Goal: Information Seeking & Learning: Check status

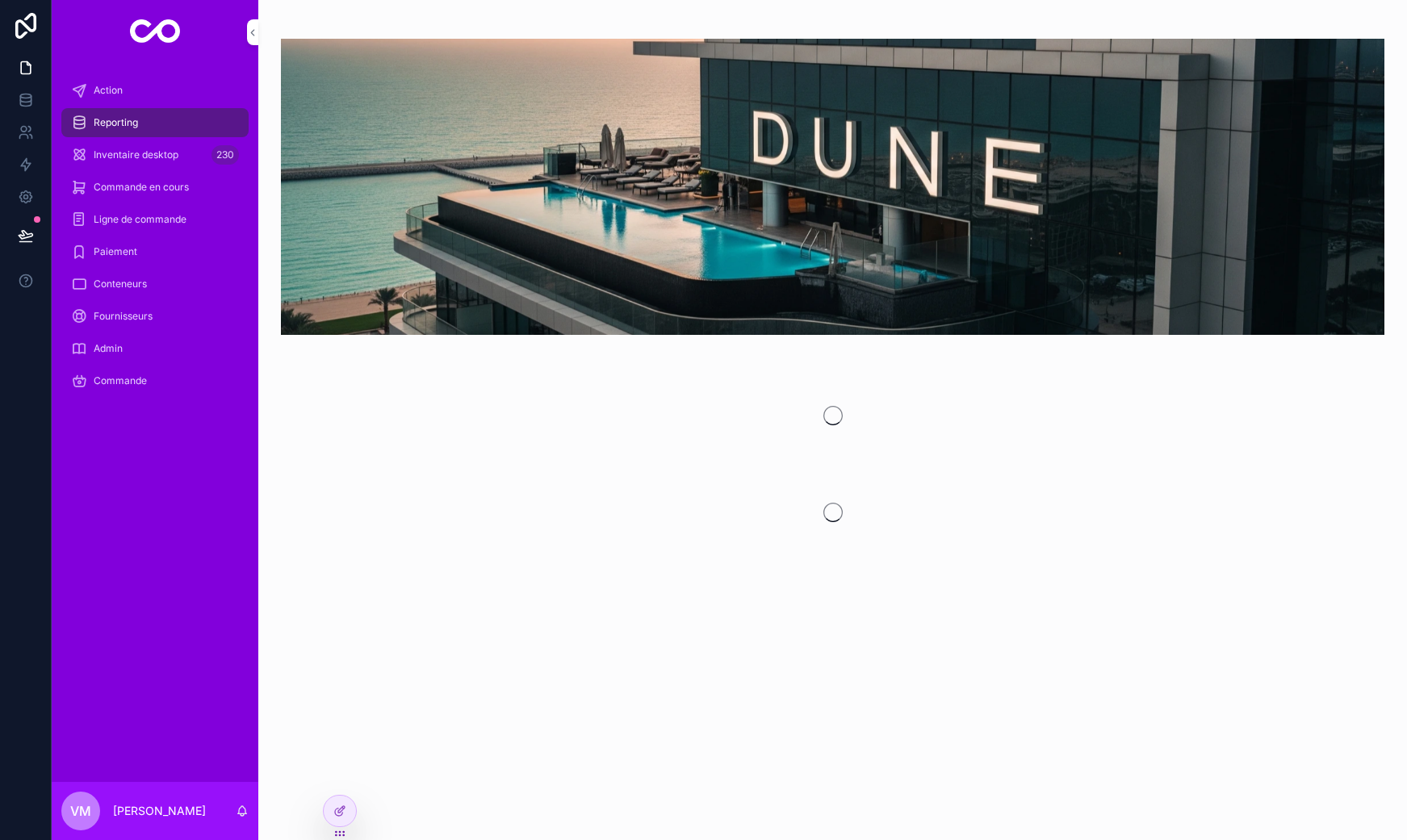
click at [119, 179] on div "Commande en cours" at bounding box center [155, 187] width 168 height 26
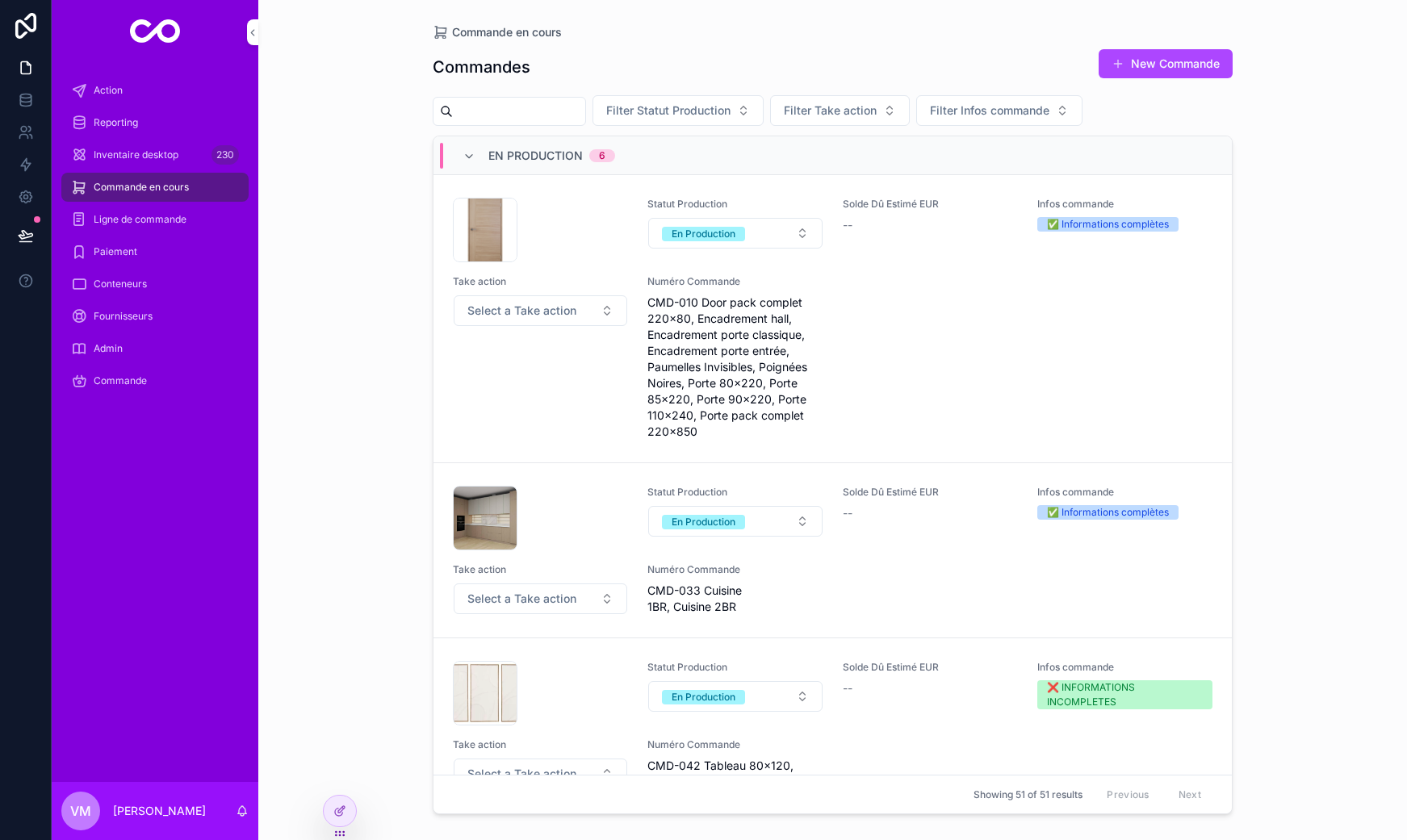
click at [95, 192] on span "Commande en cours" at bounding box center [141, 187] width 95 height 12
click at [136, 219] on span "Ligne de commande" at bounding box center [140, 219] width 93 height 12
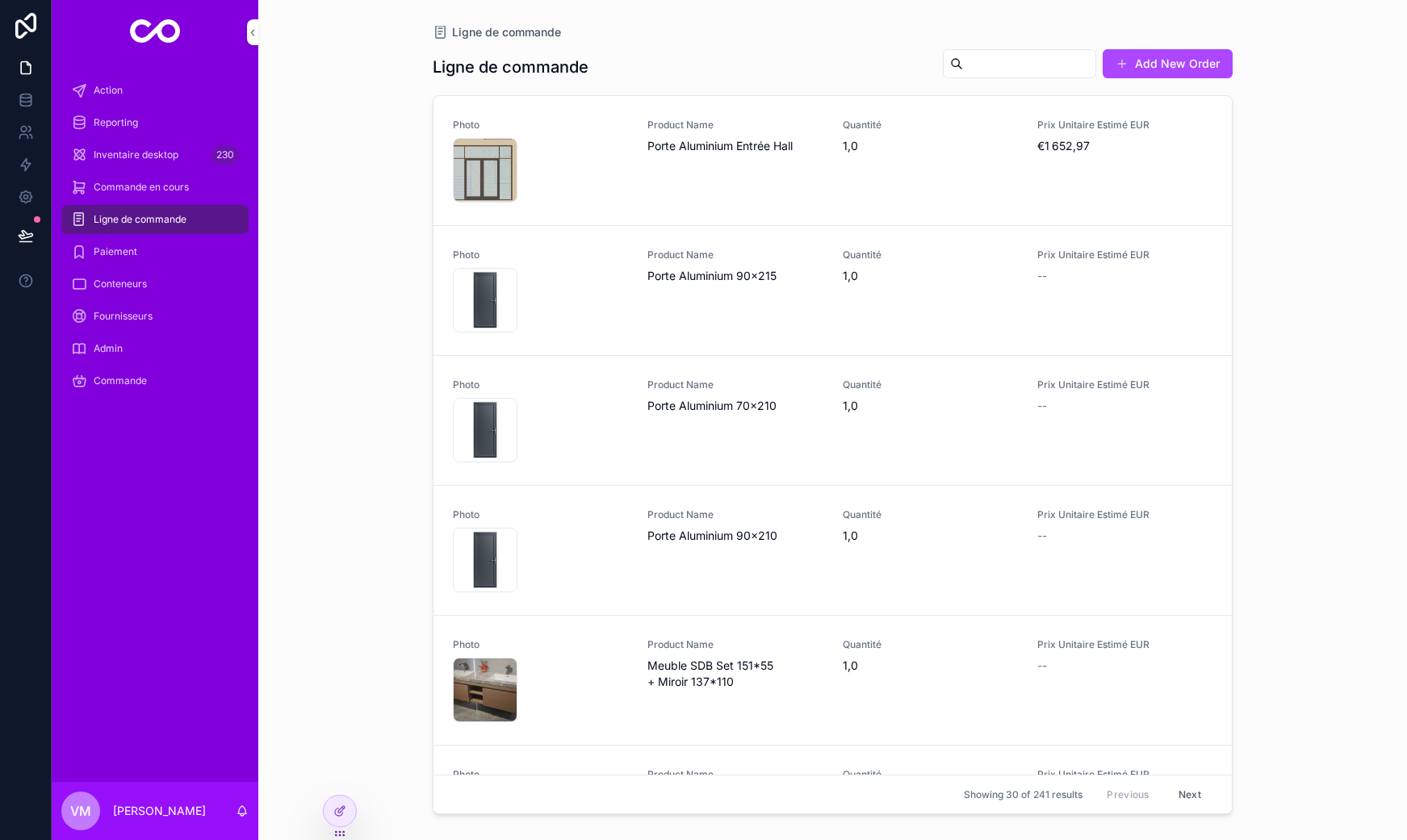
click at [161, 194] on div "Commande en cours" at bounding box center [155, 187] width 168 height 26
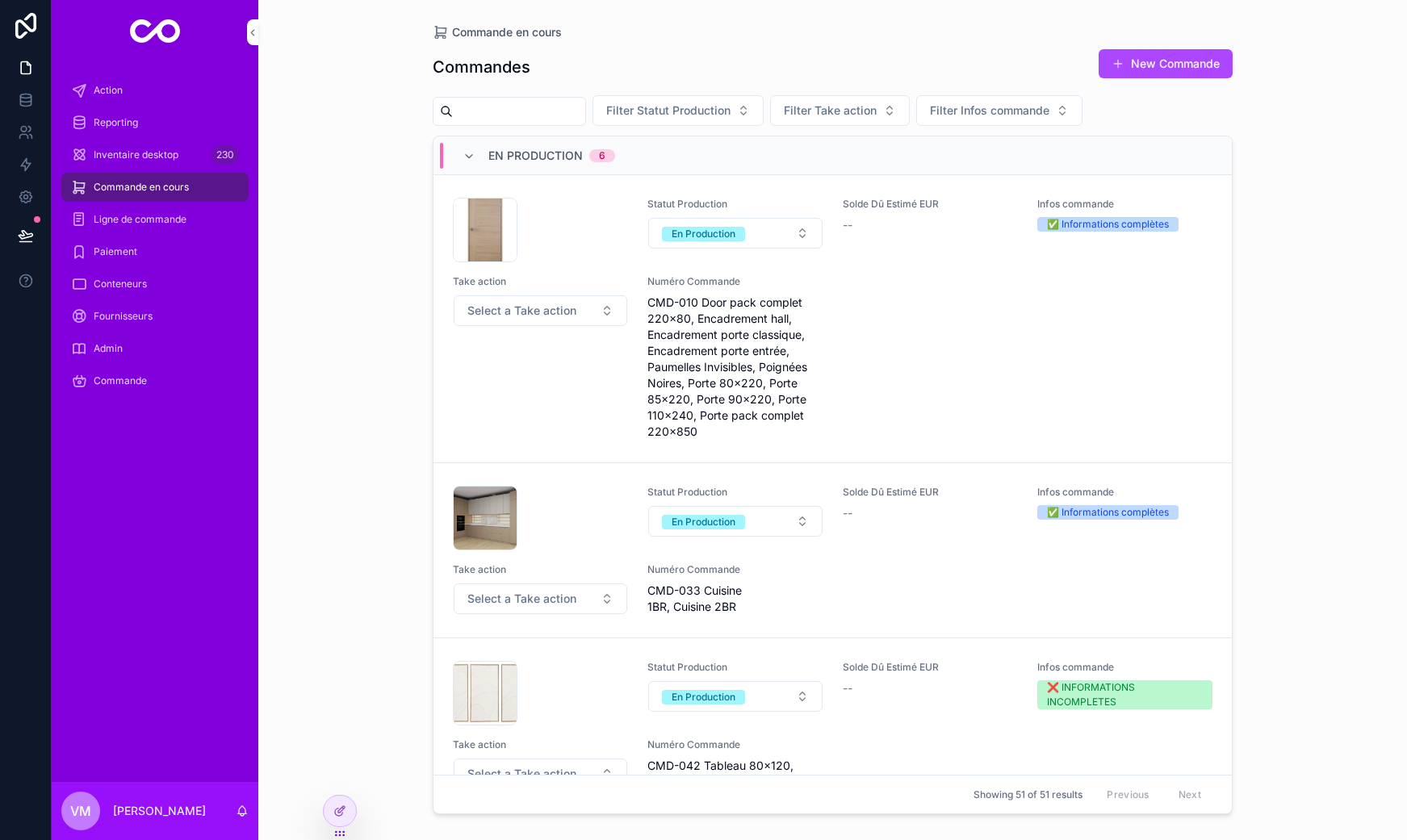
click at [712, 114] on span "Filter Statut Production" at bounding box center [668, 111] width 124 height 16
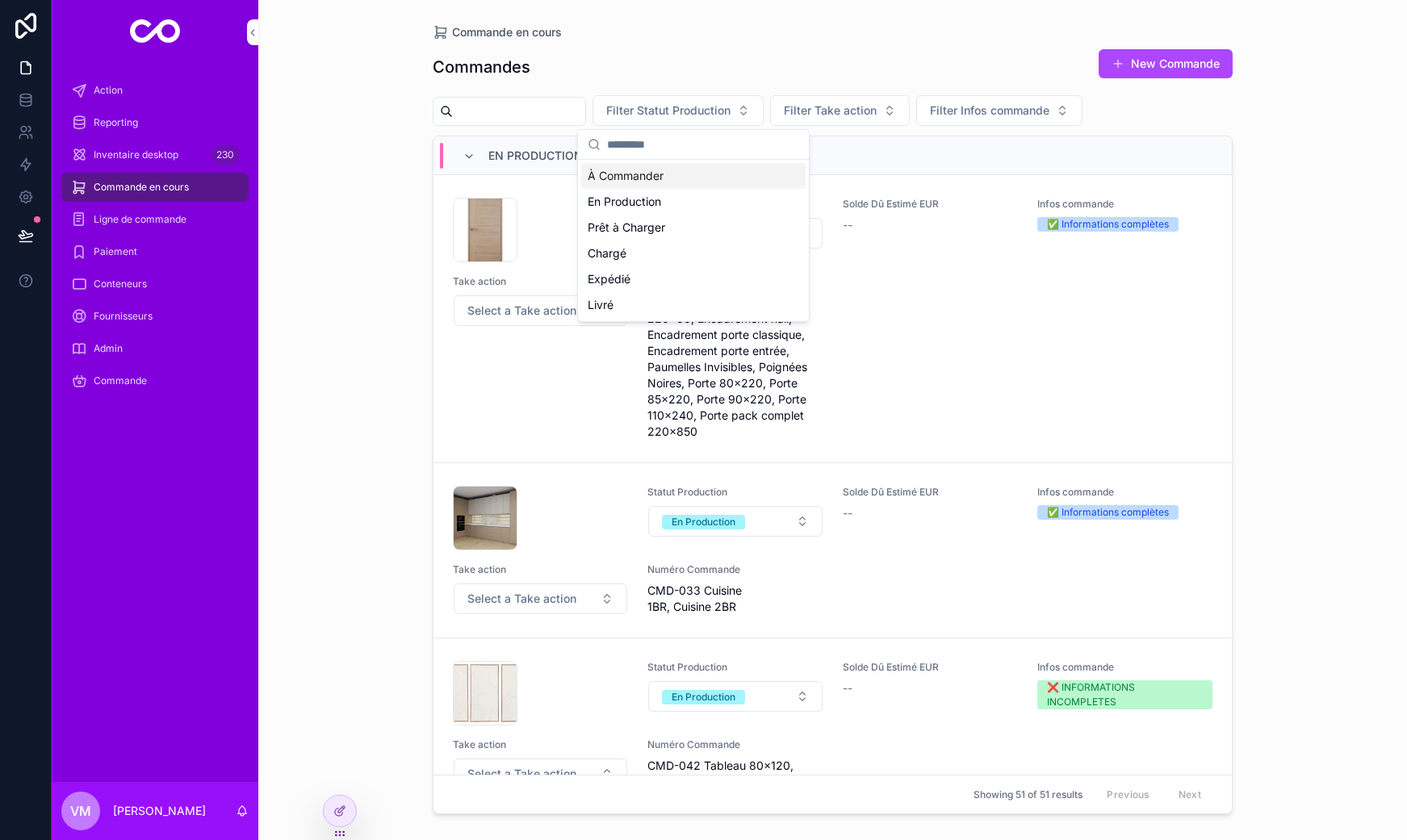
click at [860, 103] on span "Filter Take action" at bounding box center [830, 111] width 93 height 16
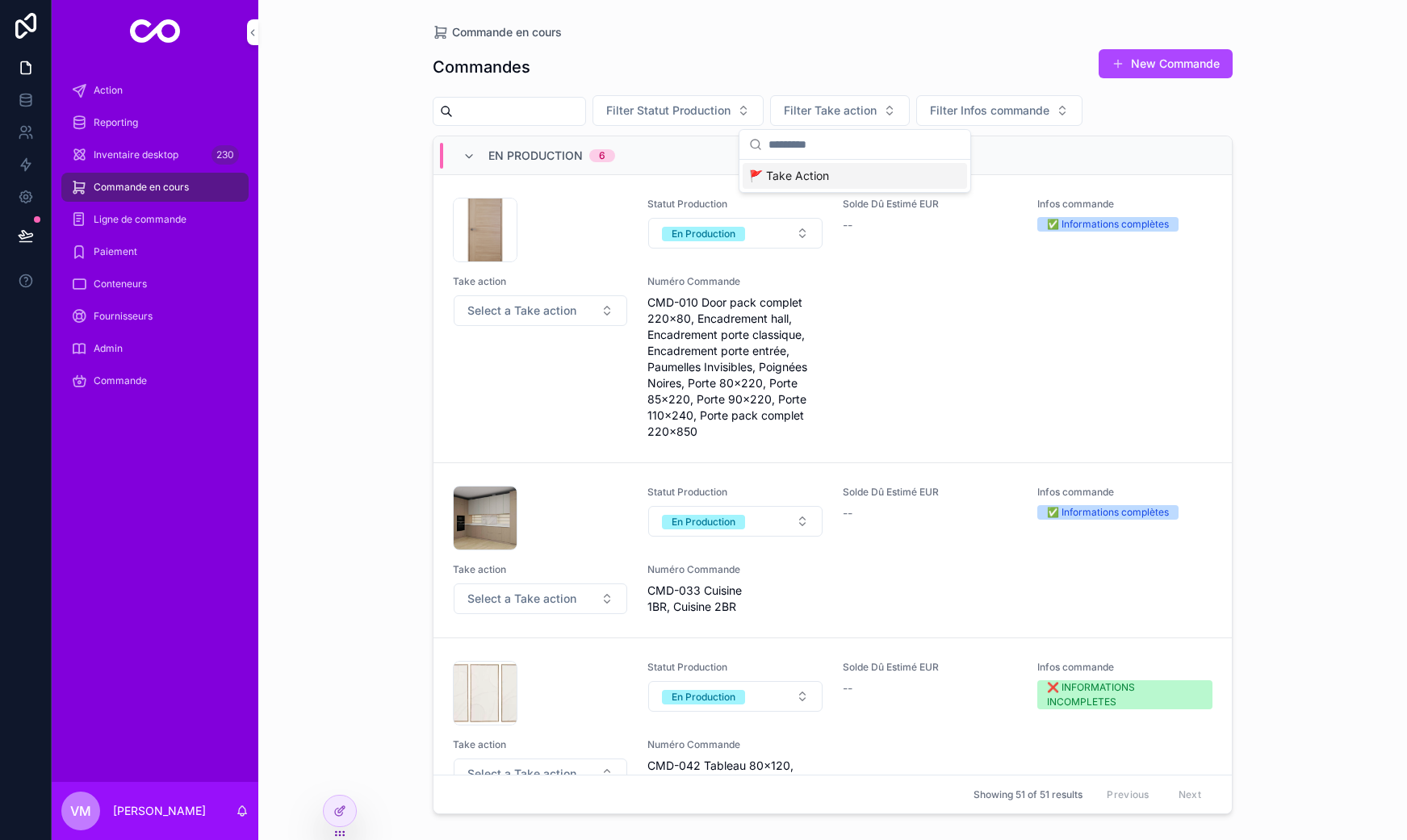
click at [959, 105] on span "Filter Infos commande" at bounding box center [990, 111] width 119 height 16
click at [959, 103] on span "Filter Infos commande" at bounding box center [990, 111] width 119 height 16
click at [344, 814] on icon at bounding box center [340, 811] width 12 height 12
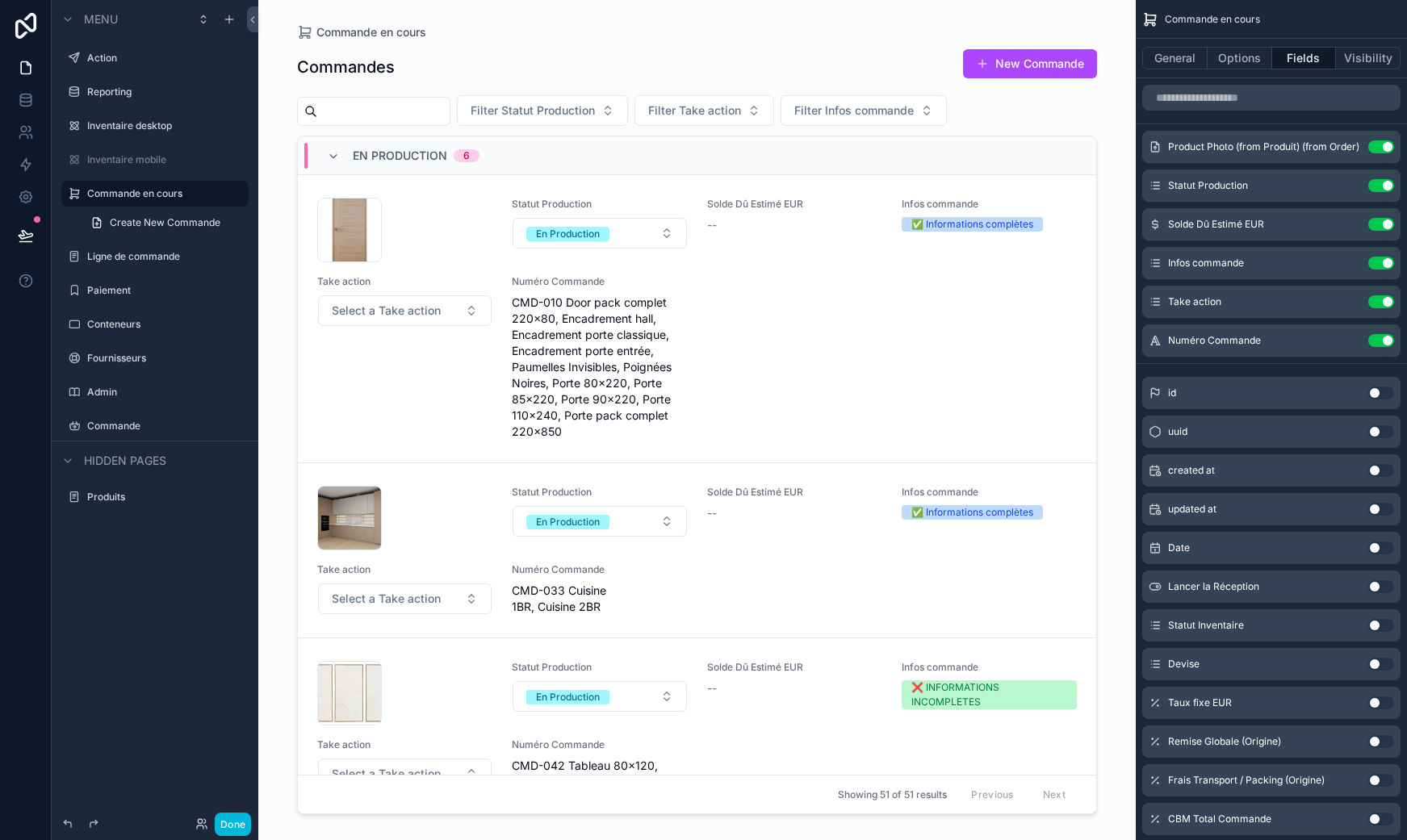
click at [728, 247] on div "scrollable content" at bounding box center [697, 410] width 826 height 821
click at [1217, 59] on button "Options" at bounding box center [1239, 58] width 64 height 22
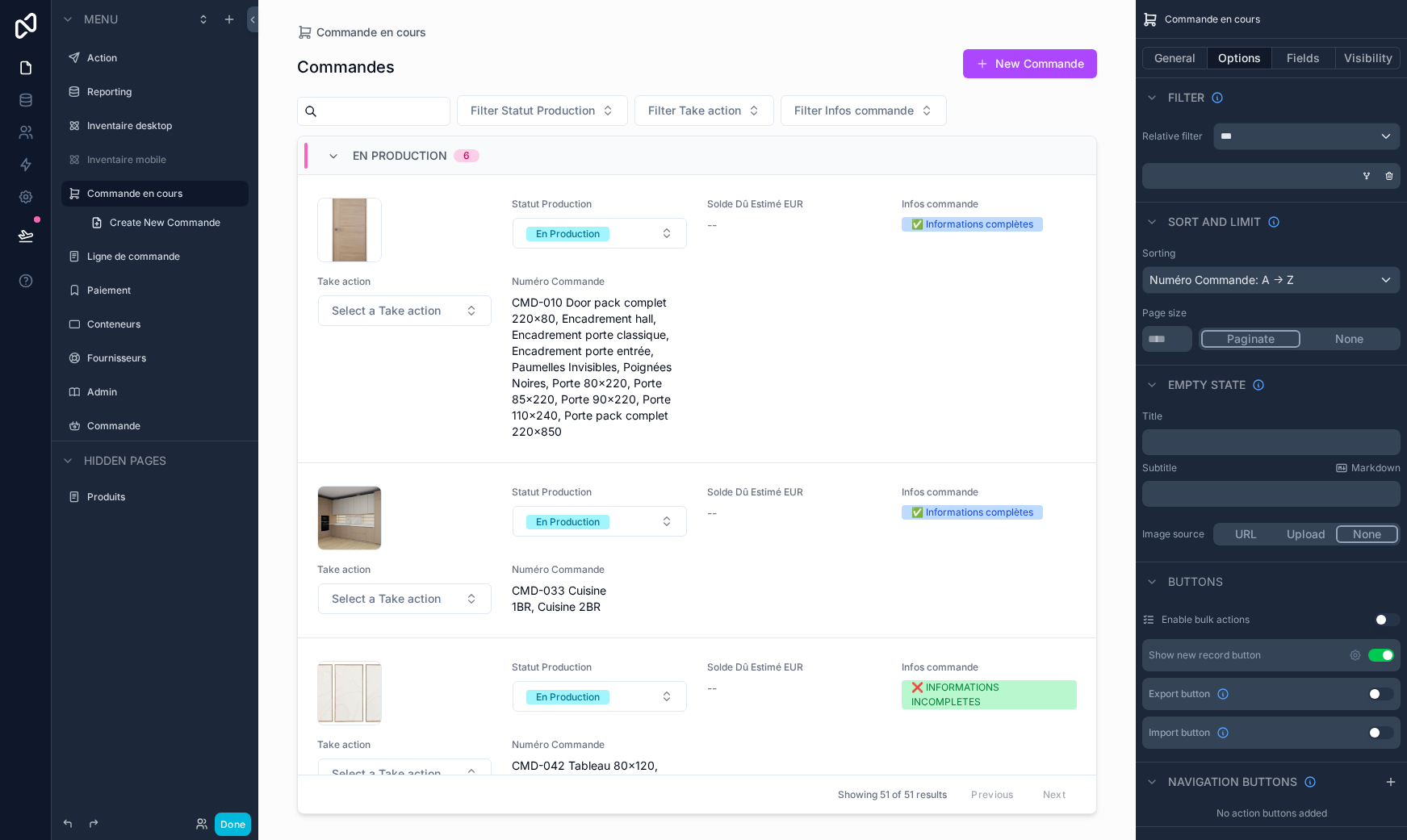
click at [728, 294] on div "IMG_7105 .jpeg Statut Production En Production Solde Dû Estimé EUR -- Infos com…" at bounding box center [697, 319] width 760 height 243
click at [1307, 64] on button "Fields" at bounding box center [1304, 58] width 64 height 22
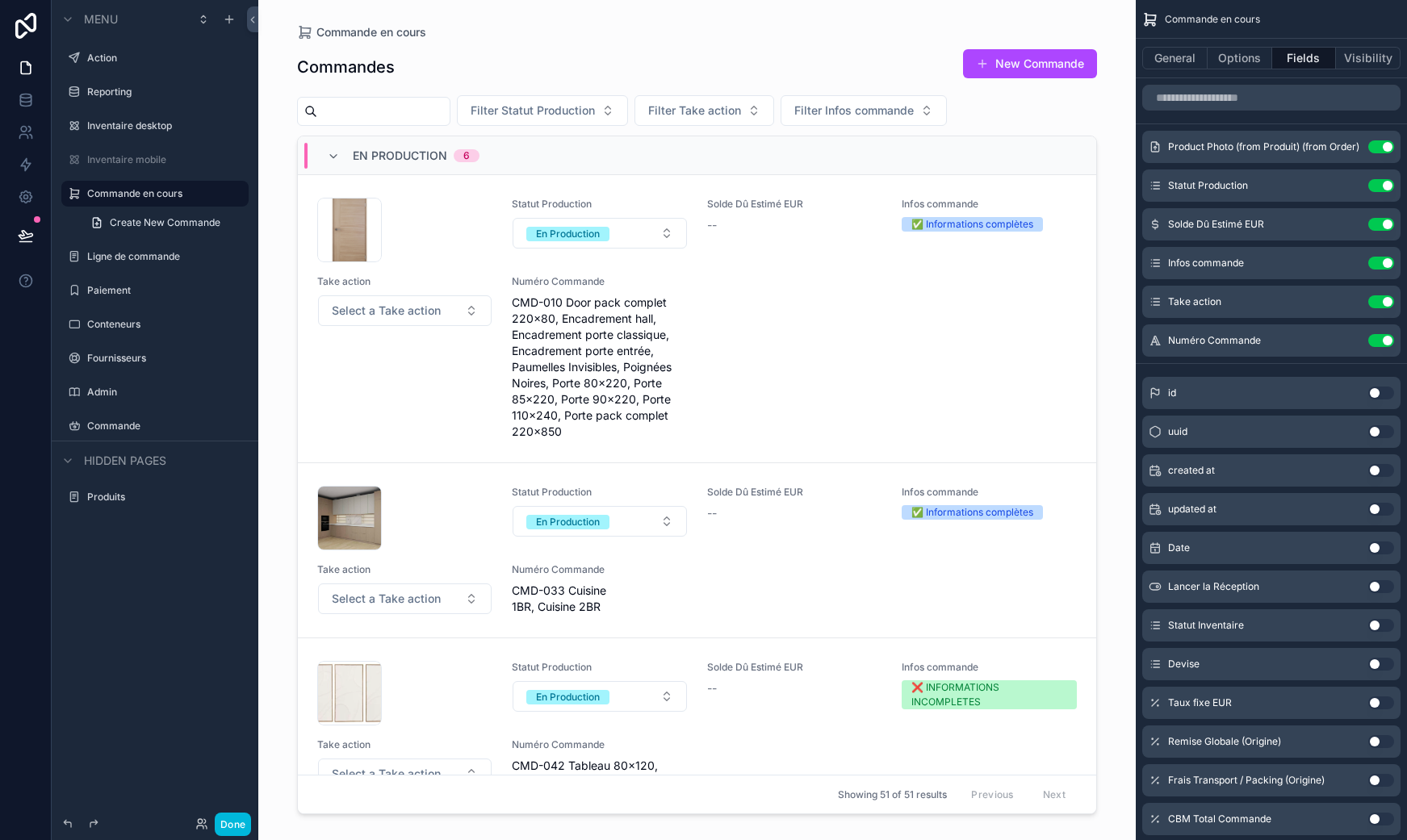
click at [0, 0] on icon "scrollable content" at bounding box center [0, 0] width 0 height 0
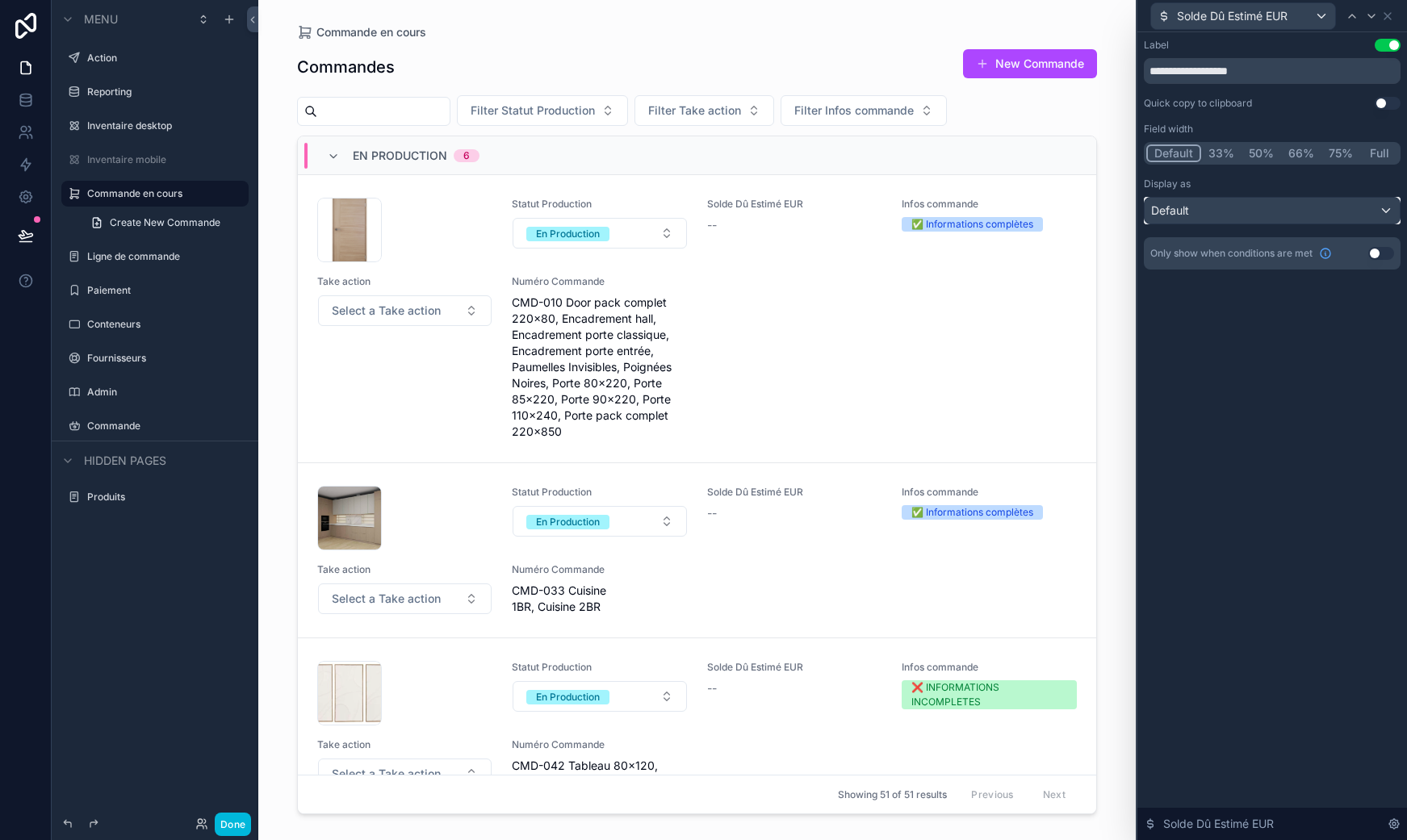
click at [1222, 198] on div "Default" at bounding box center [1272, 210] width 255 height 26
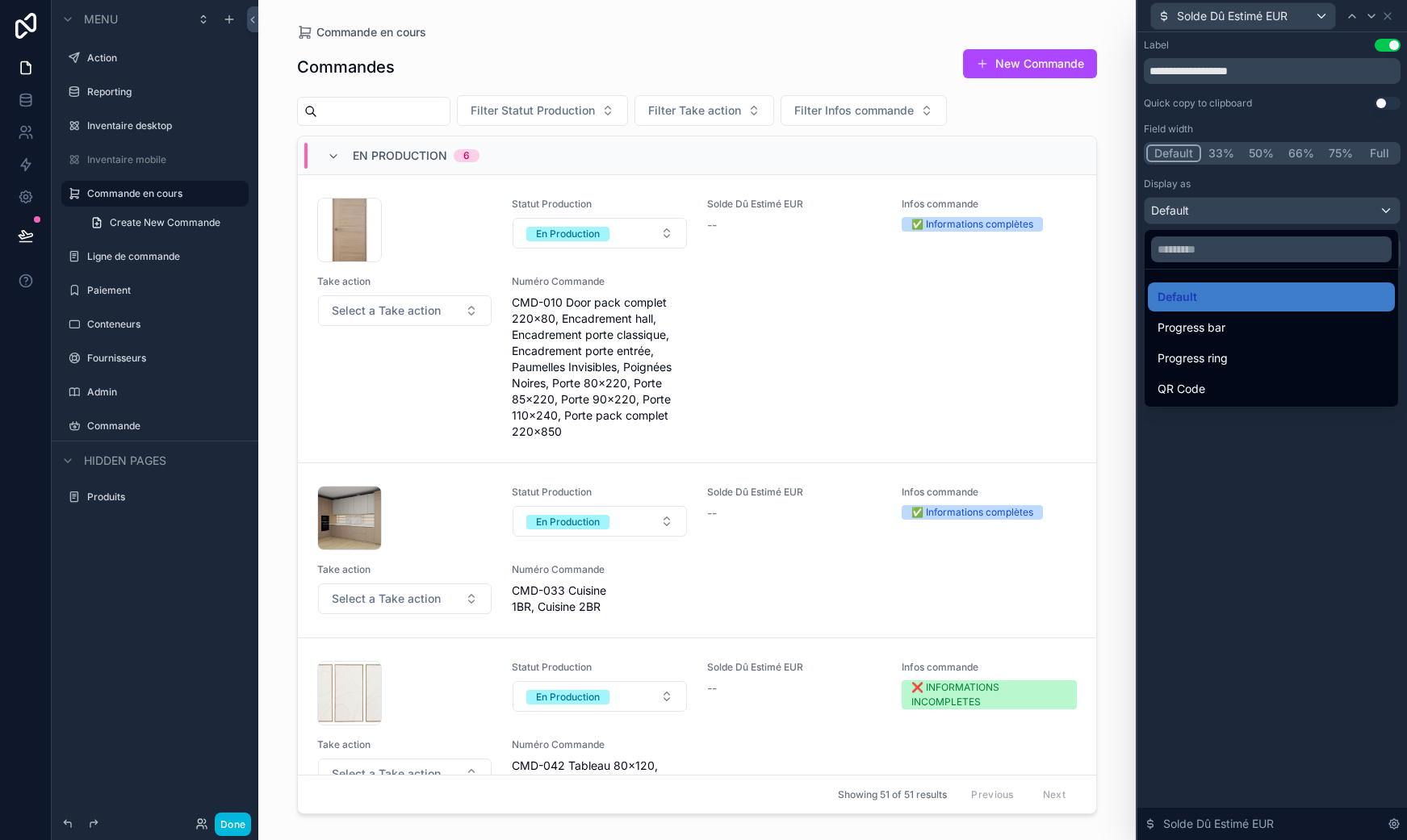
click at [1214, 147] on div at bounding box center [1271, 420] width 269 height 840
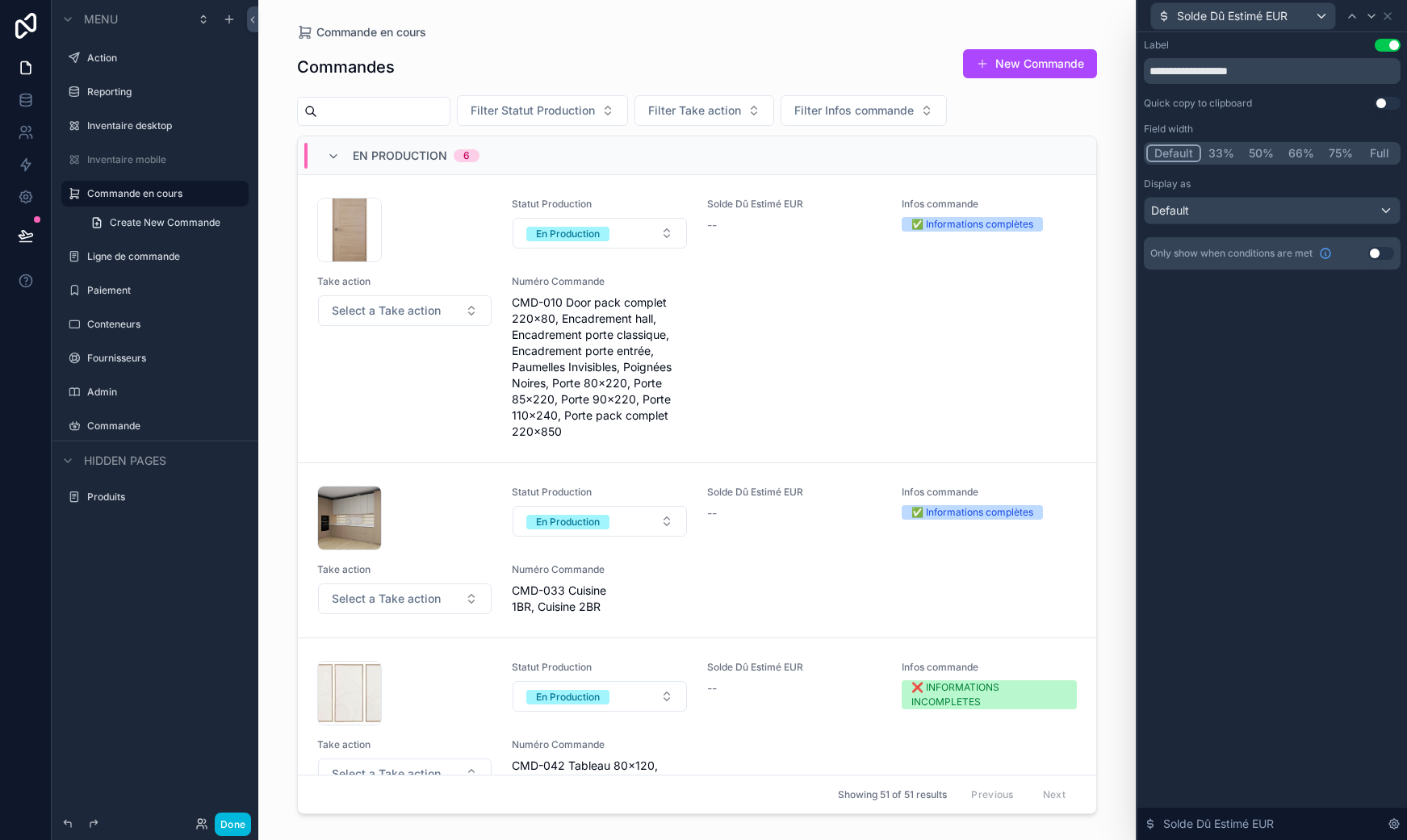
click at [1214, 150] on button "33%" at bounding box center [1221, 153] width 40 height 18
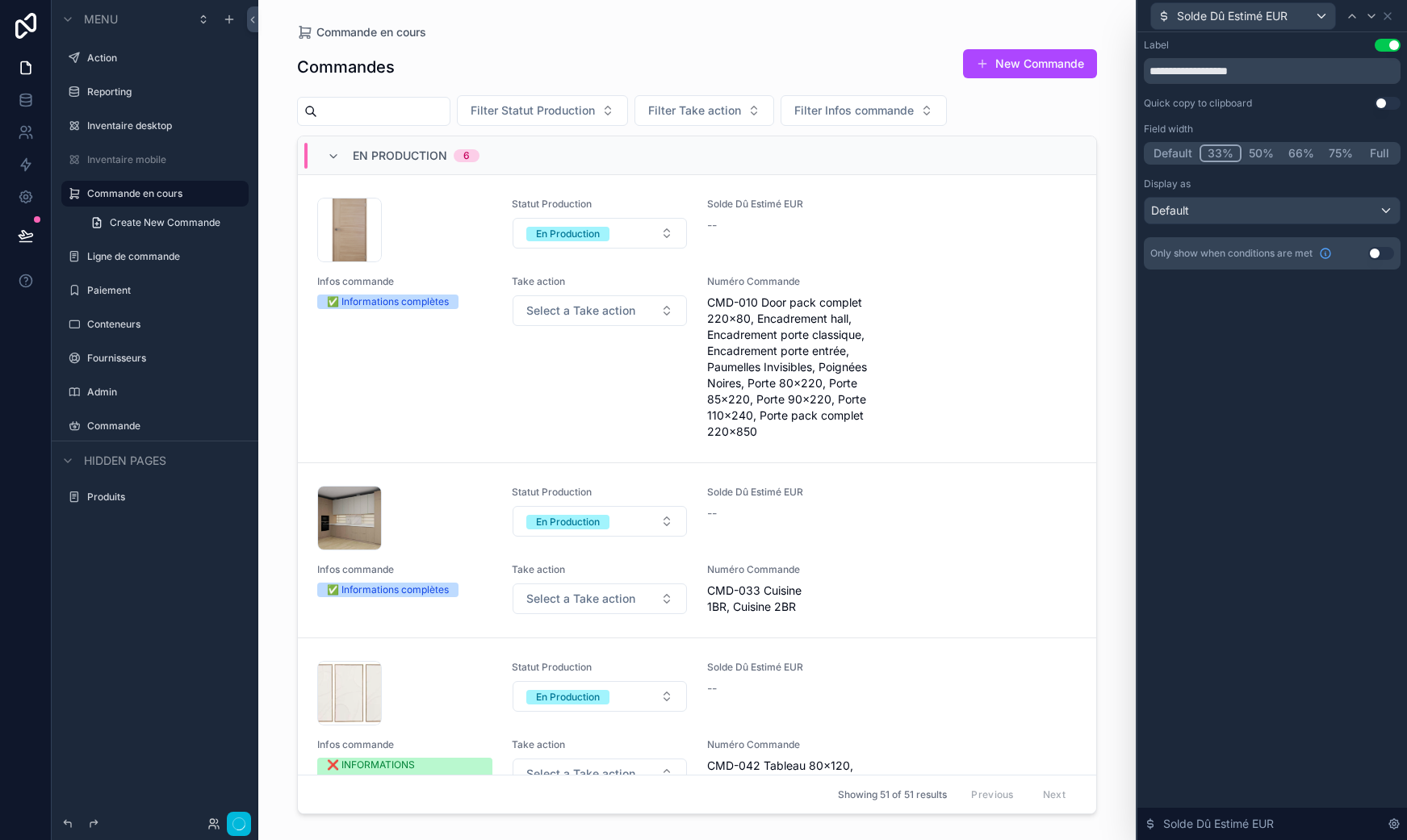
click at [1242, 151] on button "50%" at bounding box center [1261, 153] width 39 height 18
click at [1263, 152] on button "50%" at bounding box center [1260, 153] width 41 height 18
click at [1190, 149] on button "Default" at bounding box center [1172, 153] width 53 height 18
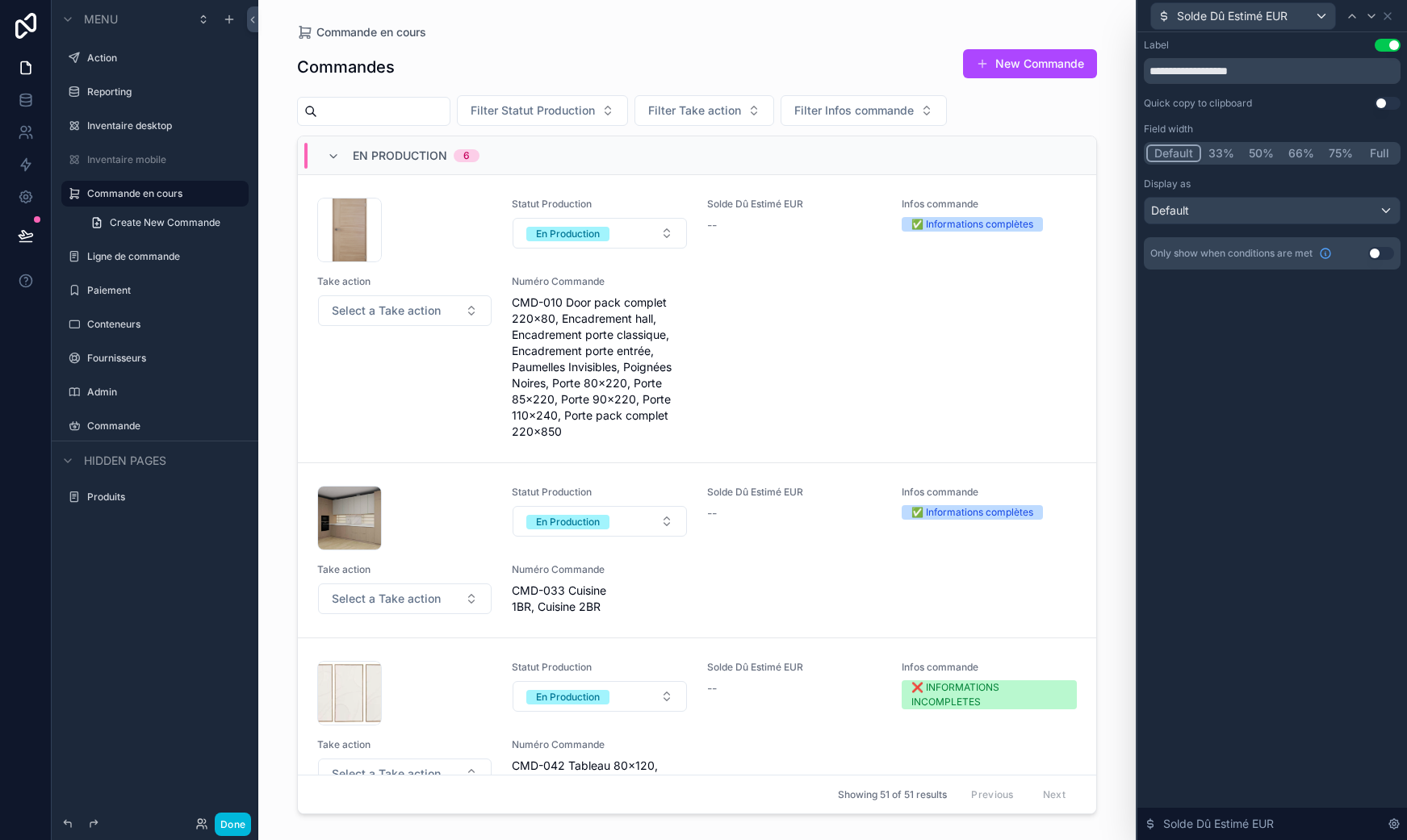
click at [1387, 4] on div "Solde Dû Estimé EUR" at bounding box center [1272, 15] width 257 height 31
click at [1391, 13] on icon at bounding box center [1387, 16] width 12 height 12
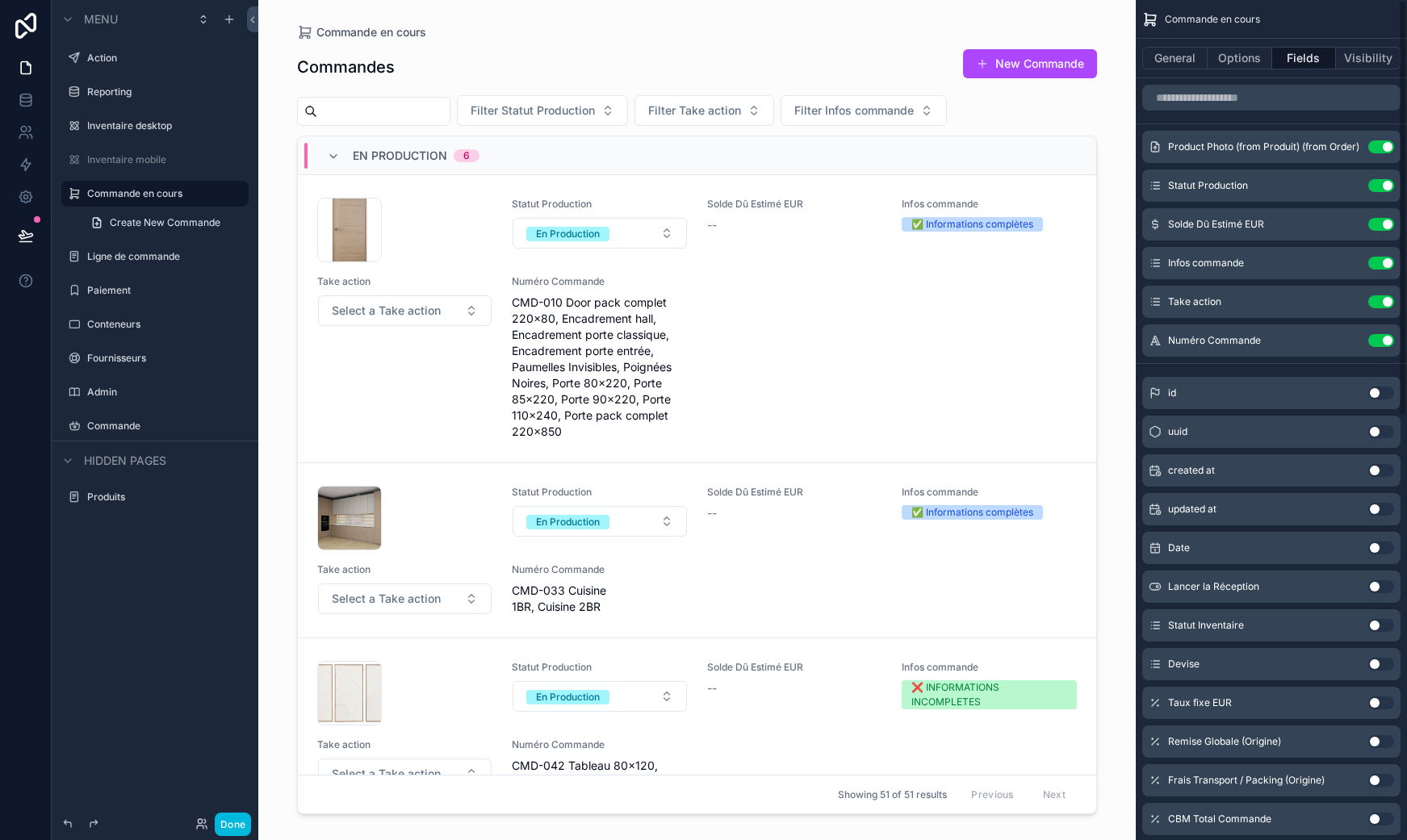
click at [1174, 59] on button "General" at bounding box center [1174, 58] width 65 height 22
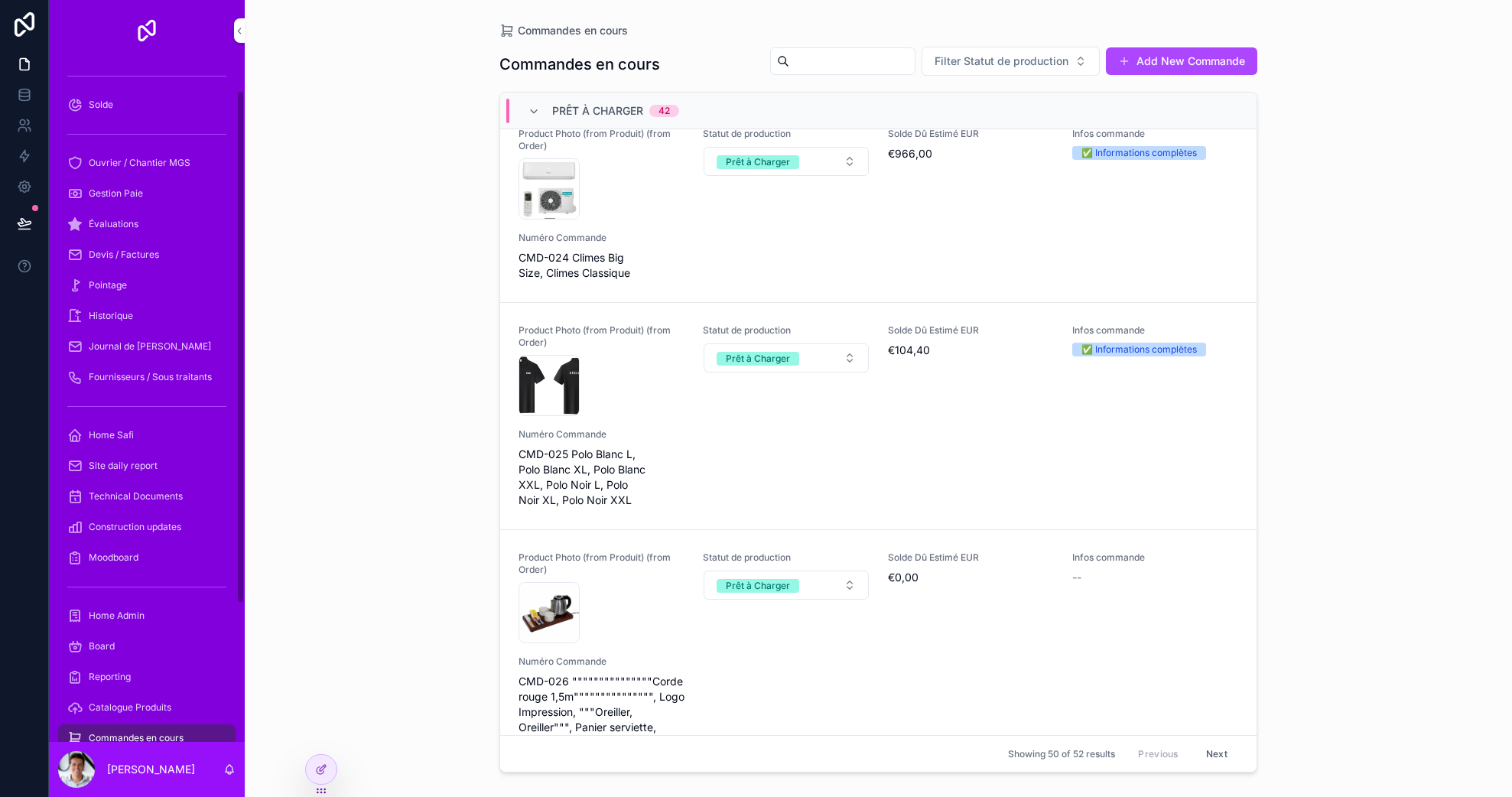
scroll to position [61, 0]
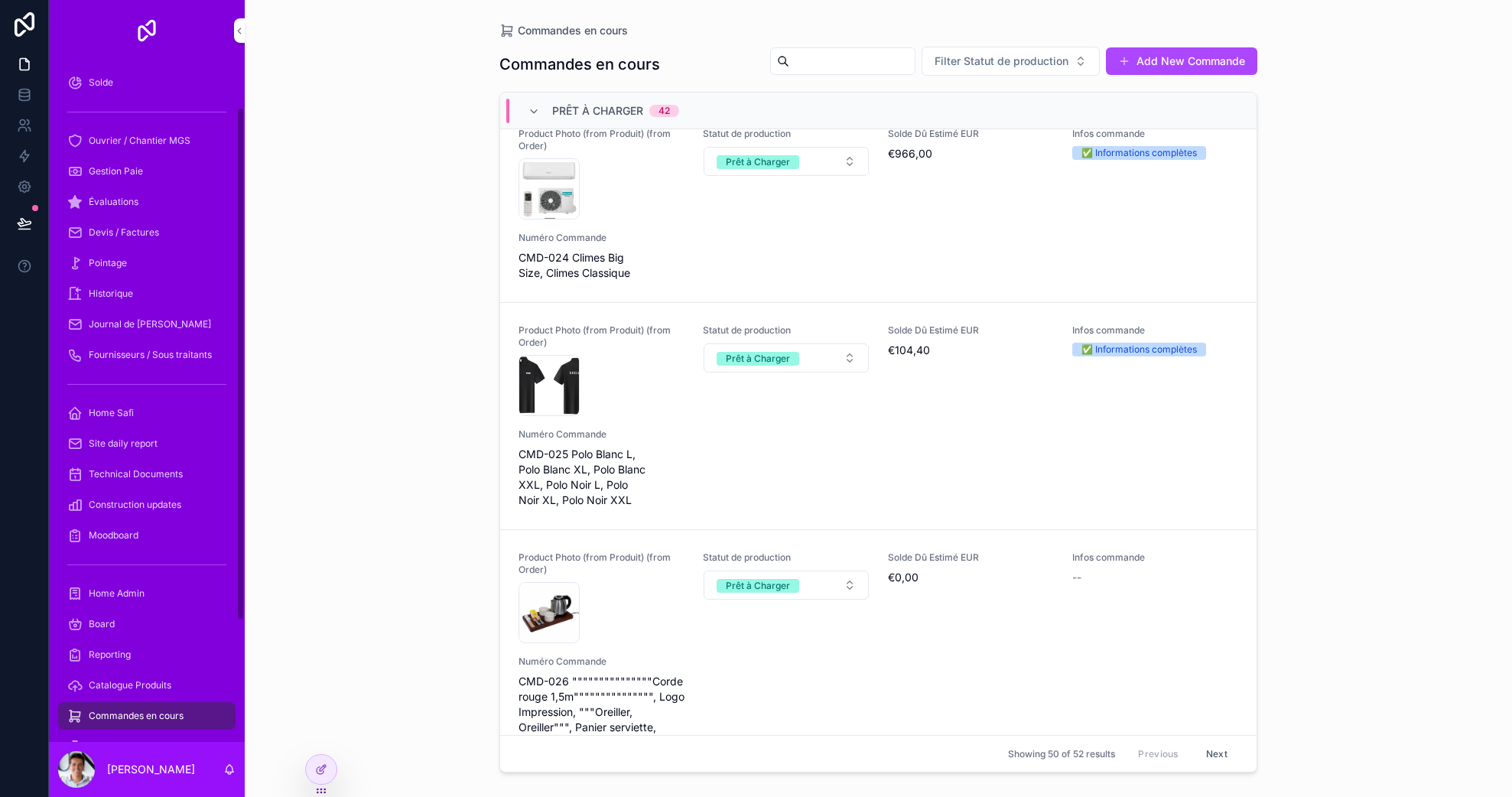
click at [305, 775] on div at bounding box center [321, 776] width 32 height 43
click at [307, 772] on div at bounding box center [321, 769] width 30 height 29
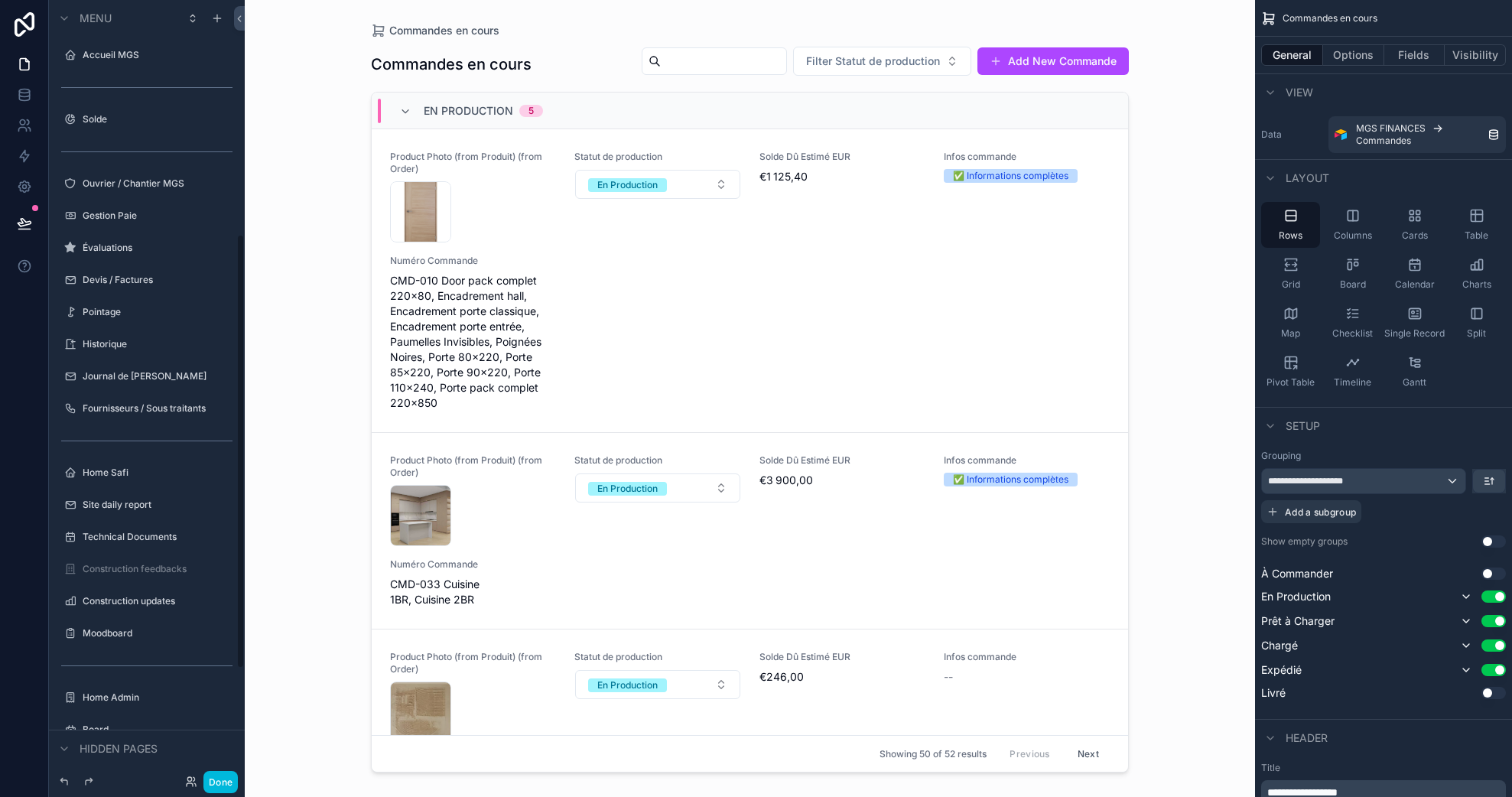
scroll to position [420, 0]
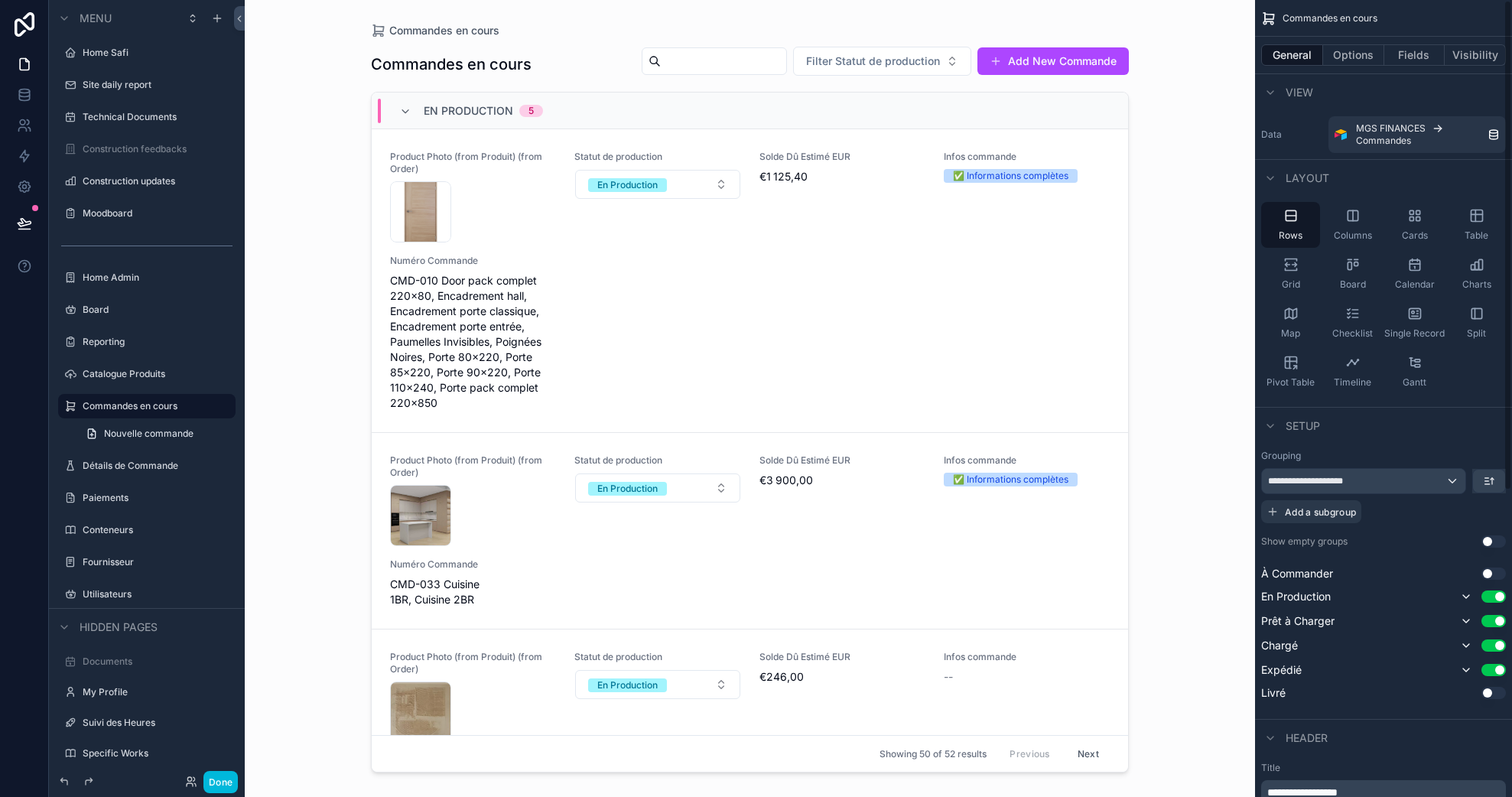
click at [1464, 57] on button "Visibility" at bounding box center [1475, 55] width 61 height 21
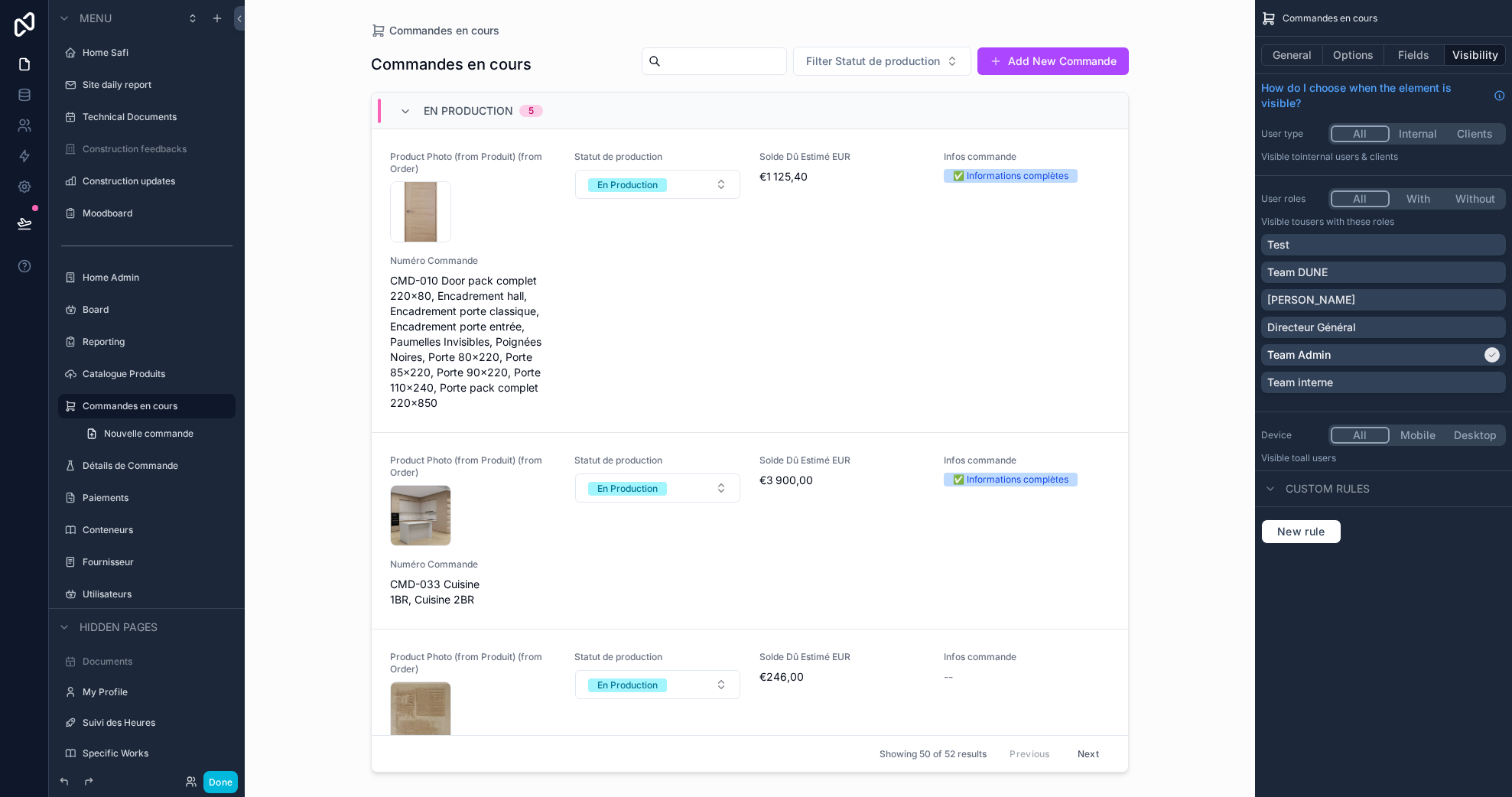
click at [1362, 329] on div "Directeur Général" at bounding box center [1383, 327] width 232 height 15
click at [226, 778] on button "Done" at bounding box center [220, 782] width 35 height 22
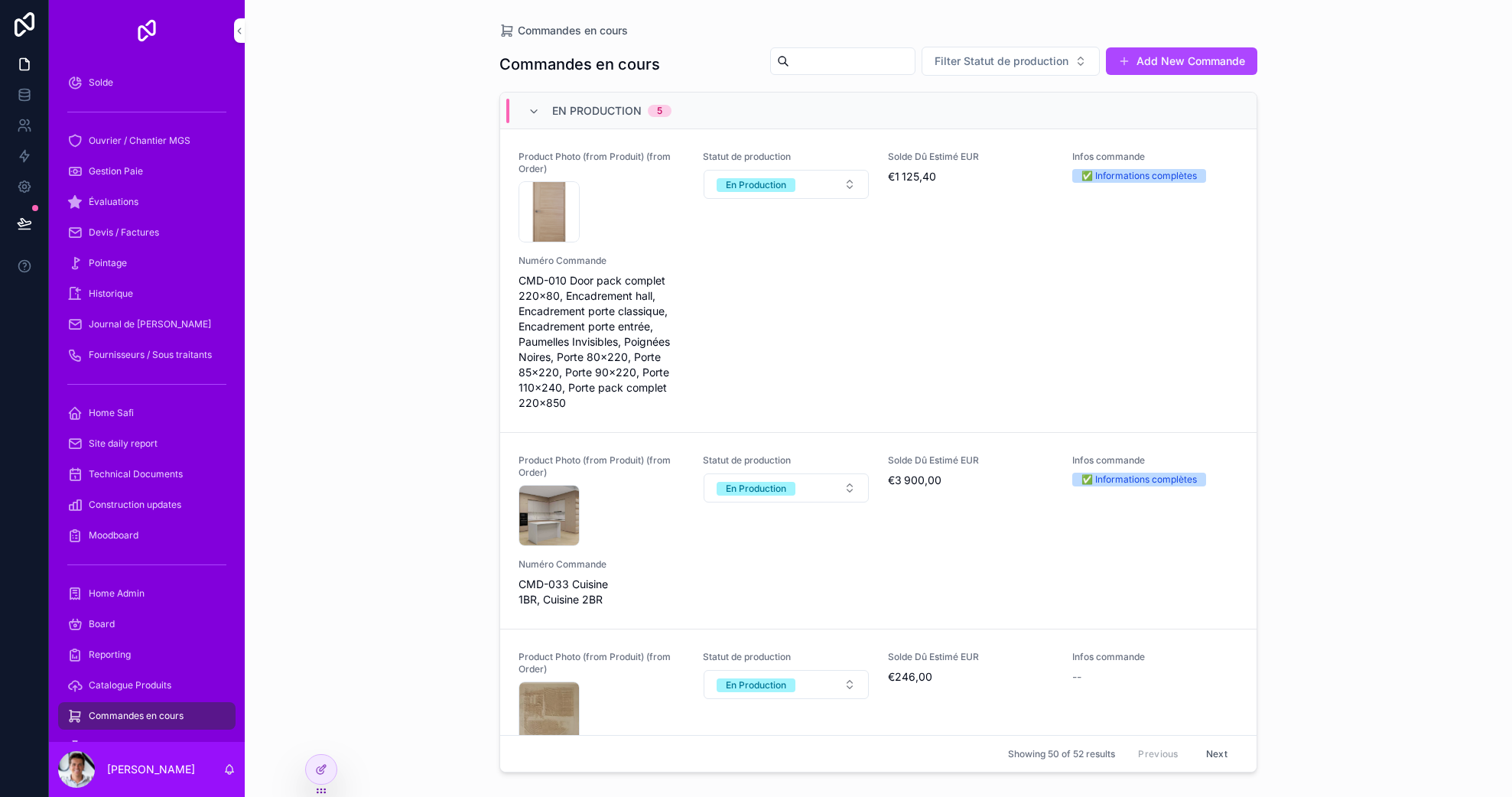
click at [321, 772] on icon at bounding box center [321, 769] width 12 height 12
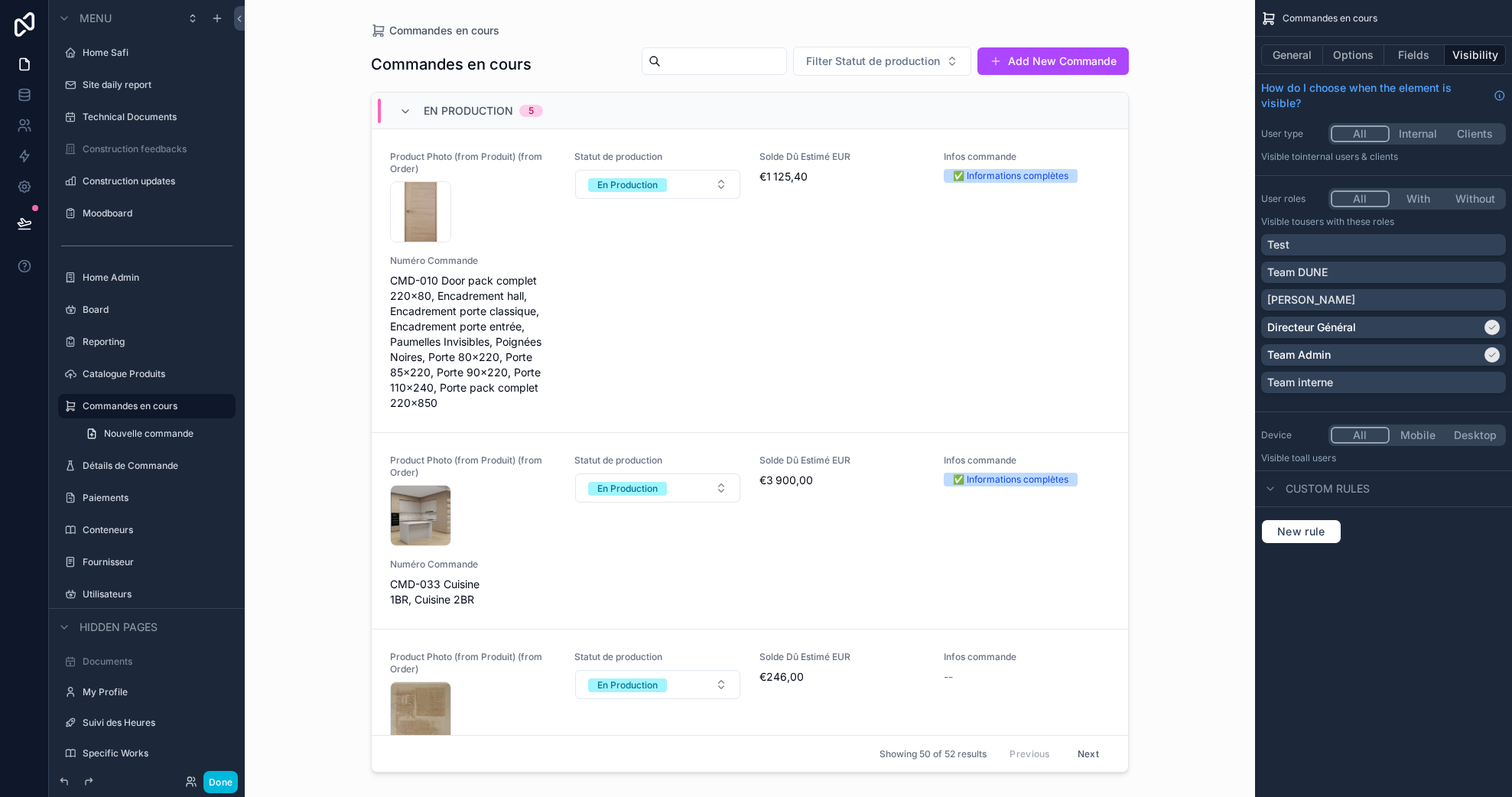
click at [122, 378] on label "Catalogue Produits" at bounding box center [155, 374] width 144 height 12
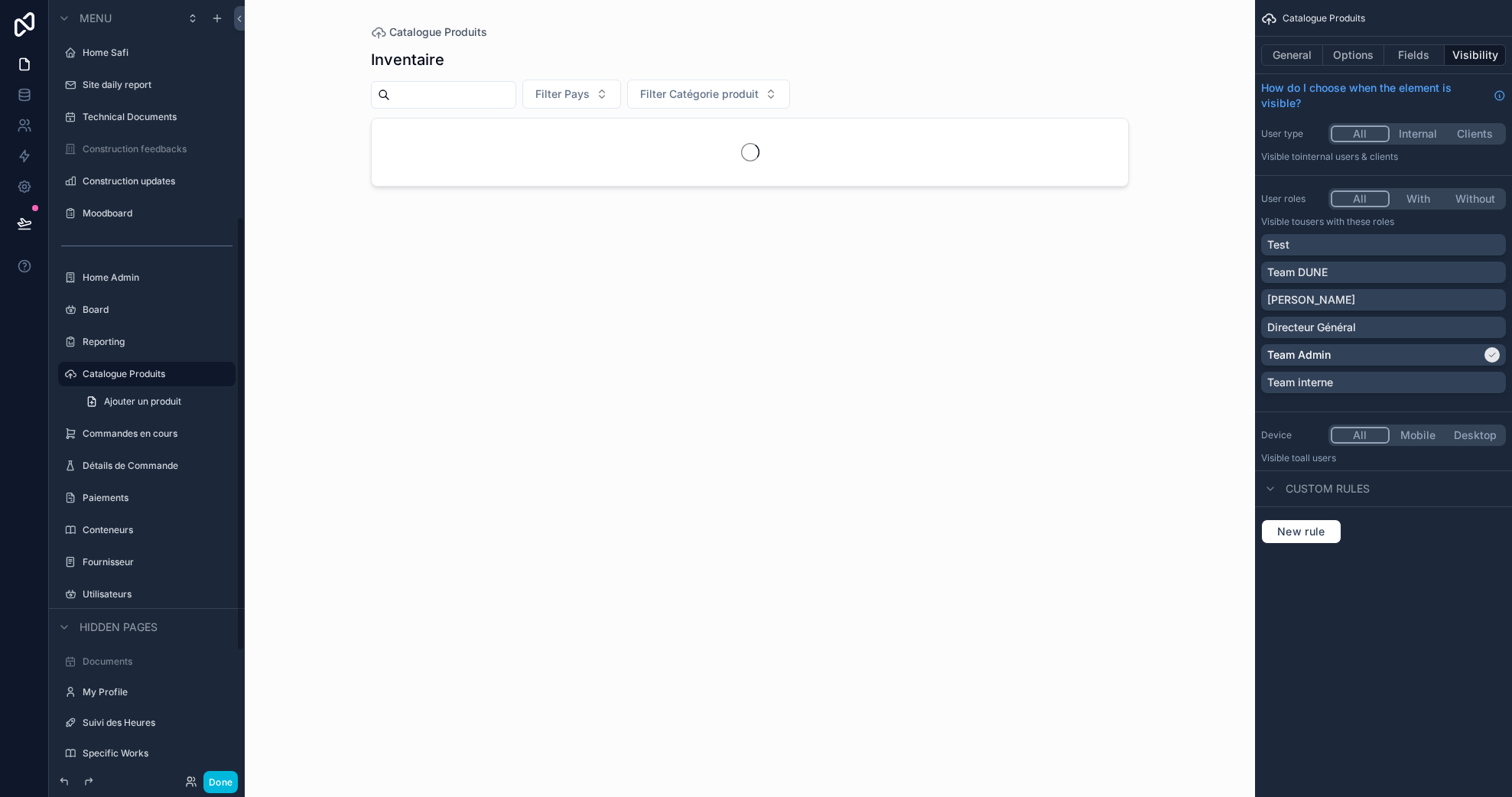
scroll to position [388, 0]
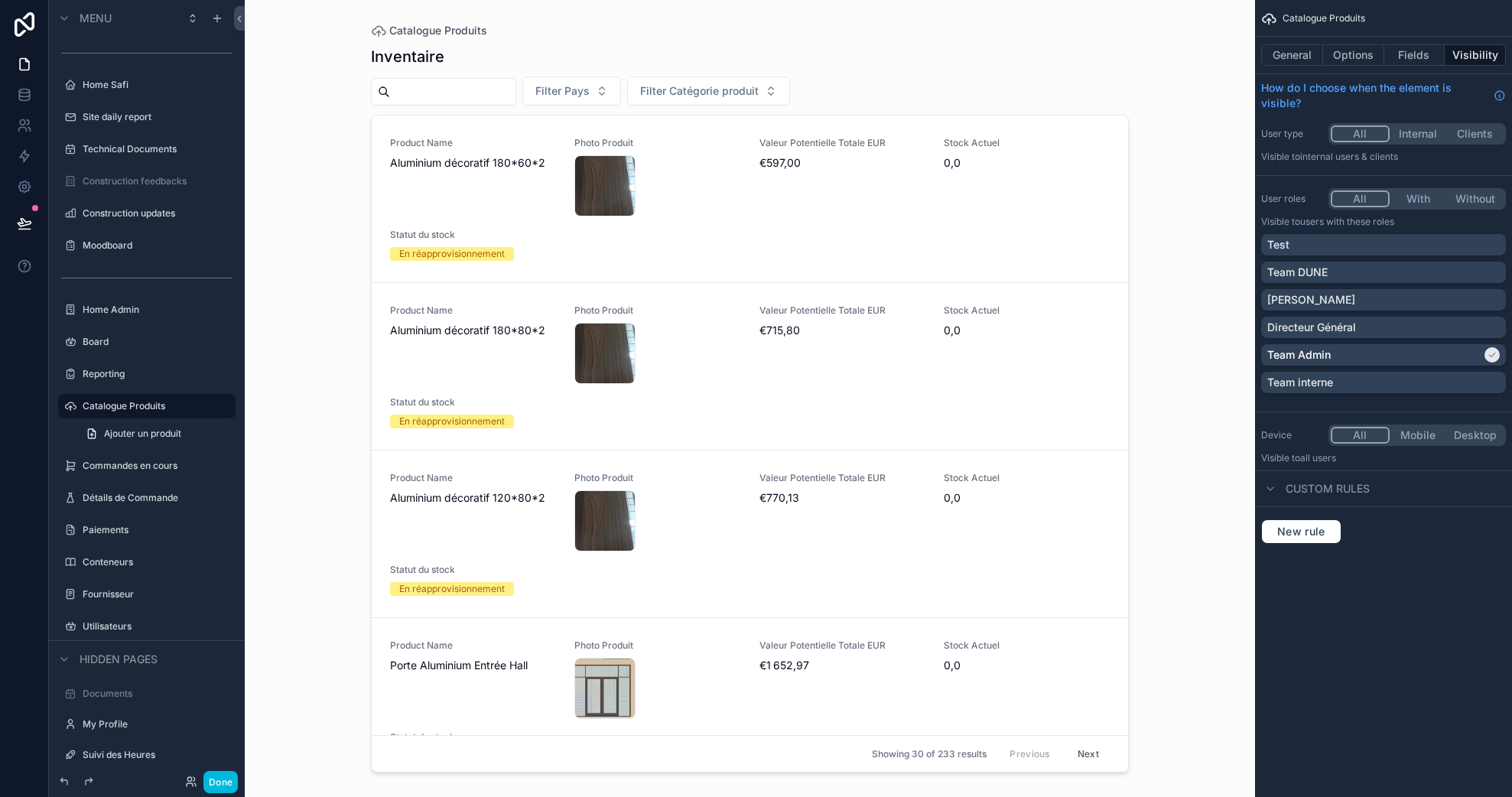
click at [1419, 199] on button "With" at bounding box center [1418, 199] width 57 height 17
click at [1349, 319] on div "Directeur Général" at bounding box center [1384, 327] width 245 height 21
click at [138, 495] on label "Détails de Commande" at bounding box center [155, 498] width 144 height 12
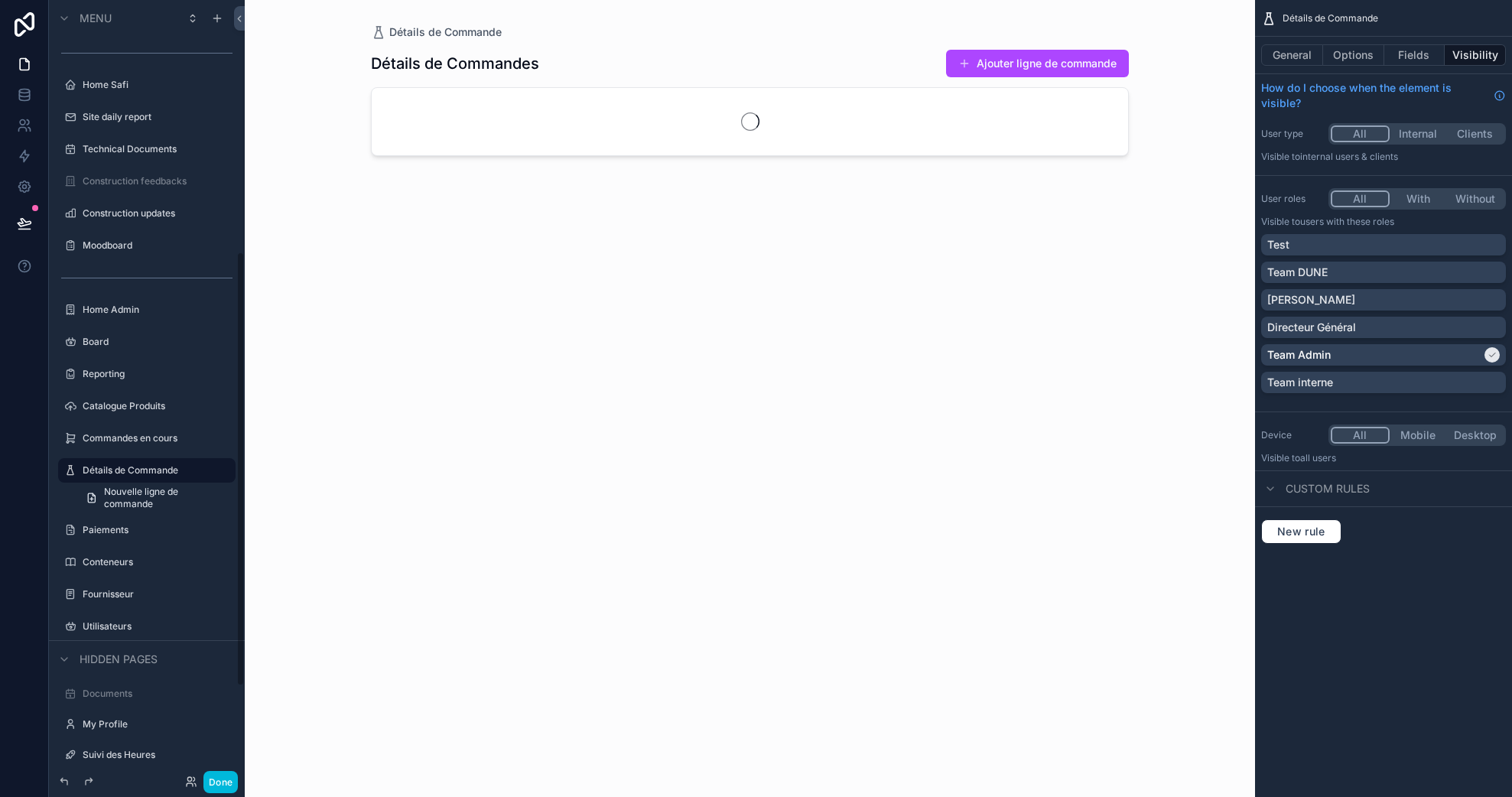
scroll to position [452, 0]
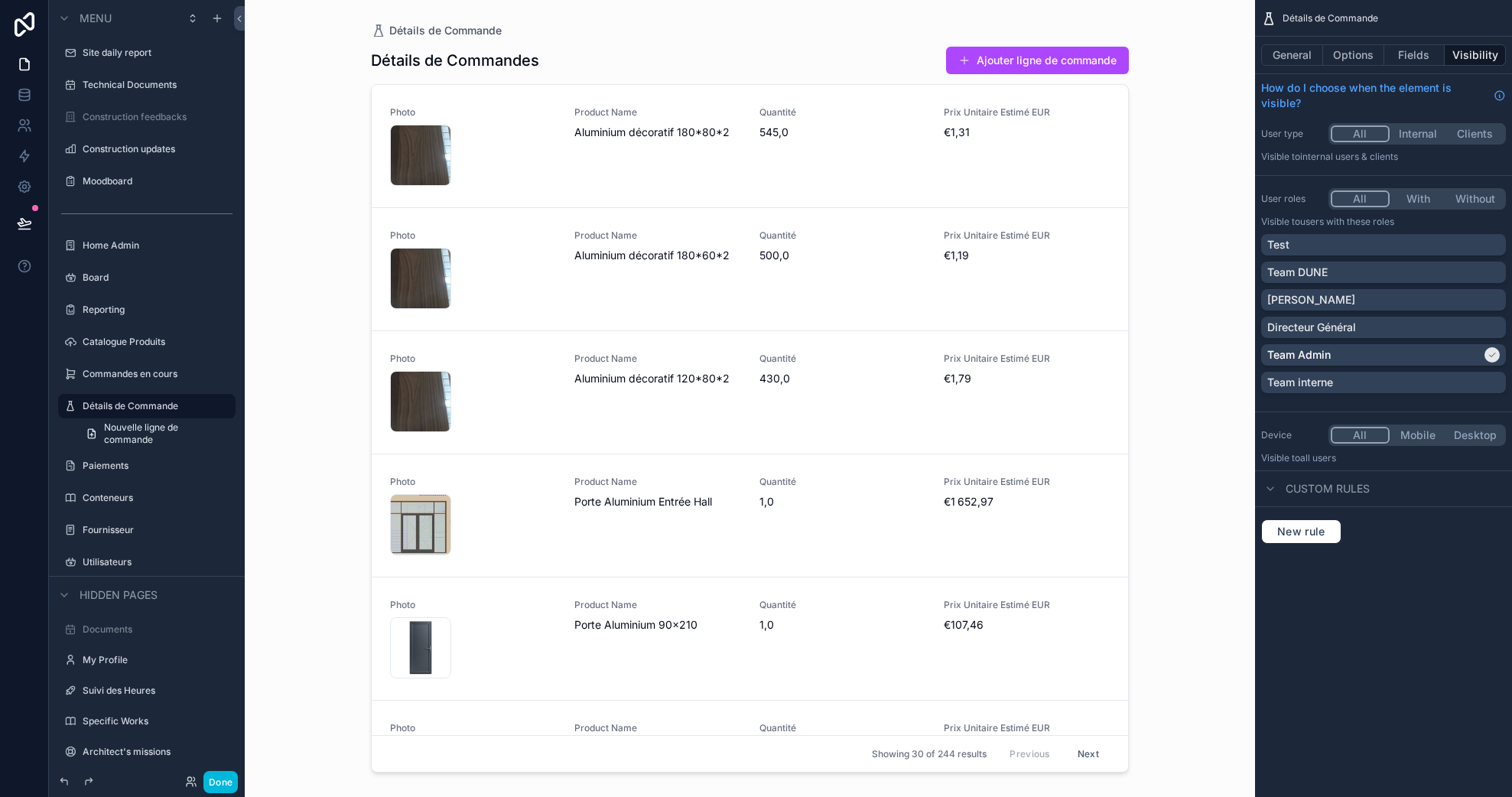
click at [1481, 202] on button "Without" at bounding box center [1475, 199] width 57 height 17
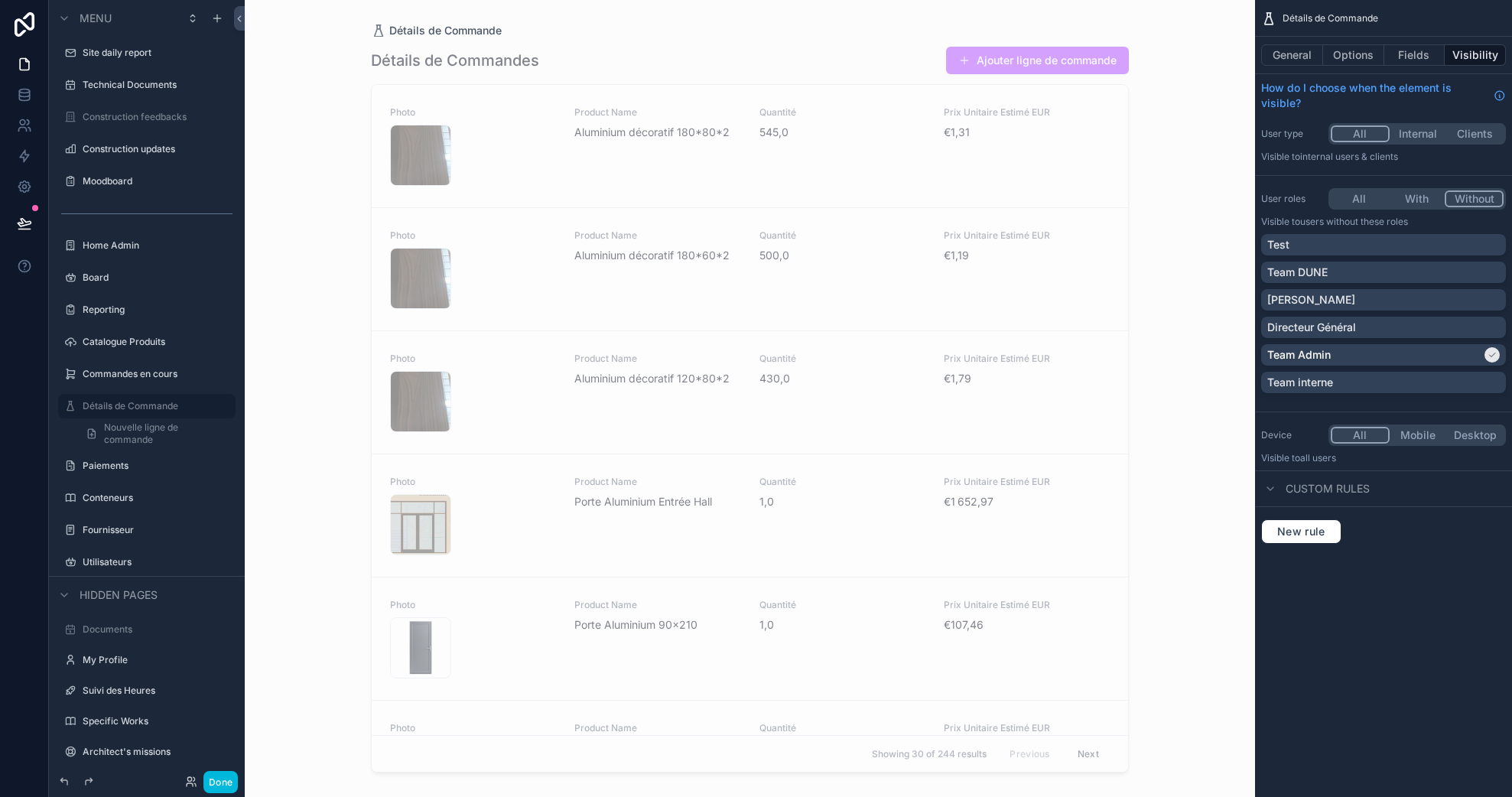
click at [1347, 323] on p "Directeur Général" at bounding box center [1311, 327] width 89 height 15
click at [115, 527] on label "Fournisseur" at bounding box center [155, 530] width 144 height 12
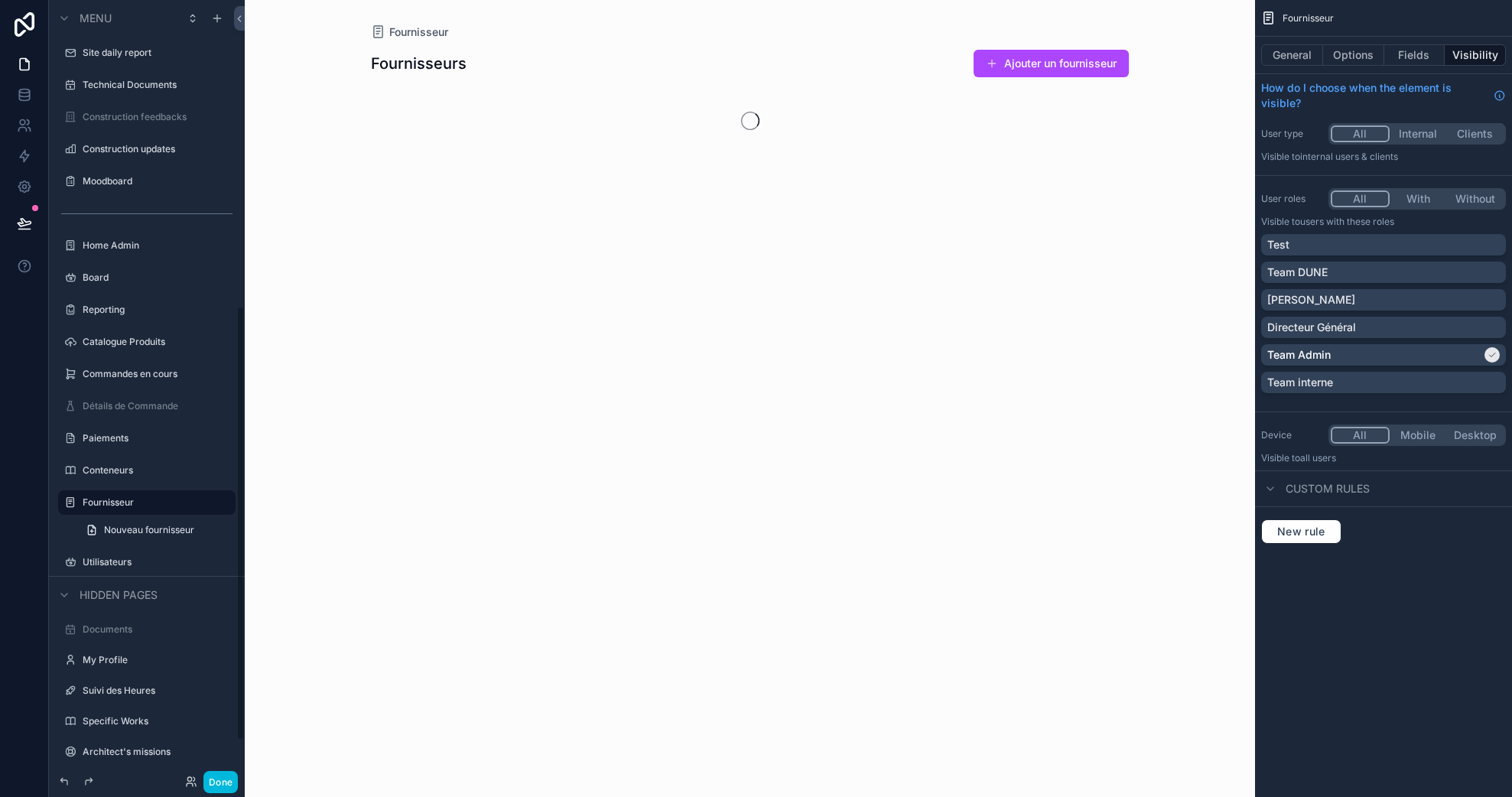
scroll to position [549, 0]
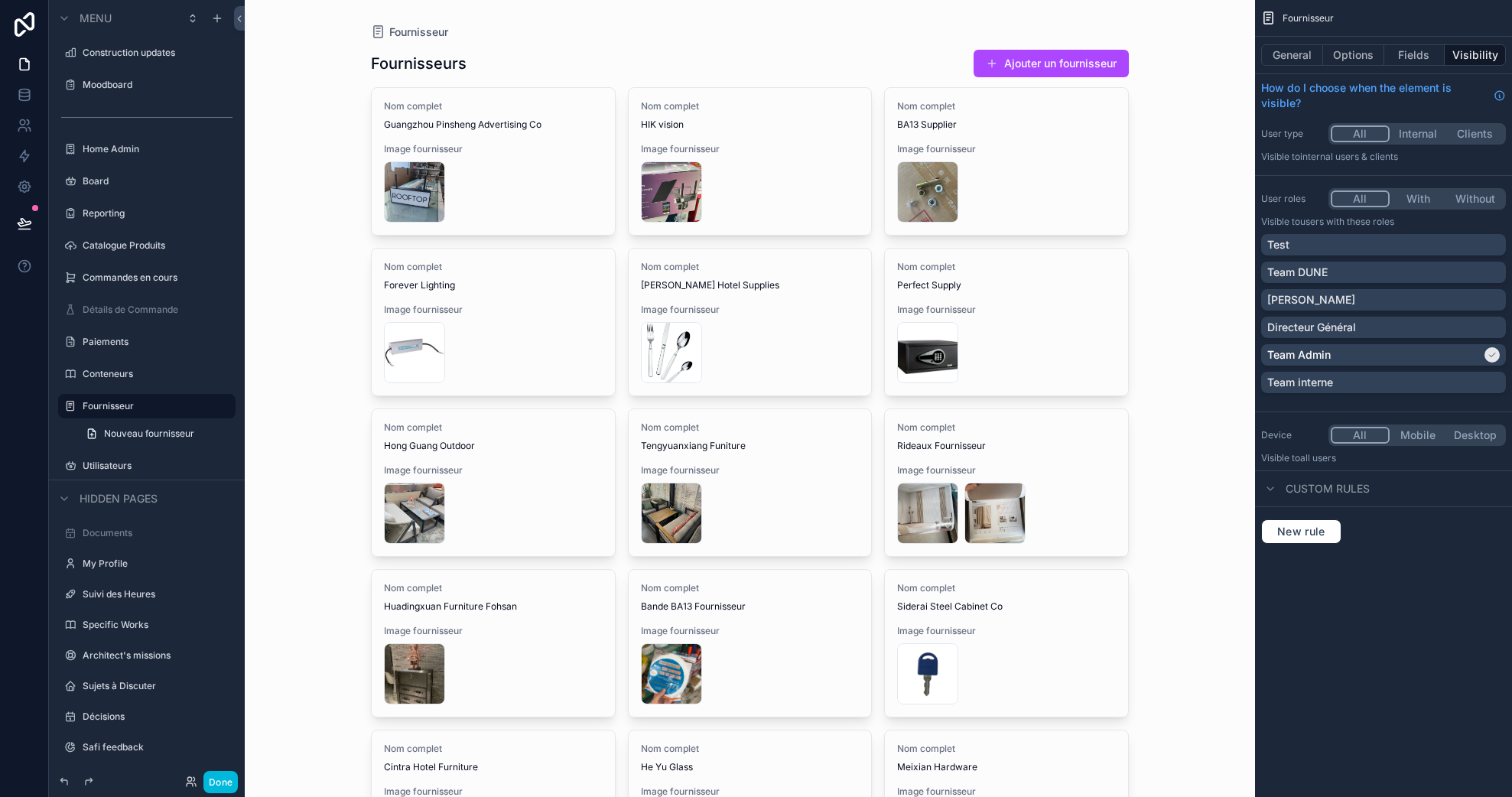
click at [1478, 196] on button "Without" at bounding box center [1475, 199] width 57 height 17
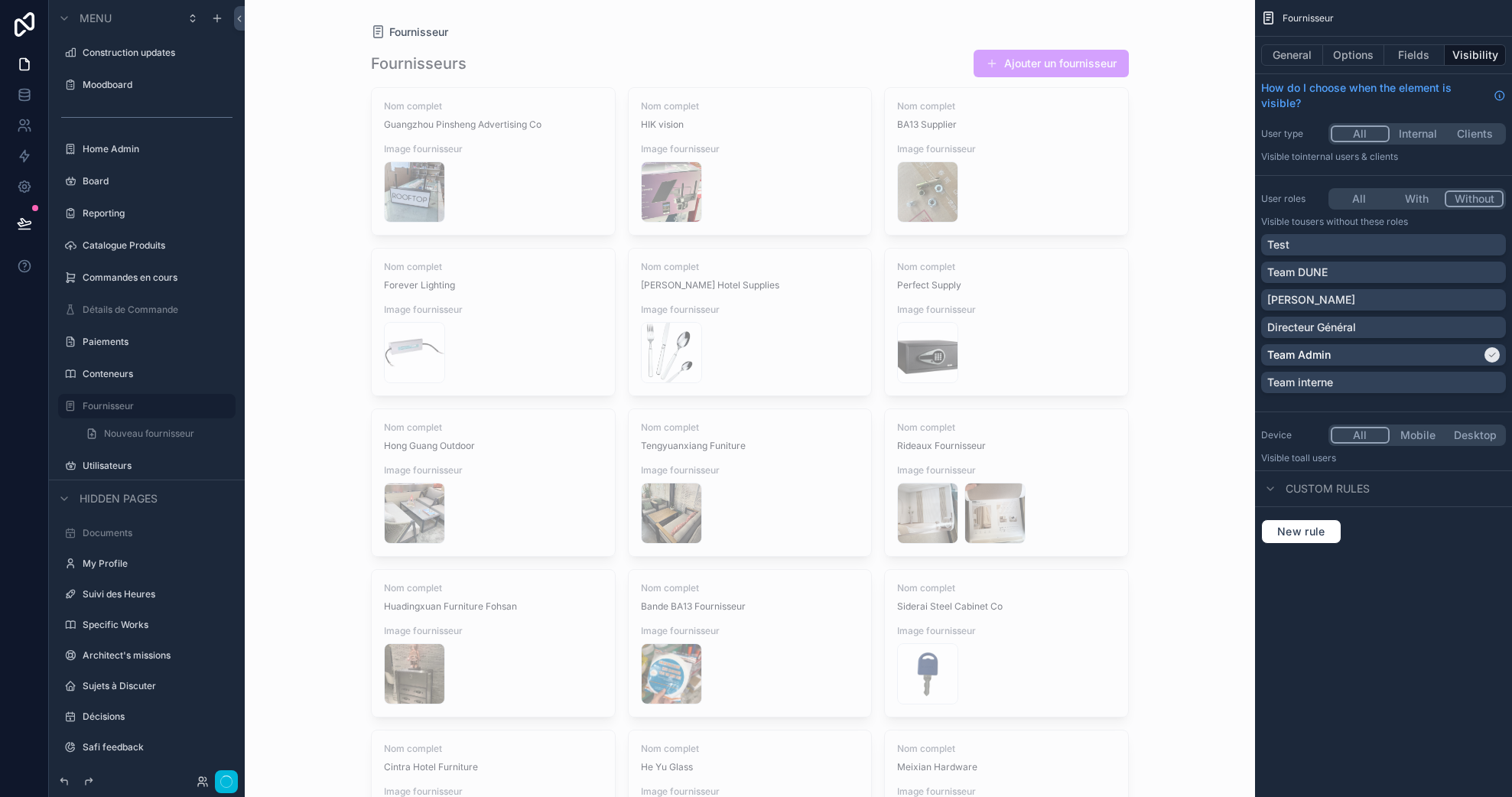
click at [1422, 196] on button "With" at bounding box center [1417, 199] width 57 height 17
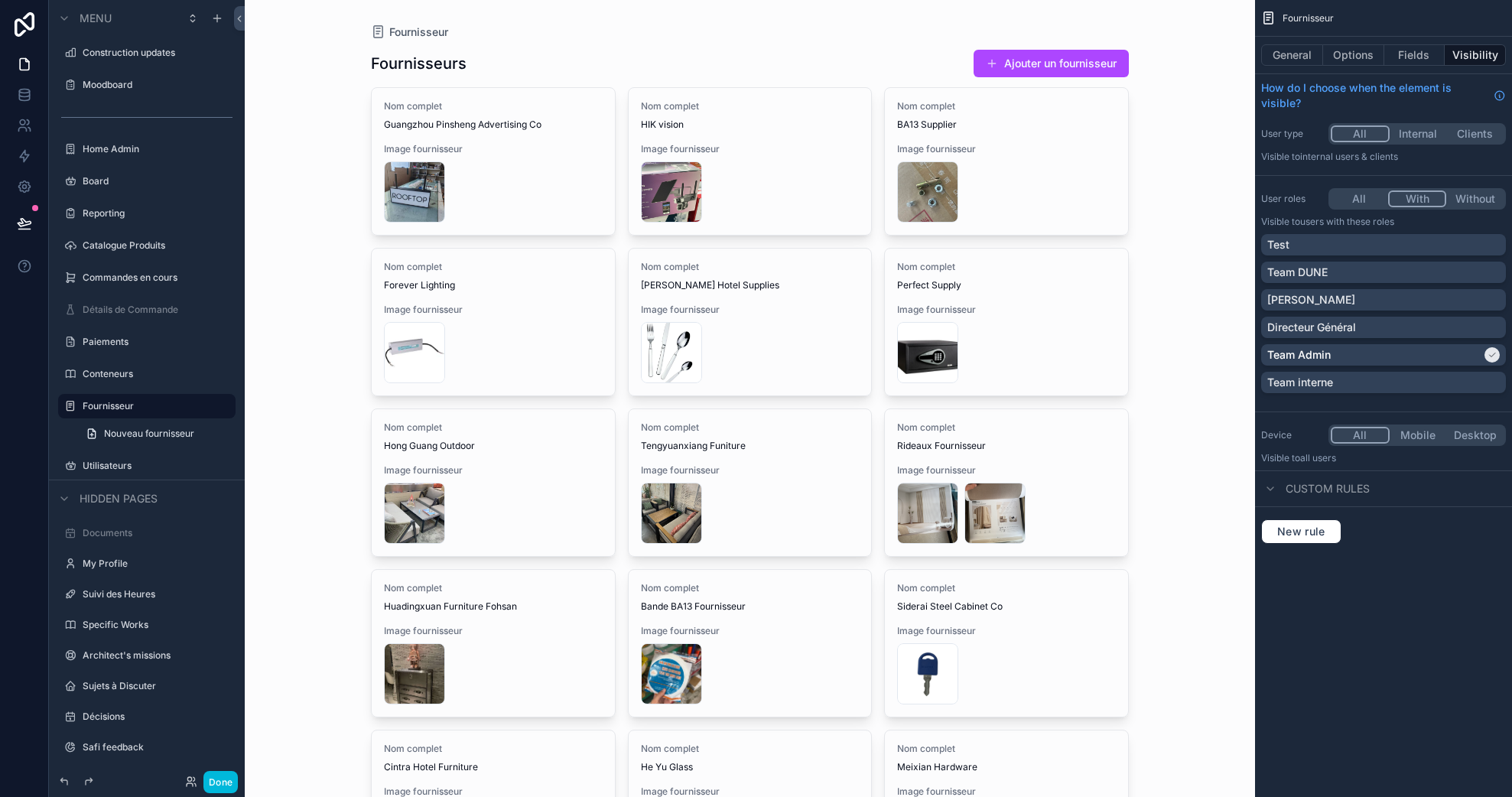
click at [1367, 330] on div "Directeur Général" at bounding box center [1383, 327] width 232 height 15
click at [226, 778] on button "Done" at bounding box center [220, 782] width 35 height 22
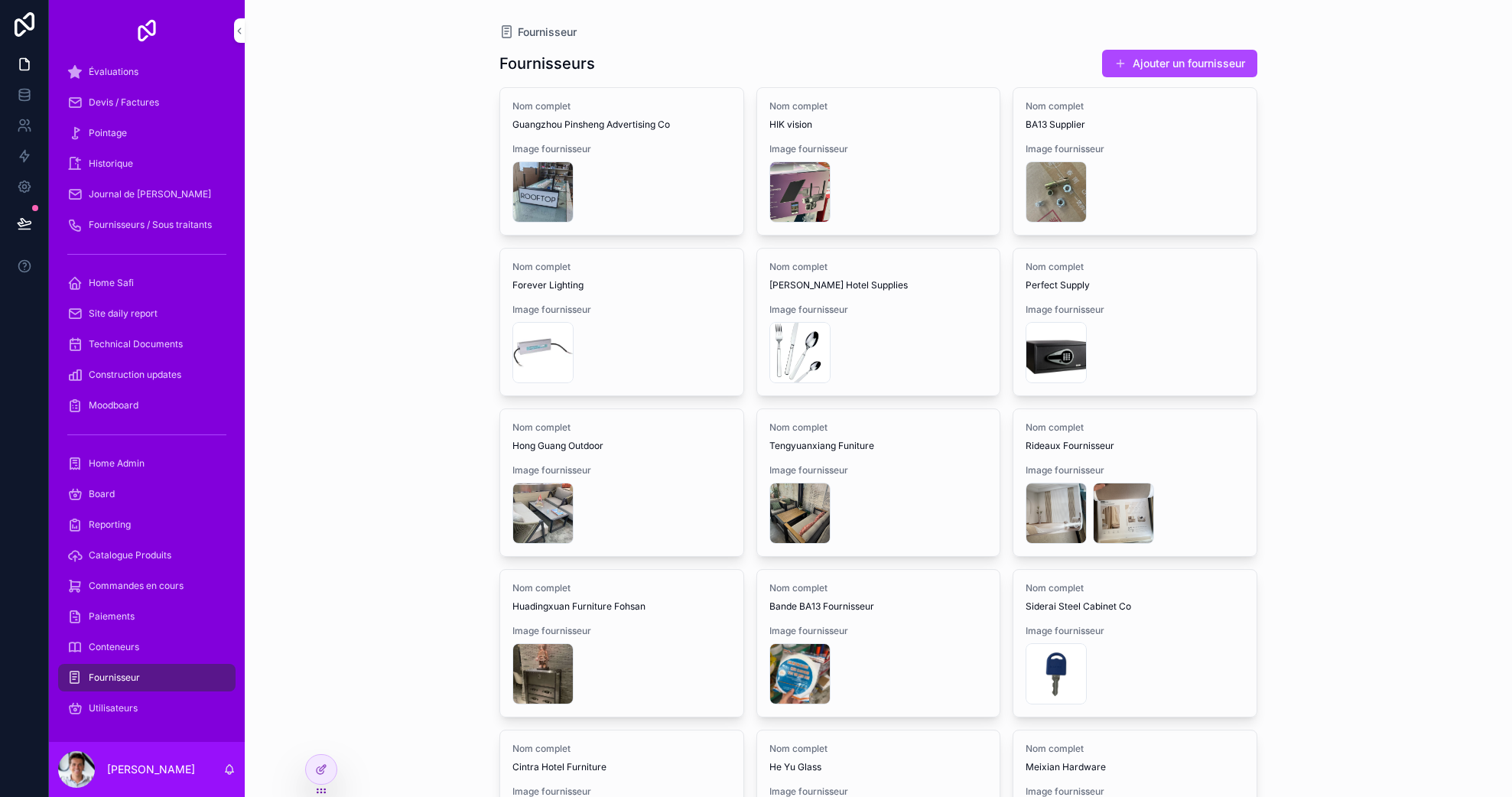
scroll to position [172, 0]
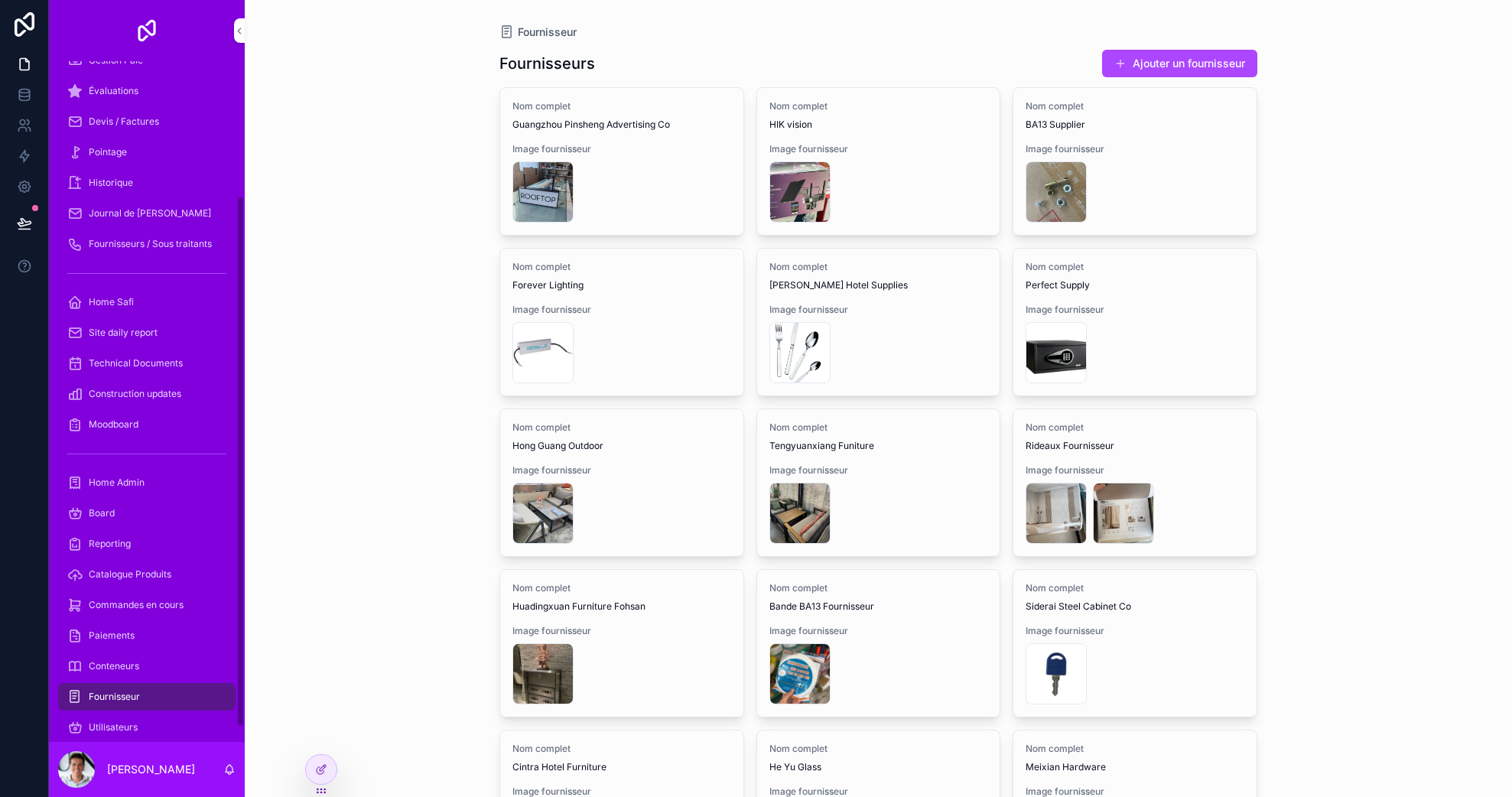
click at [141, 606] on span "Commandes en cours" at bounding box center [136, 605] width 95 height 12
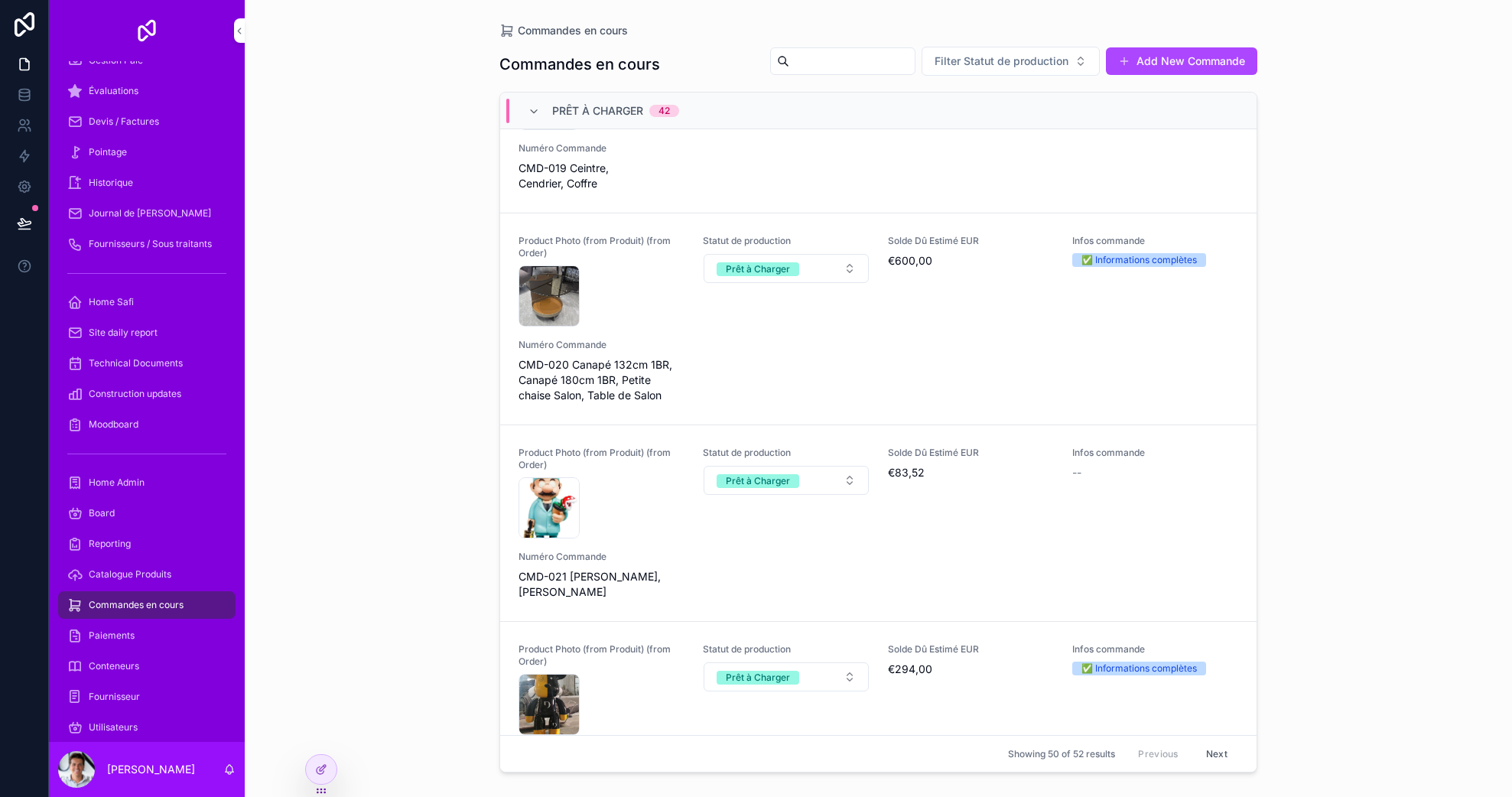
scroll to position [4812, 0]
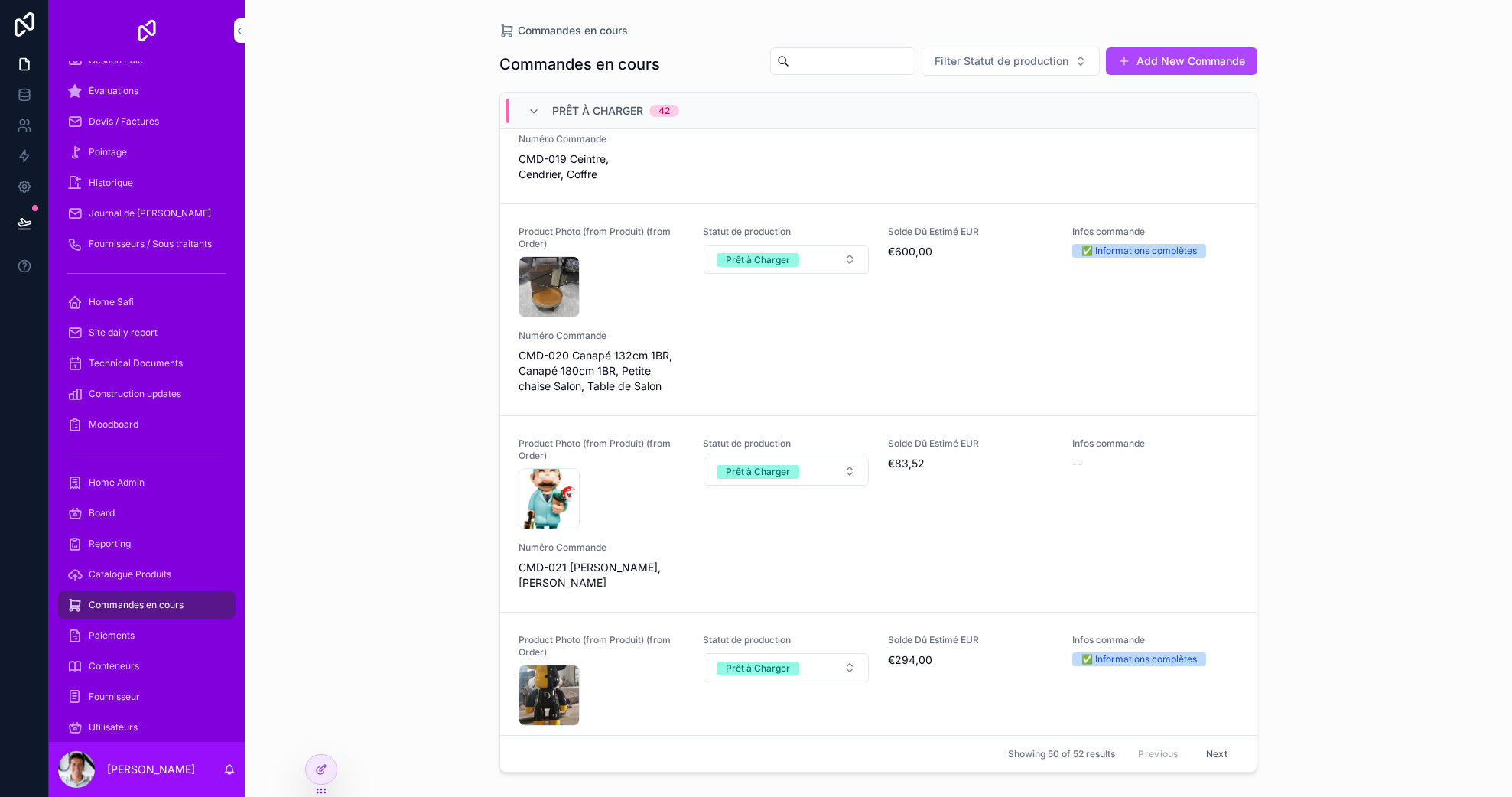
drag, startPoint x: 849, startPoint y: 33, endPoint x: 841, endPoint y: 63, distance: 31.0
click at [849, 34] on div "Commandes en cours" at bounding box center [878, 30] width 758 height 12
click at [840, 63] on input "scrollable content" at bounding box center [851, 61] width 125 height 21
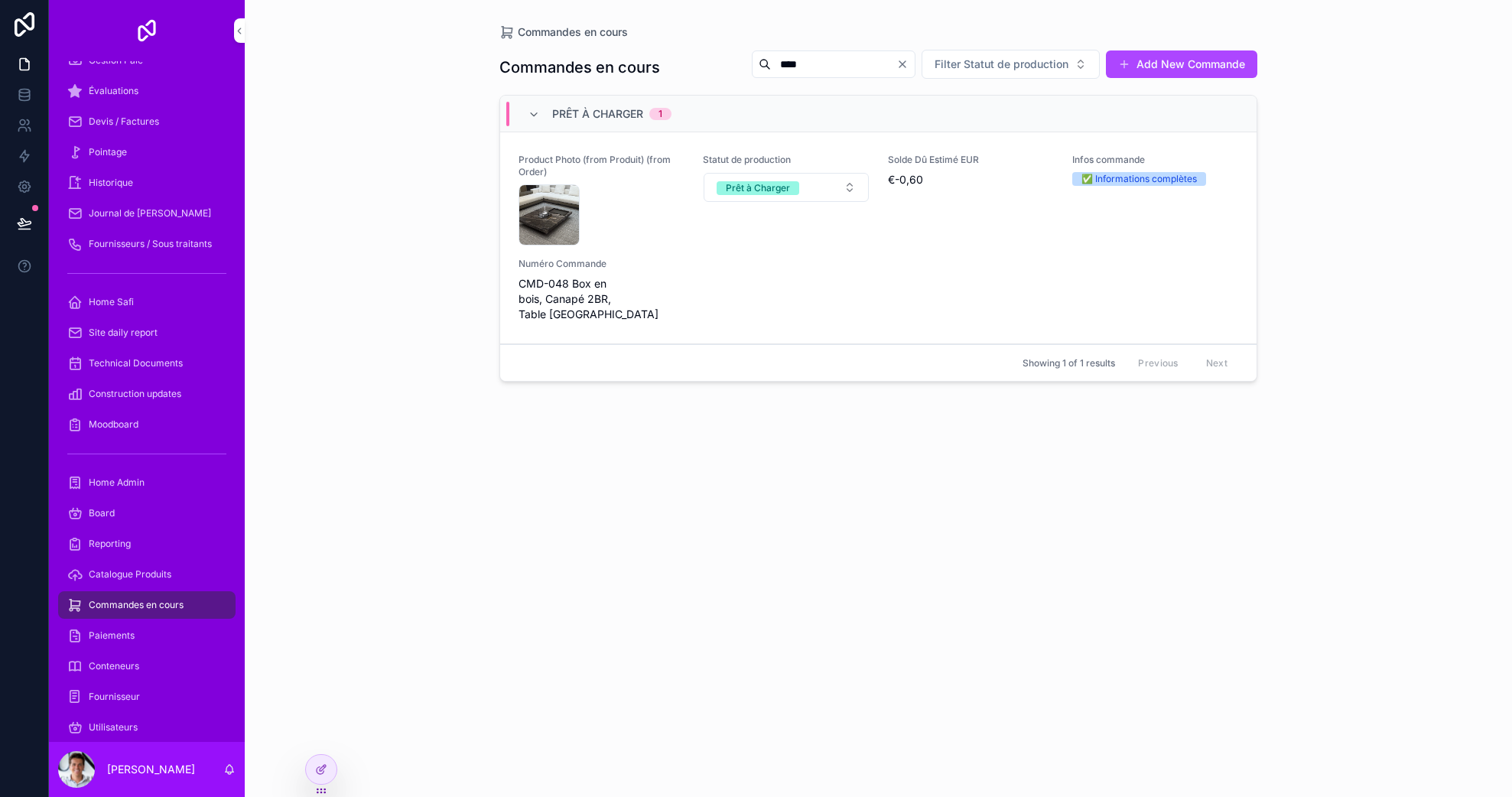
click at [780, 63] on input "****" at bounding box center [833, 63] width 125 height 21
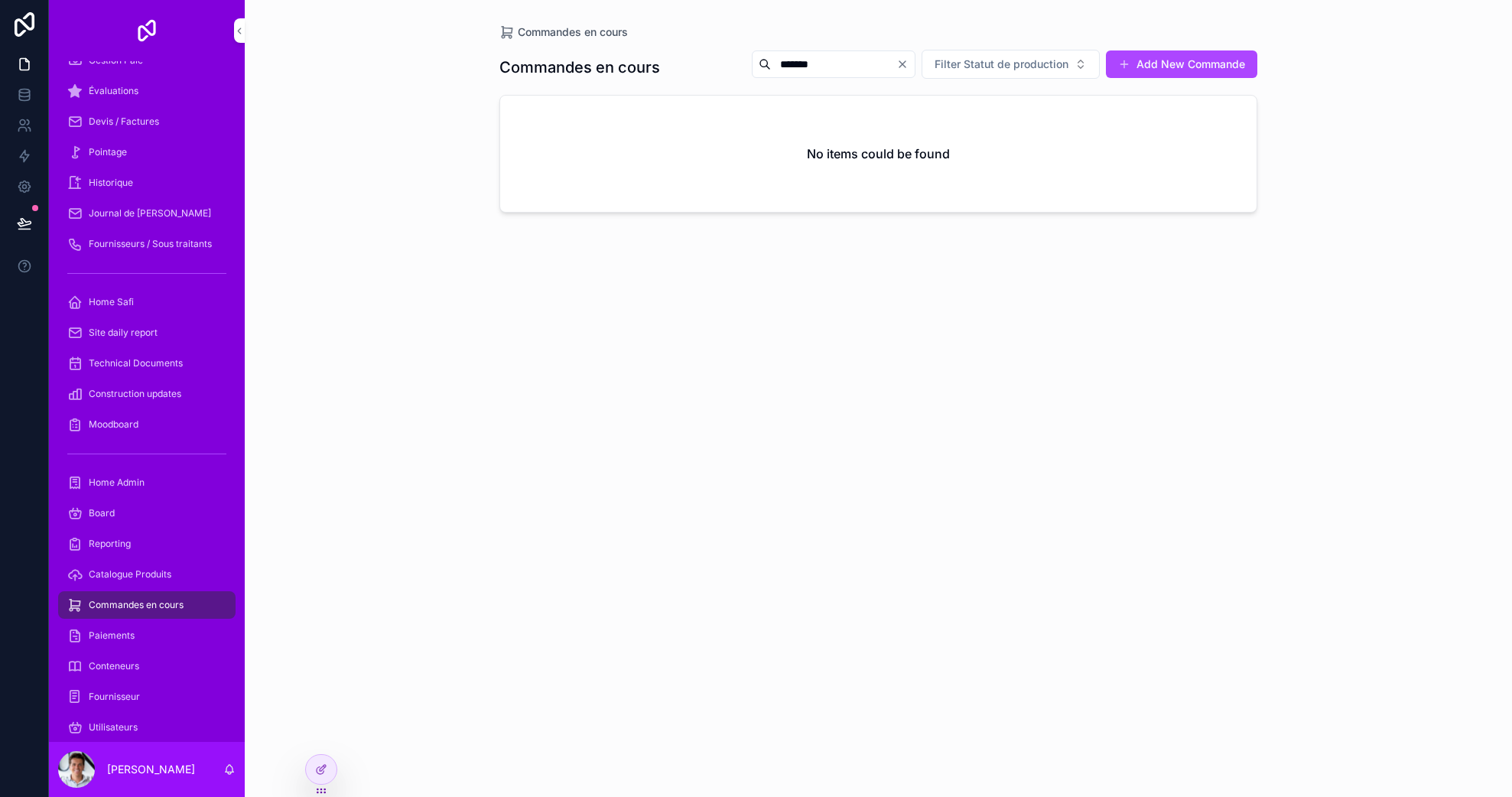
click at [780, 62] on input "*******" at bounding box center [833, 63] width 125 height 21
type input "****"
click at [799, 68] on input "****" at bounding box center [833, 63] width 125 height 21
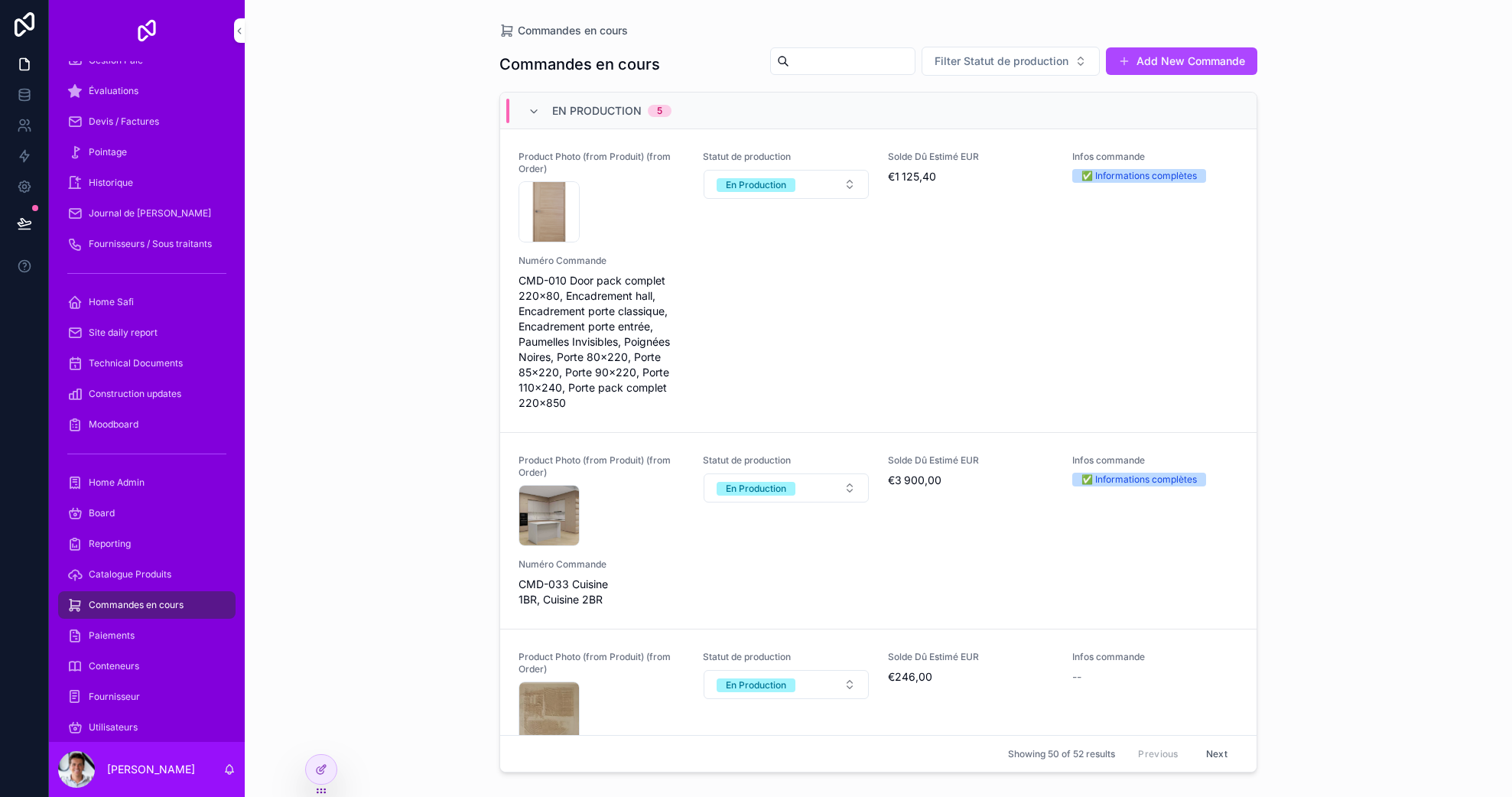
click at [799, 68] on input "scrollable content" at bounding box center [851, 61] width 125 height 21
type input "*****"
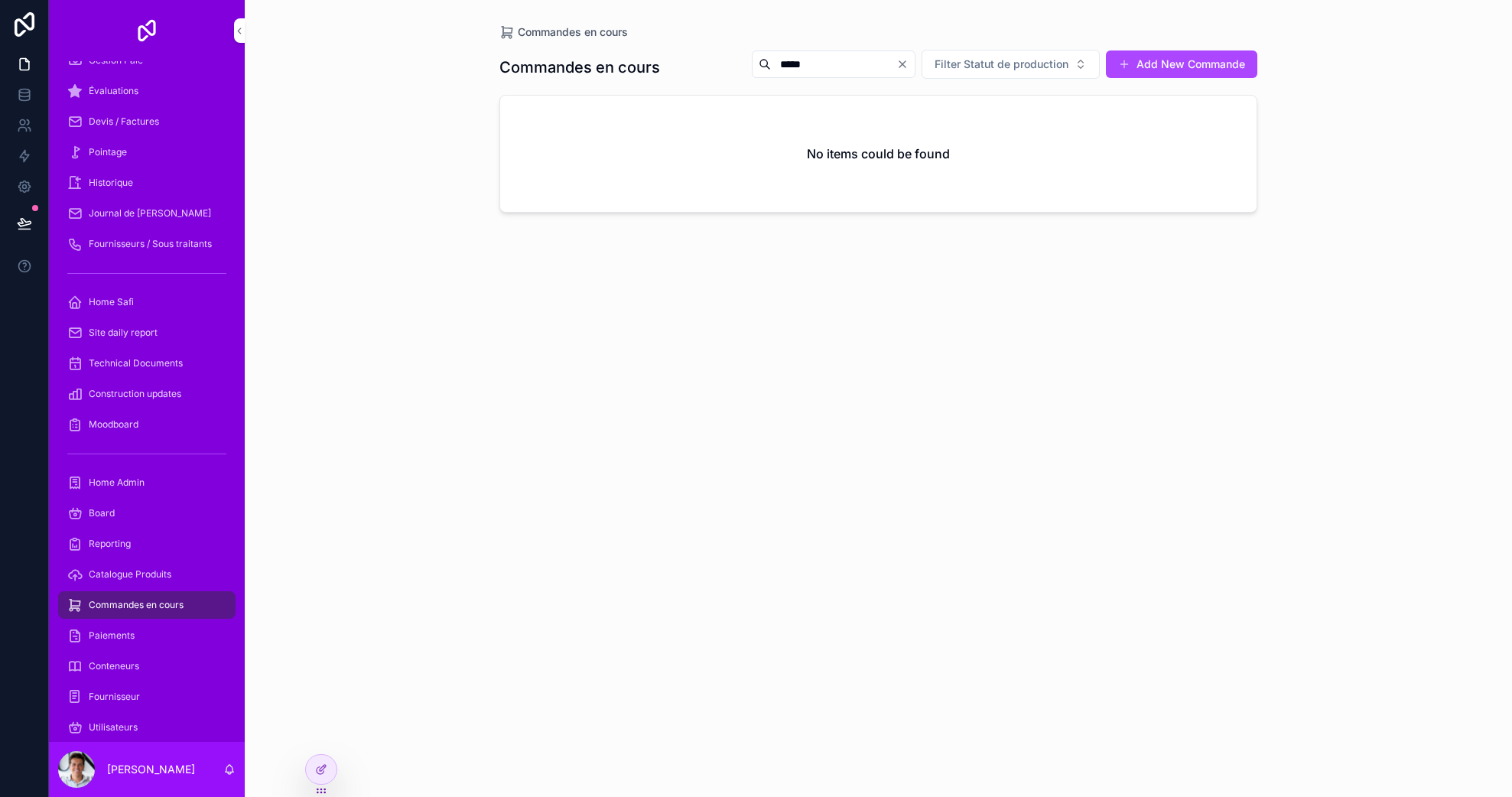
click at [799, 68] on input "*****" at bounding box center [833, 63] width 125 height 21
click at [801, 68] on input "*****" at bounding box center [833, 63] width 125 height 21
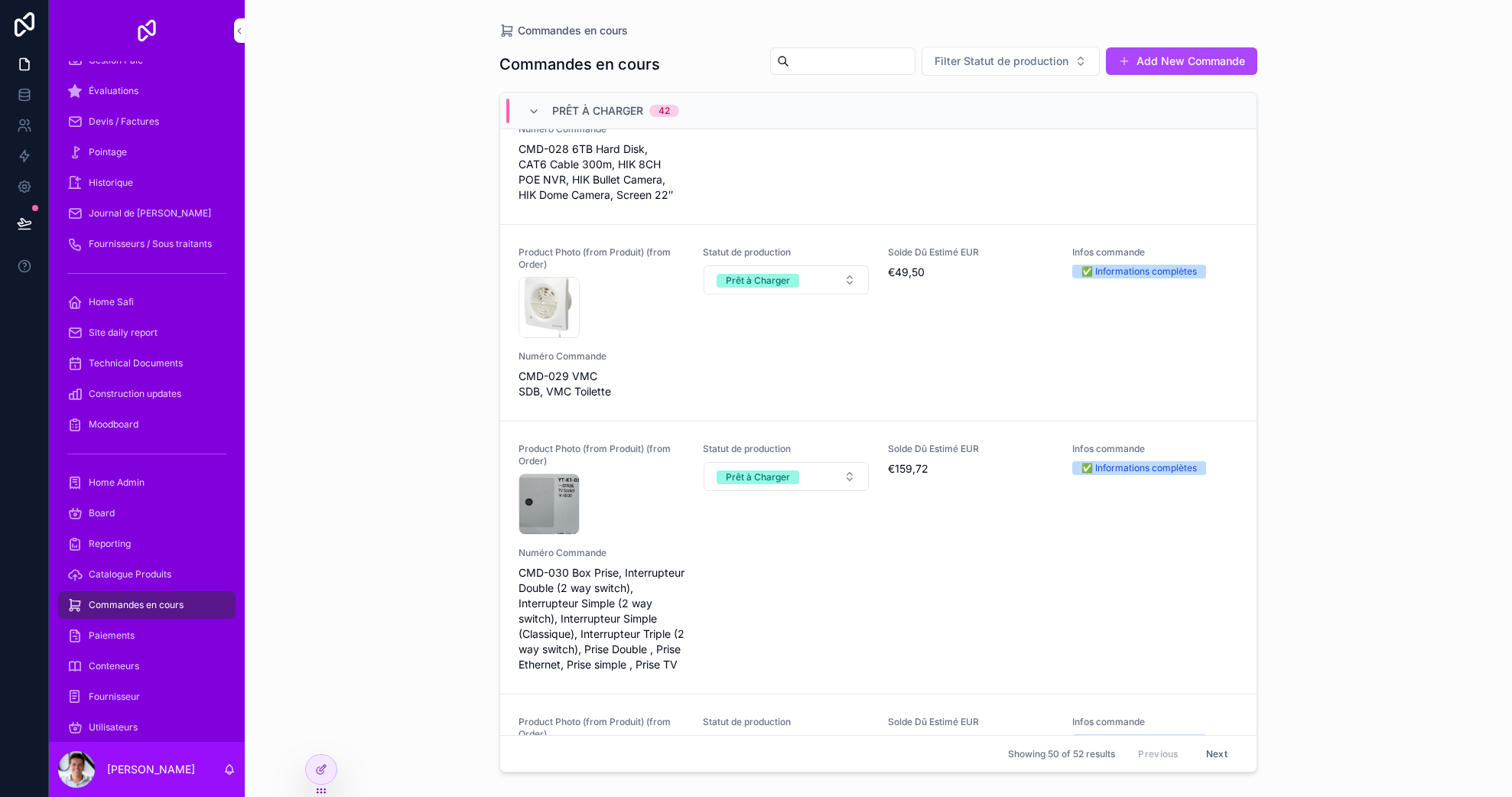
scroll to position [7168, 0]
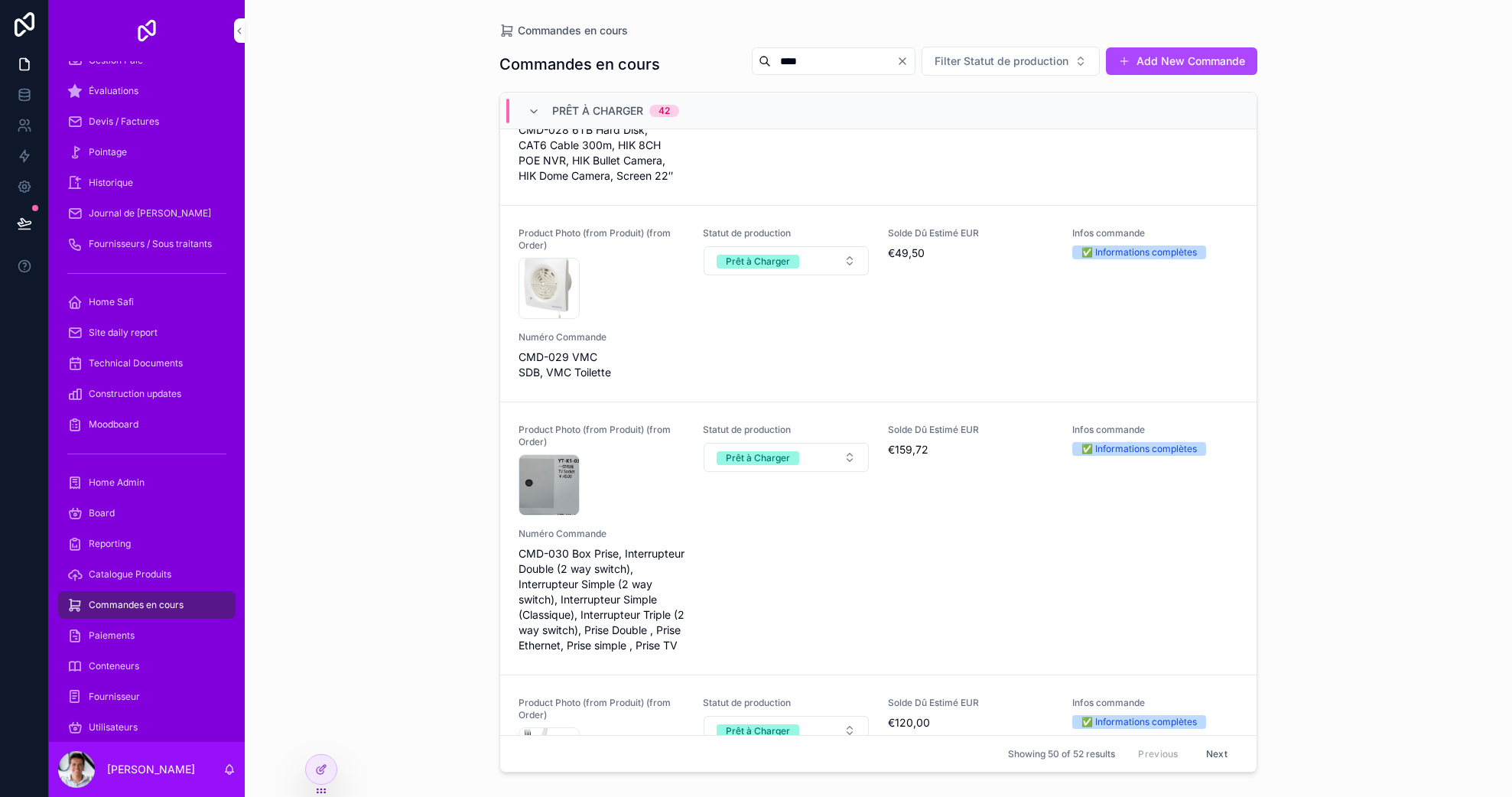
type input "****"
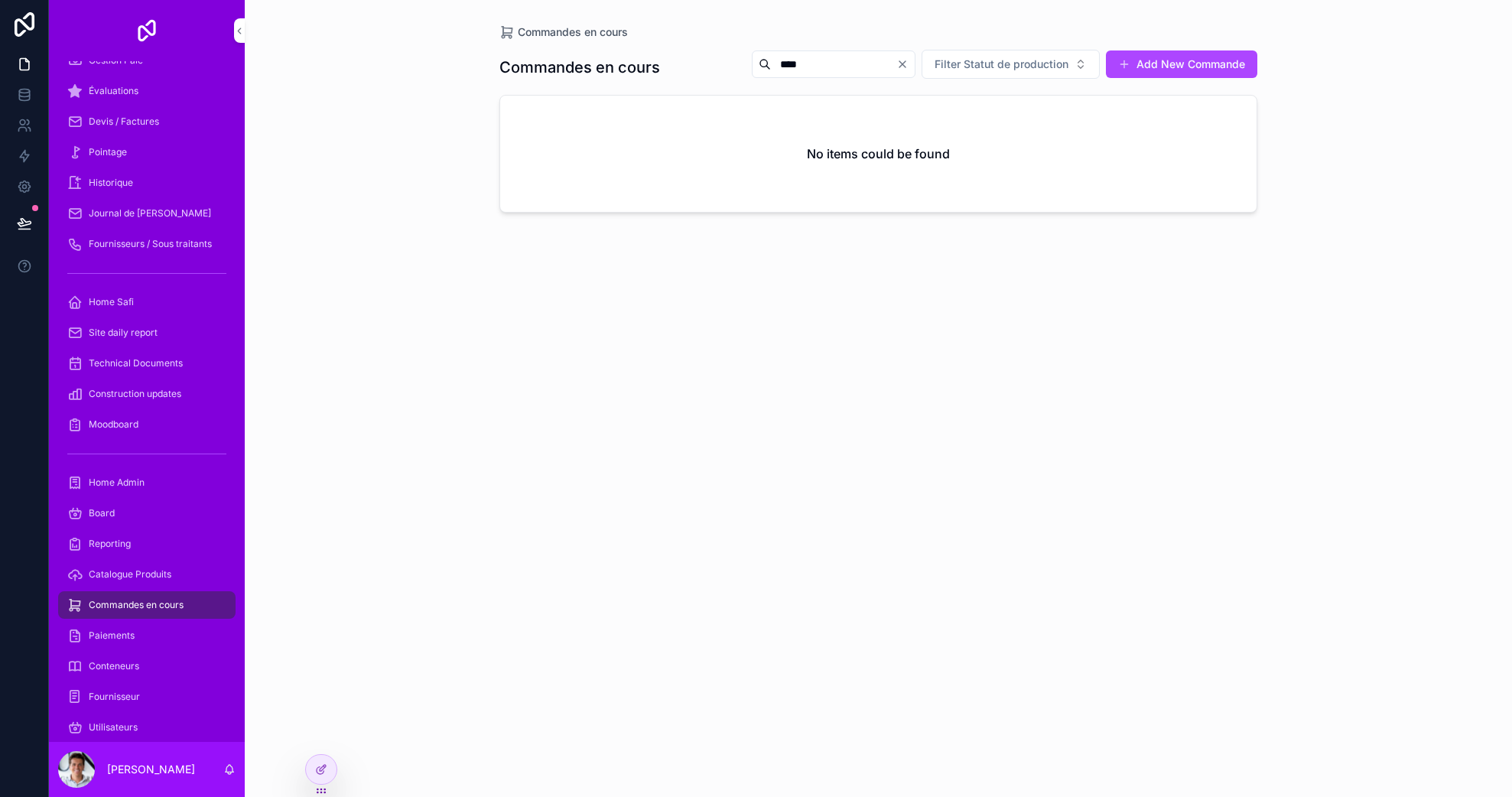
click at [312, 762] on div at bounding box center [321, 769] width 30 height 29
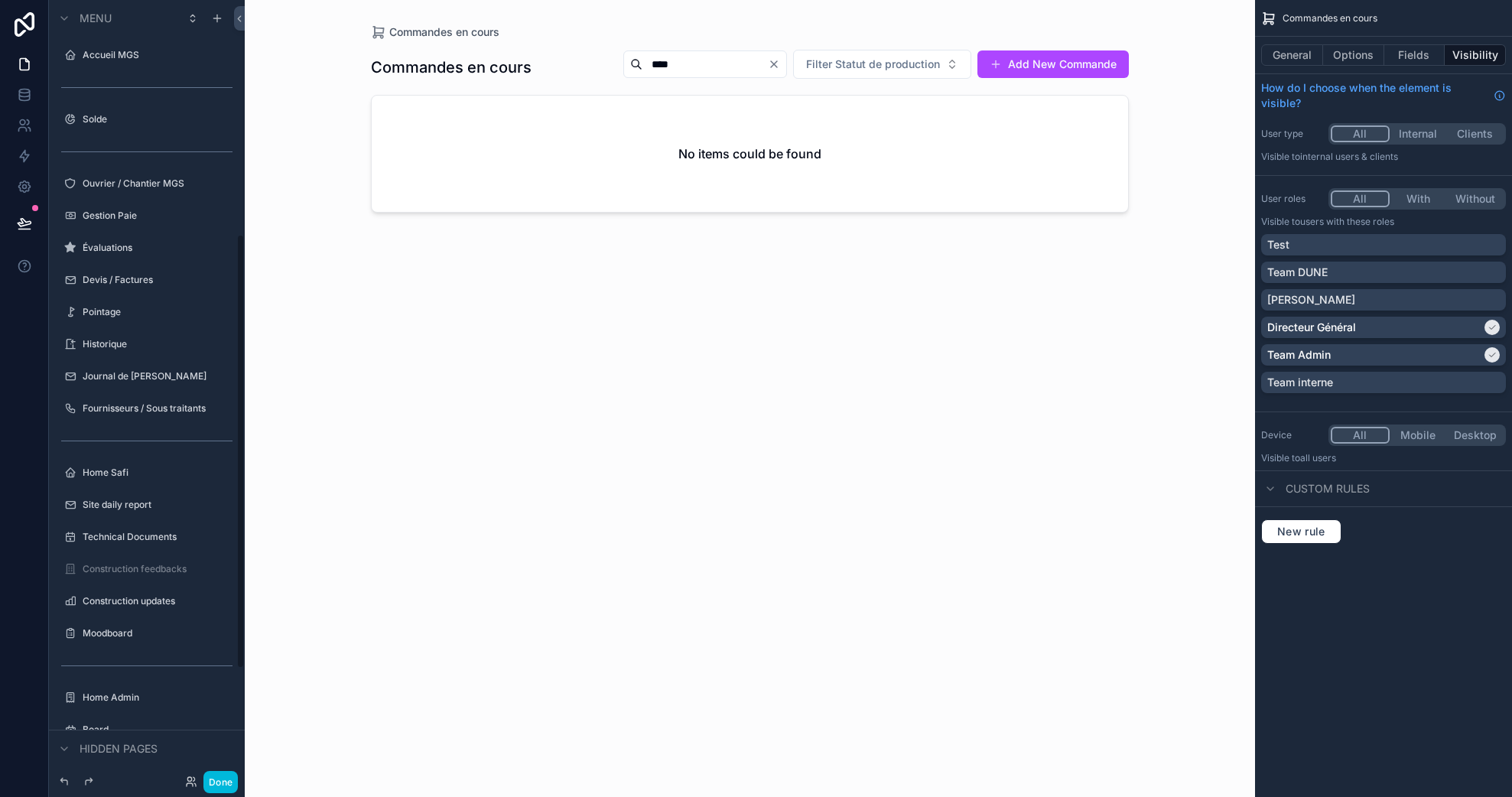
scroll to position [420, 0]
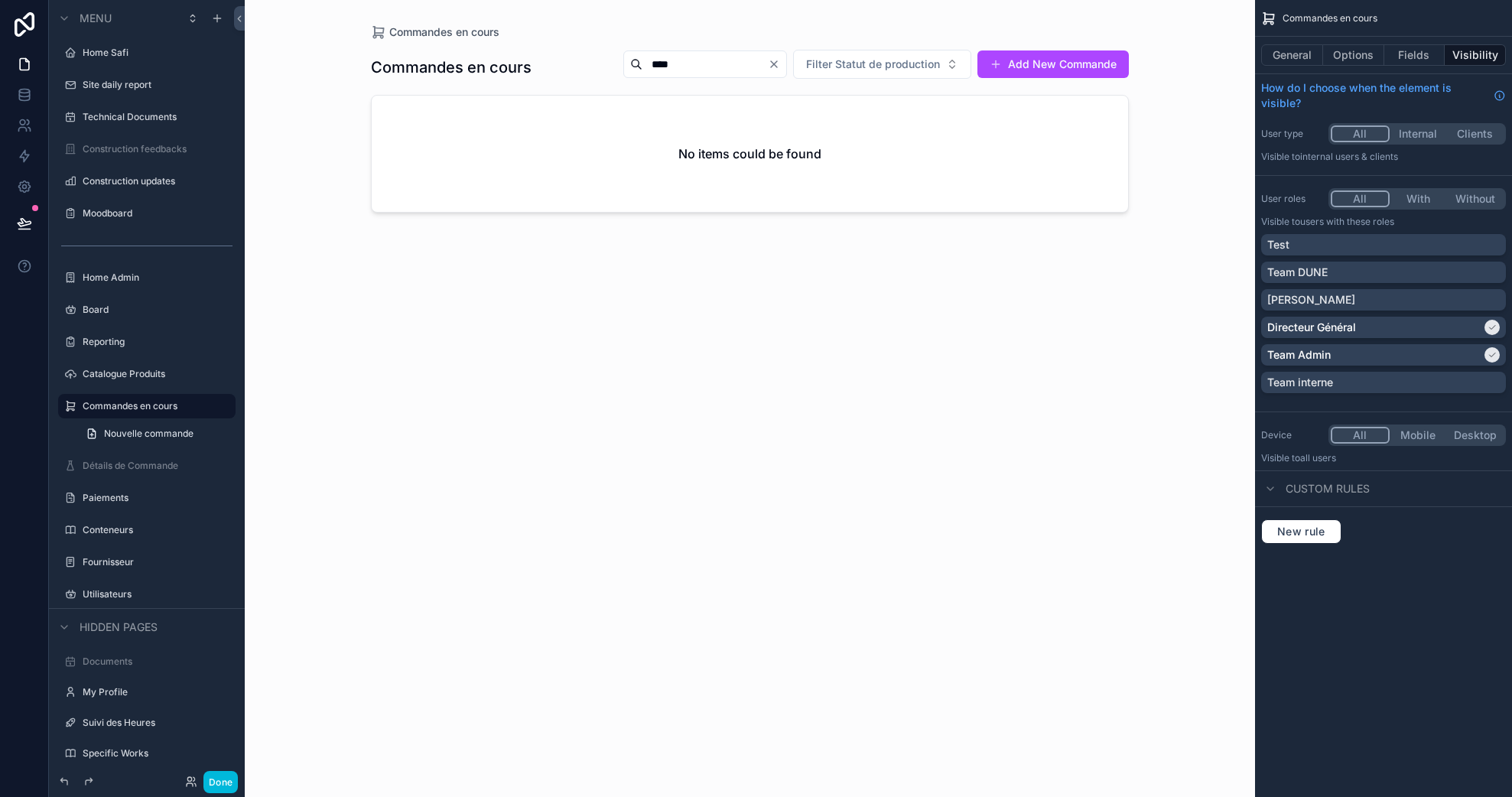
click at [698, 42] on div "scrollable content" at bounding box center [750, 389] width 782 height 778
click at [1406, 54] on button "Fields" at bounding box center [1414, 55] width 61 height 21
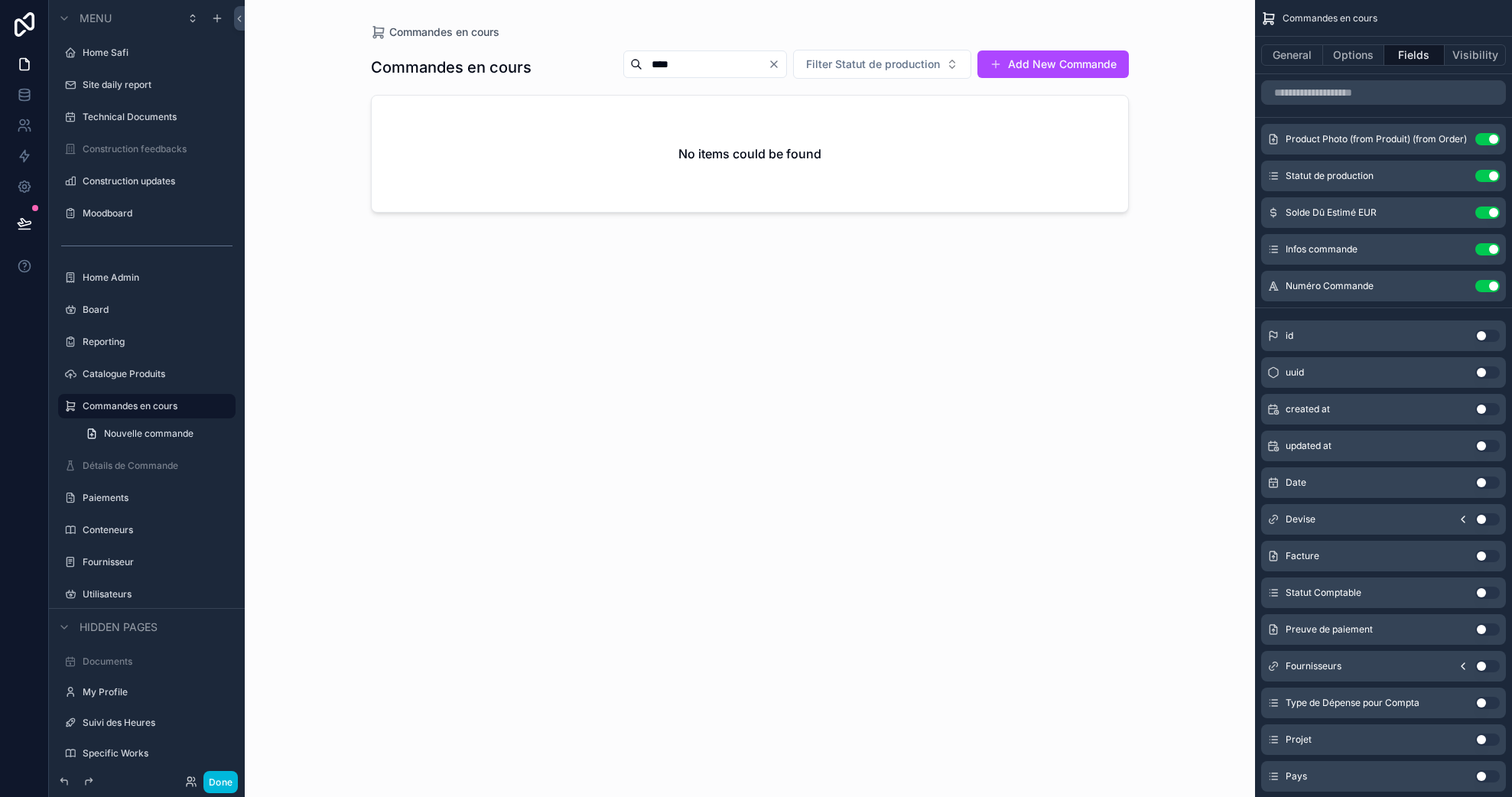
click at [1346, 52] on button "Options" at bounding box center [1353, 55] width 61 height 21
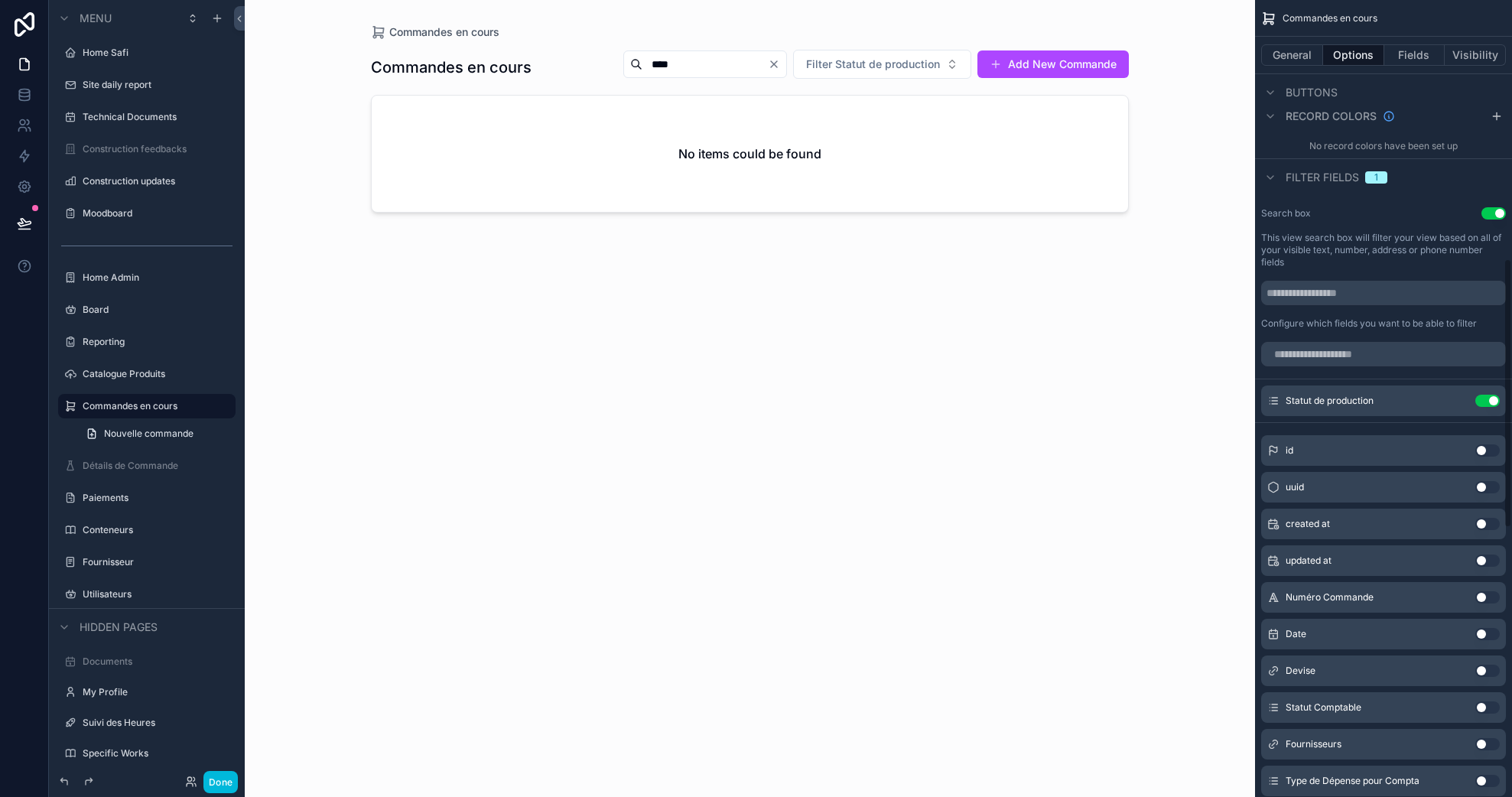
scroll to position [767, 0]
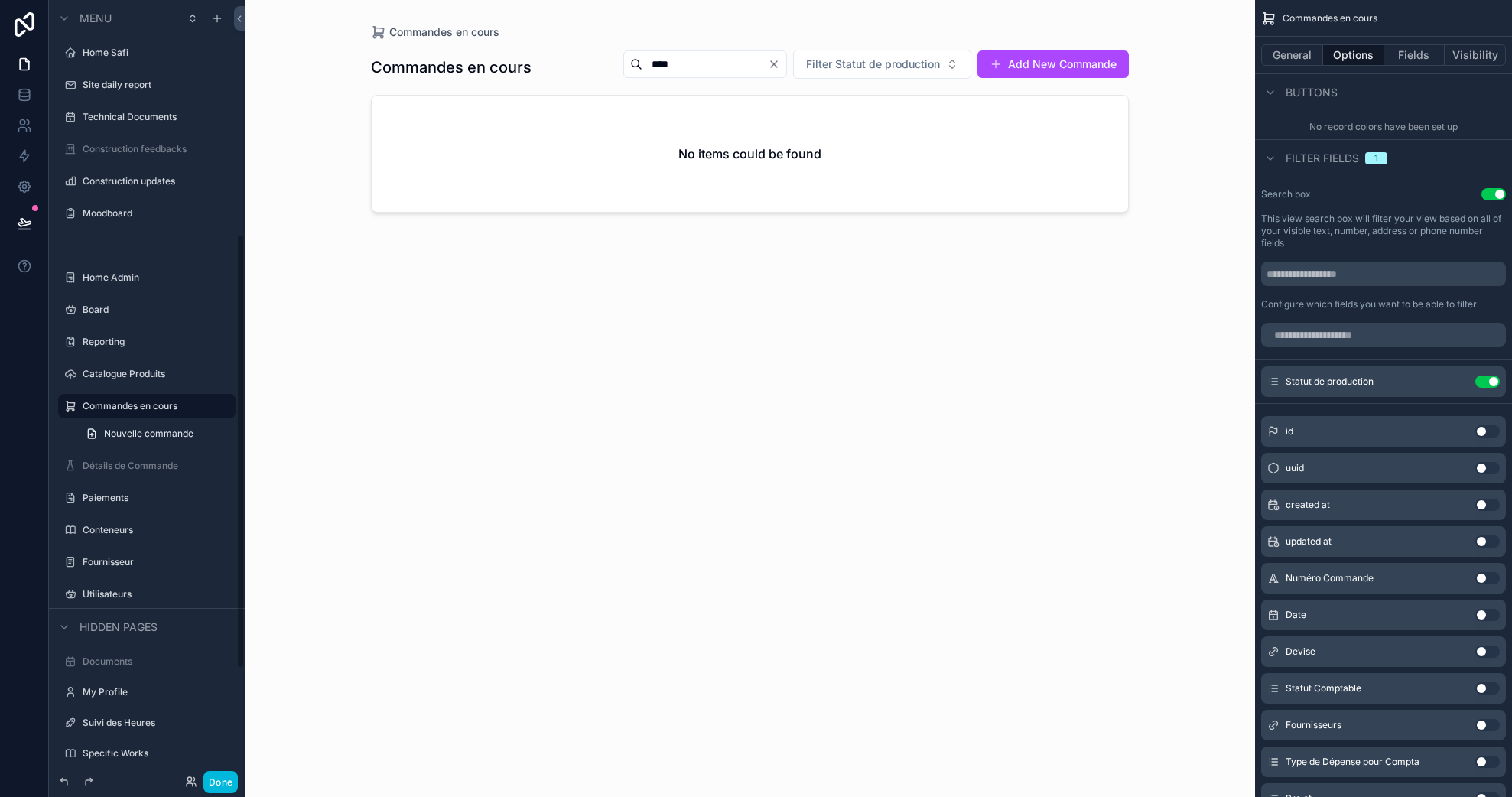
drag, startPoint x: 217, startPoint y: 776, endPoint x: 213, endPoint y: 761, distance: 15.5
click at [217, 776] on button "Done" at bounding box center [220, 782] width 35 height 22
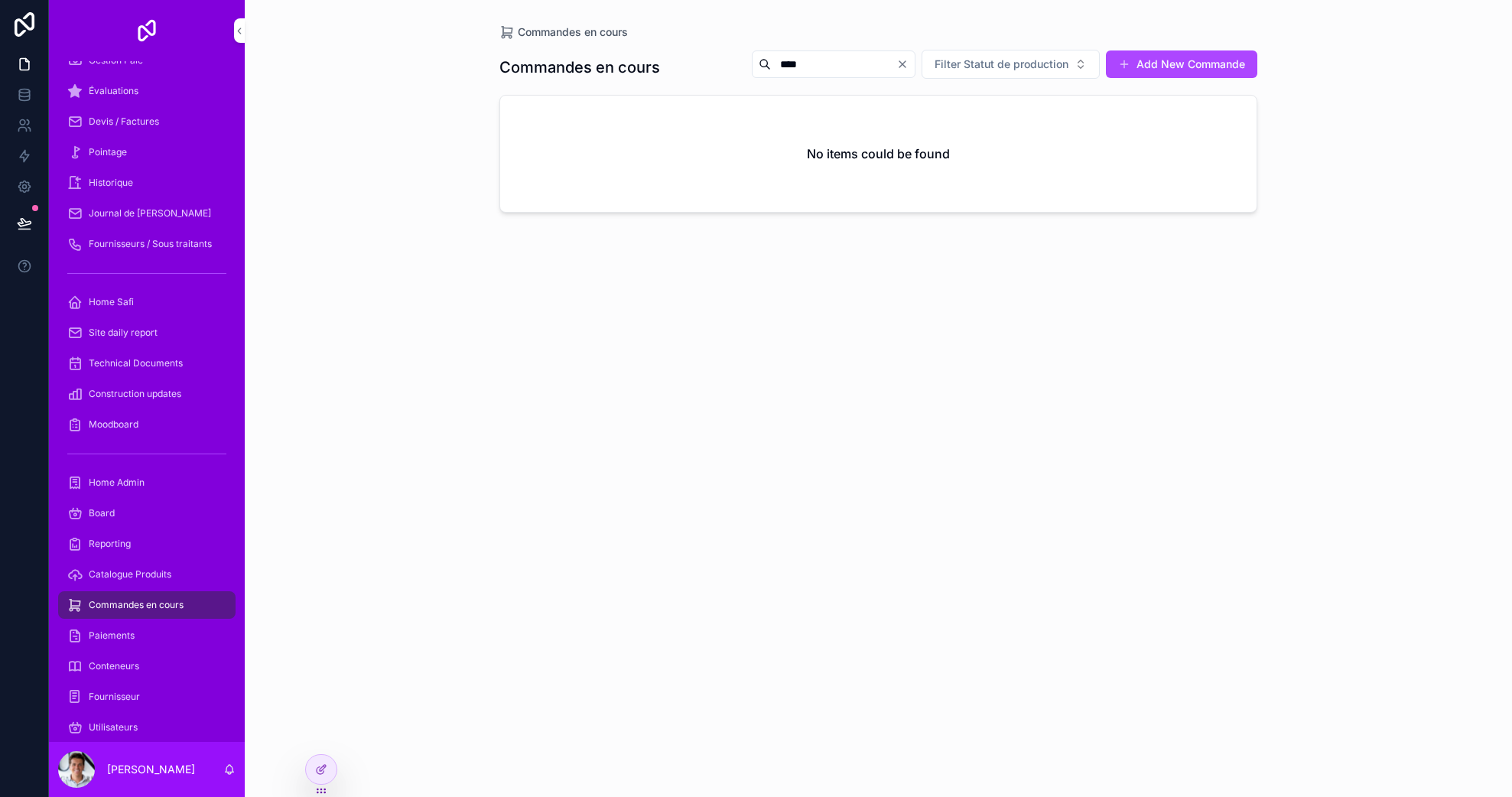
click at [134, 582] on div "Catalogue Produits" at bounding box center [147, 574] width 159 height 25
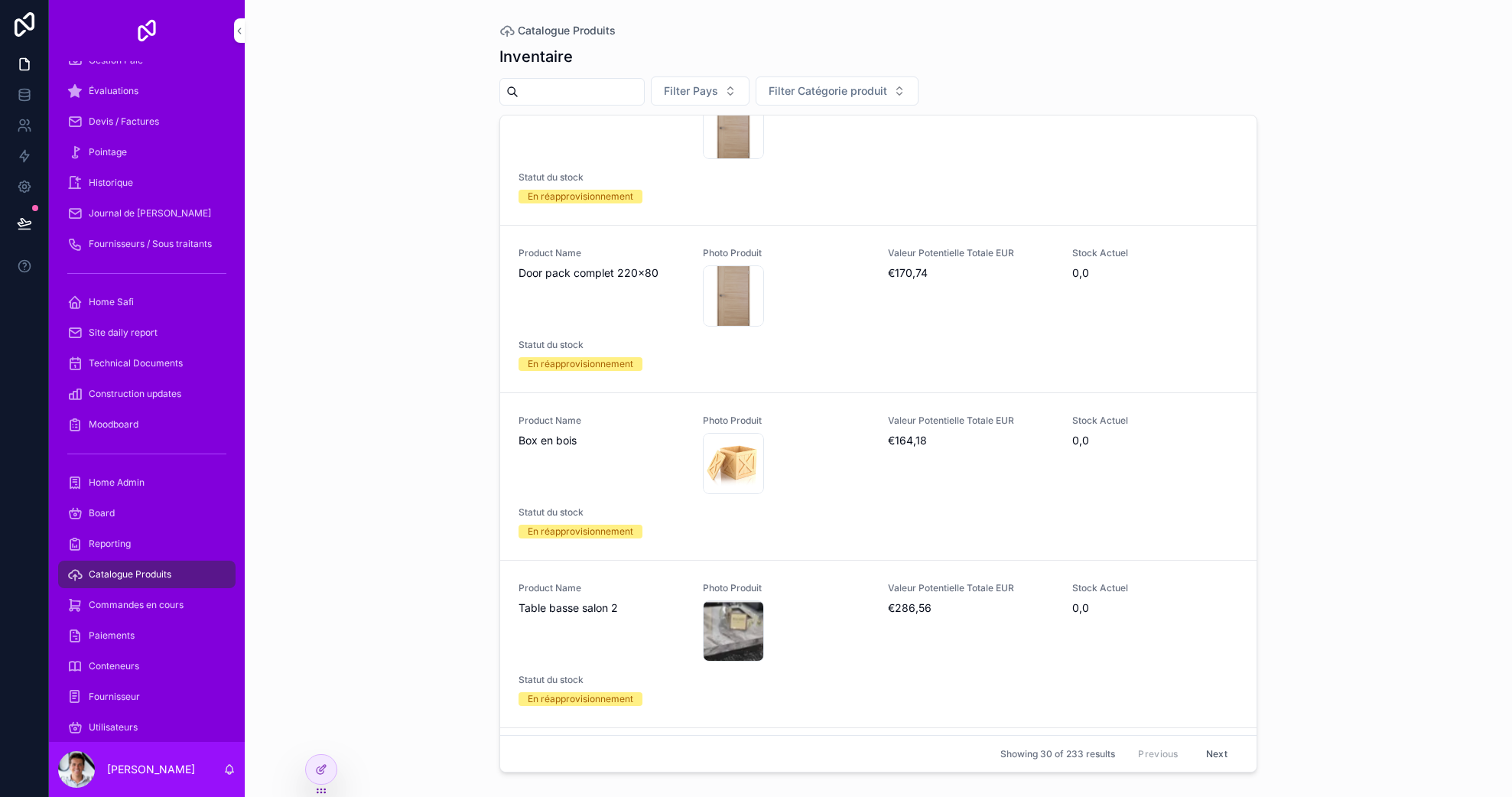
scroll to position [2135, 0]
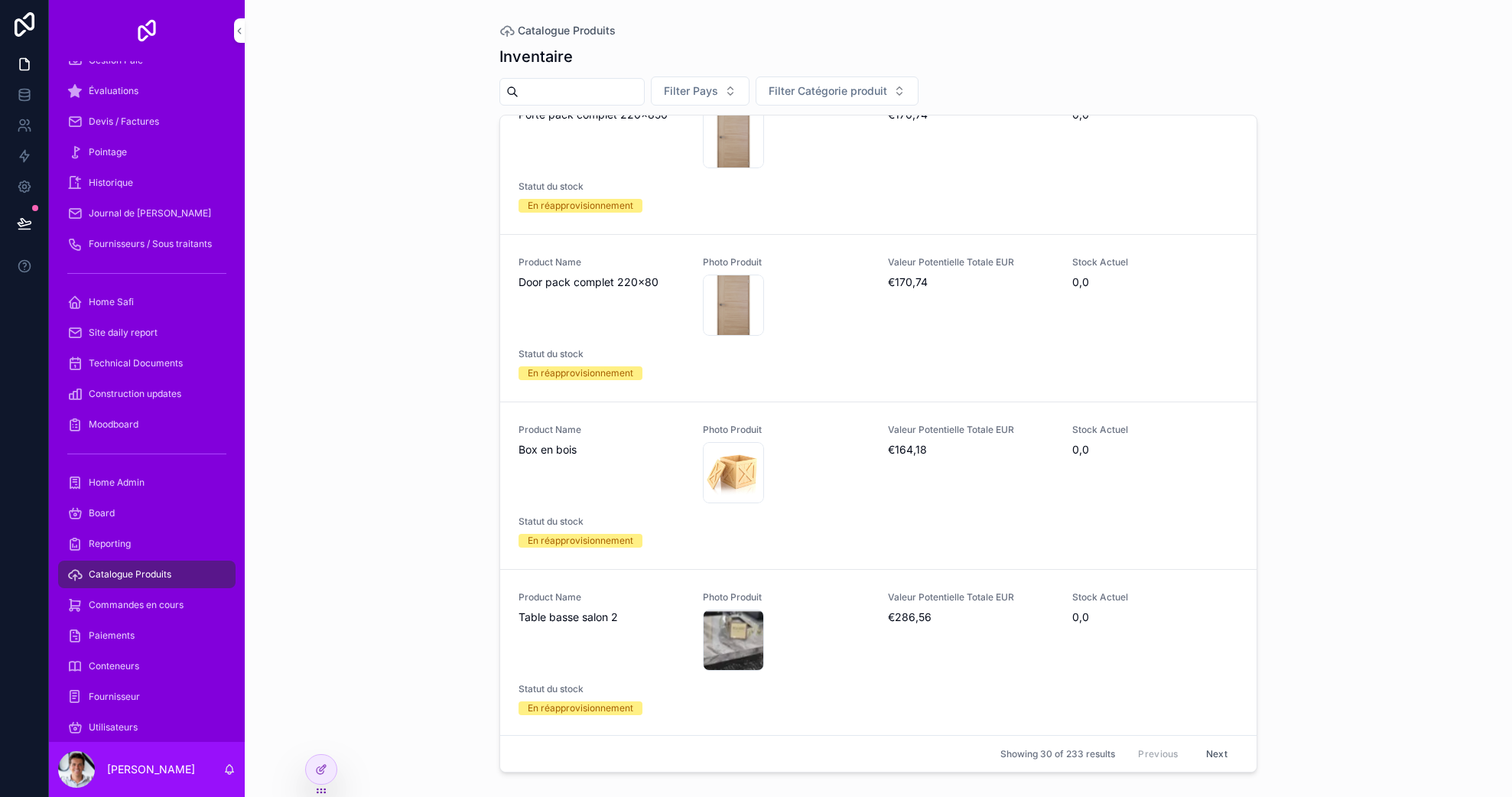
click at [598, 85] on input "scrollable content" at bounding box center [581, 91] width 125 height 21
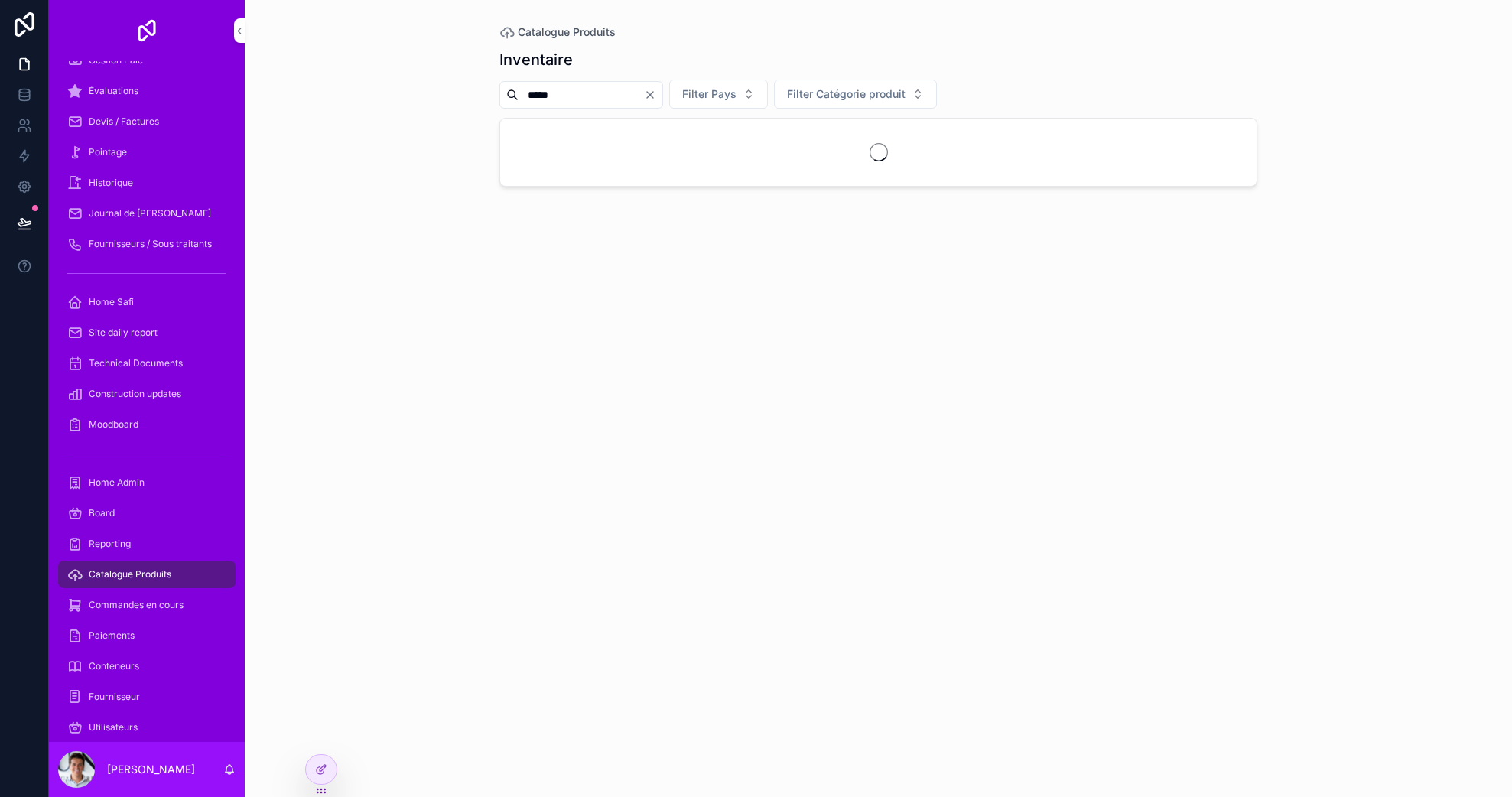
click at [595, 95] on input "*****" at bounding box center [581, 95] width 125 height 21
type input "*"
click at [595, 95] on input "****" at bounding box center [581, 95] width 125 height 21
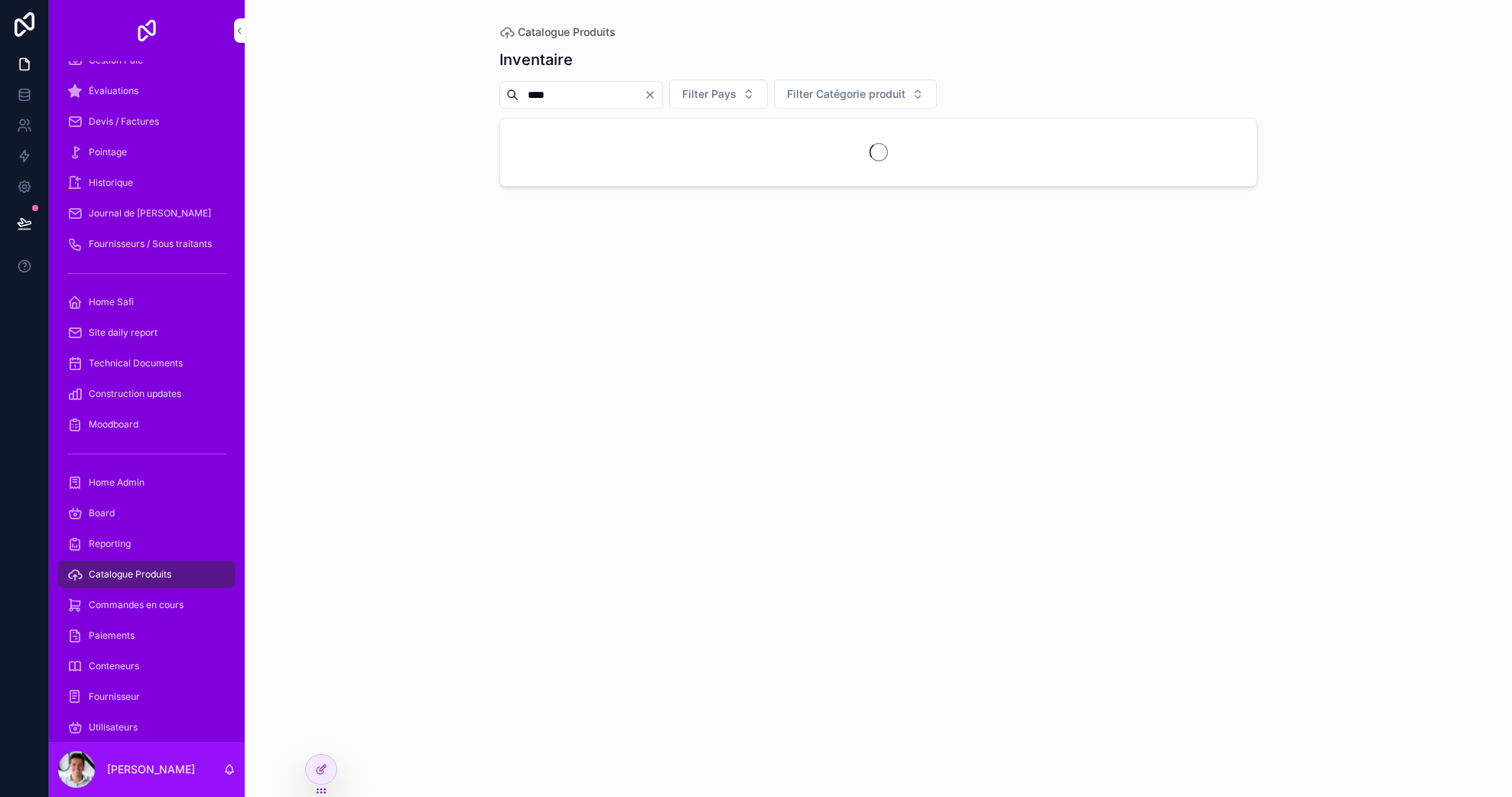
click at [591, 100] on input "****" at bounding box center [581, 95] width 125 height 21
type input "****"
click at [644, 93] on input "****" at bounding box center [581, 95] width 125 height 21
click at [656, 94] on icon "Clear" at bounding box center [650, 95] width 12 height 12
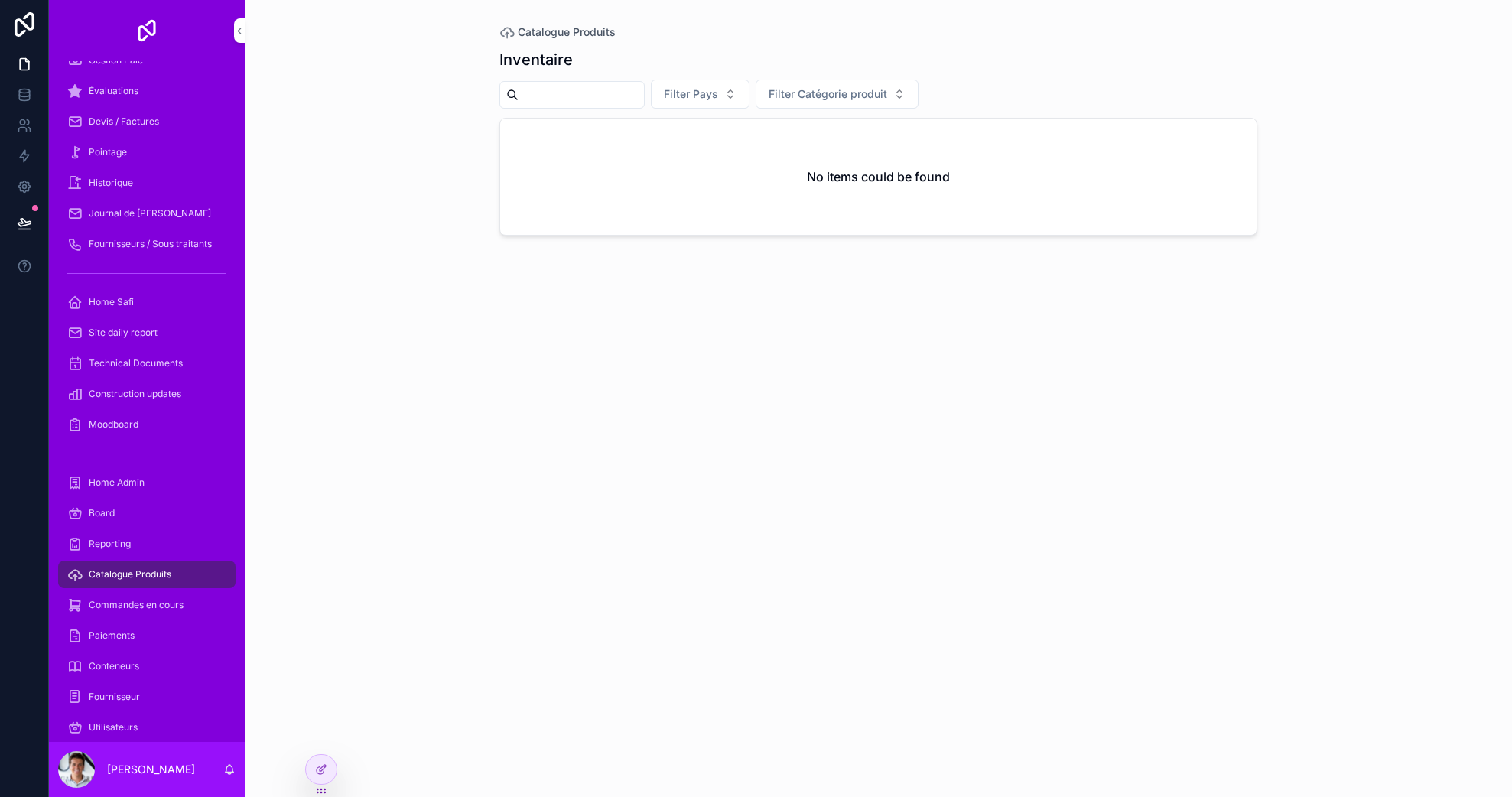
click at [832, 85] on button "Filter Catégorie produit" at bounding box center [836, 94] width 163 height 29
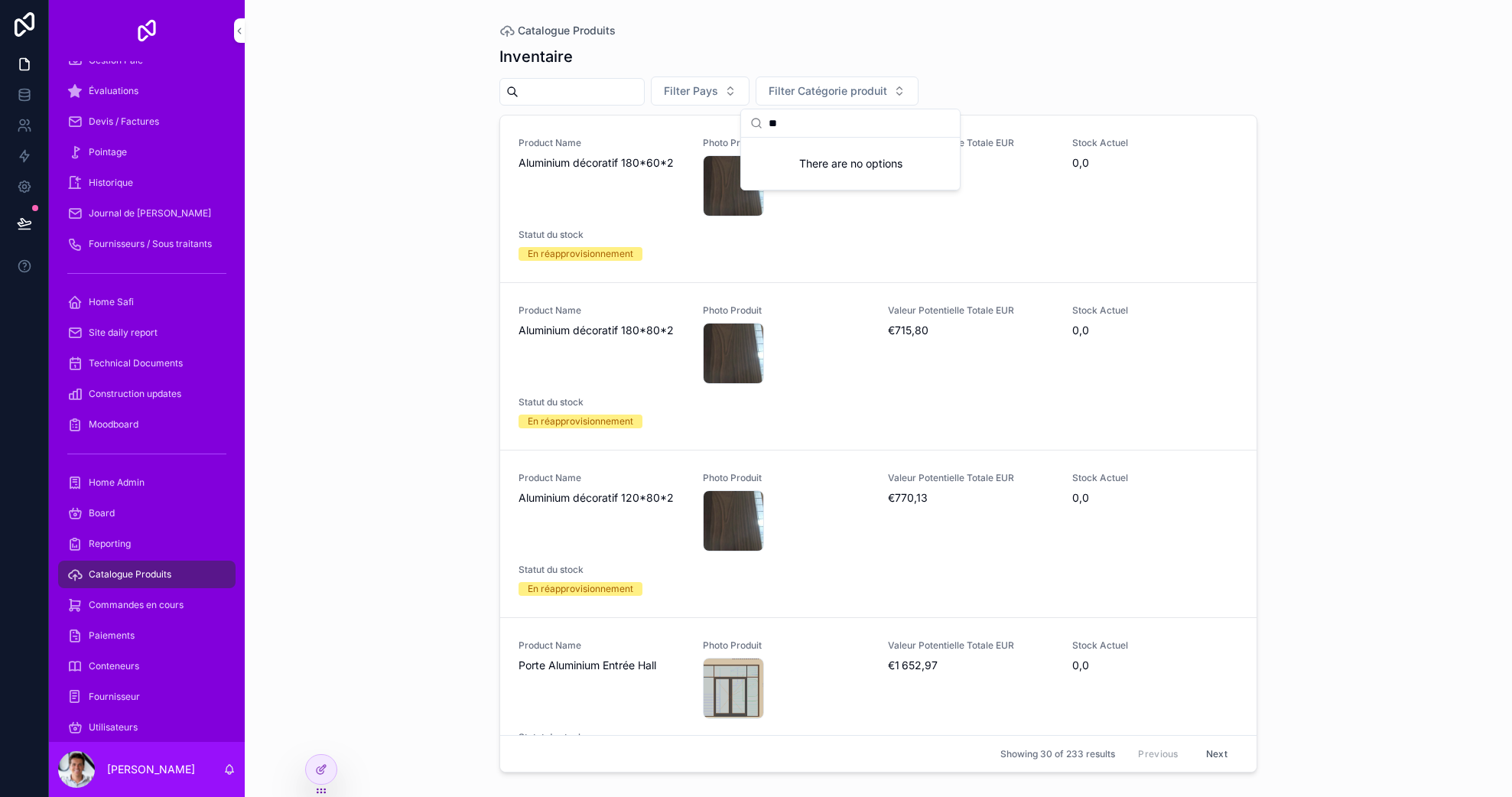
type input "*"
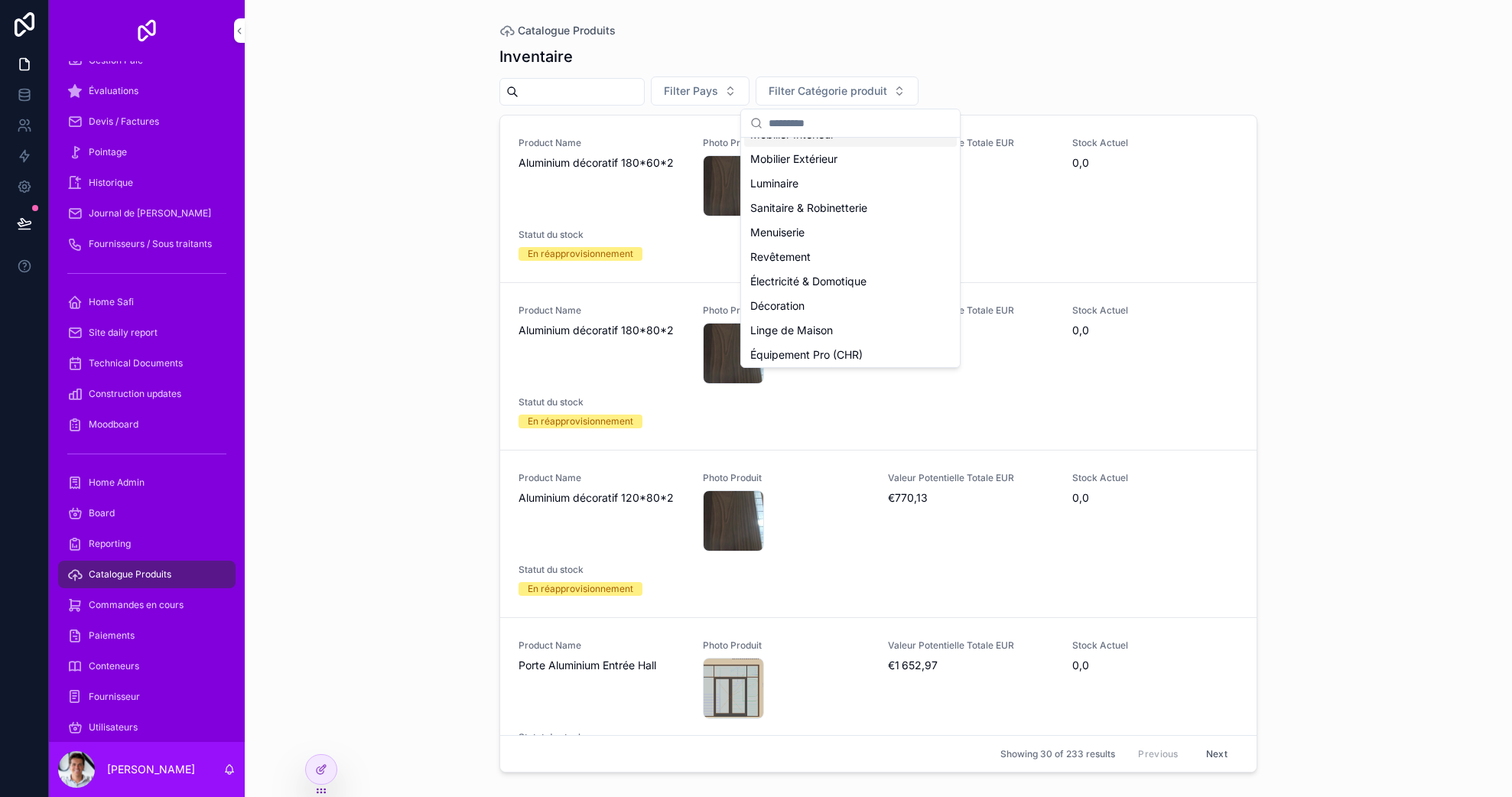
click at [391, 296] on div "Catalogue Produits Inventaire Filter Pays Filter Catégorie produit Product Name…" at bounding box center [878, 398] width 1267 height 797
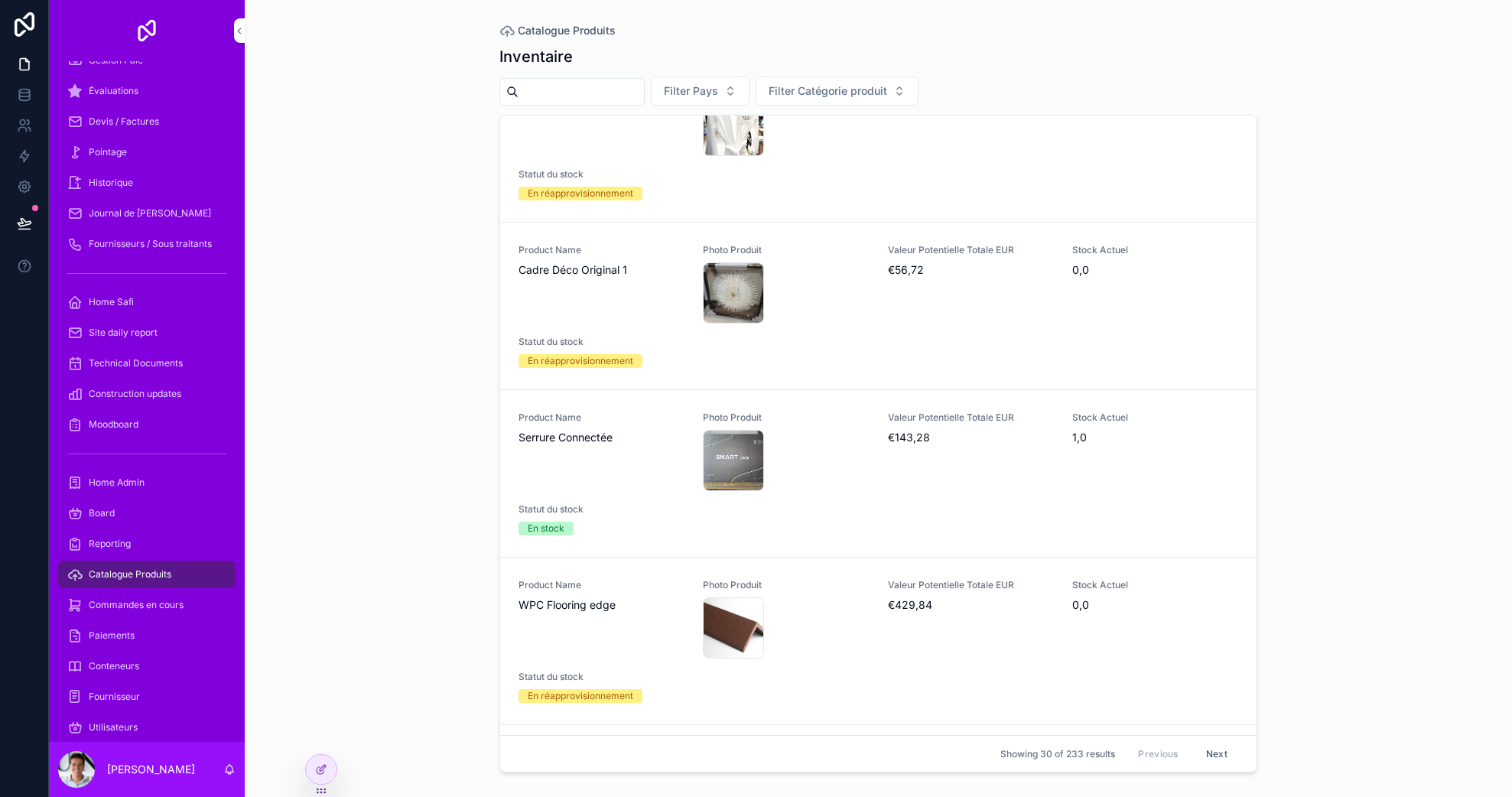
scroll to position [3328, 0]
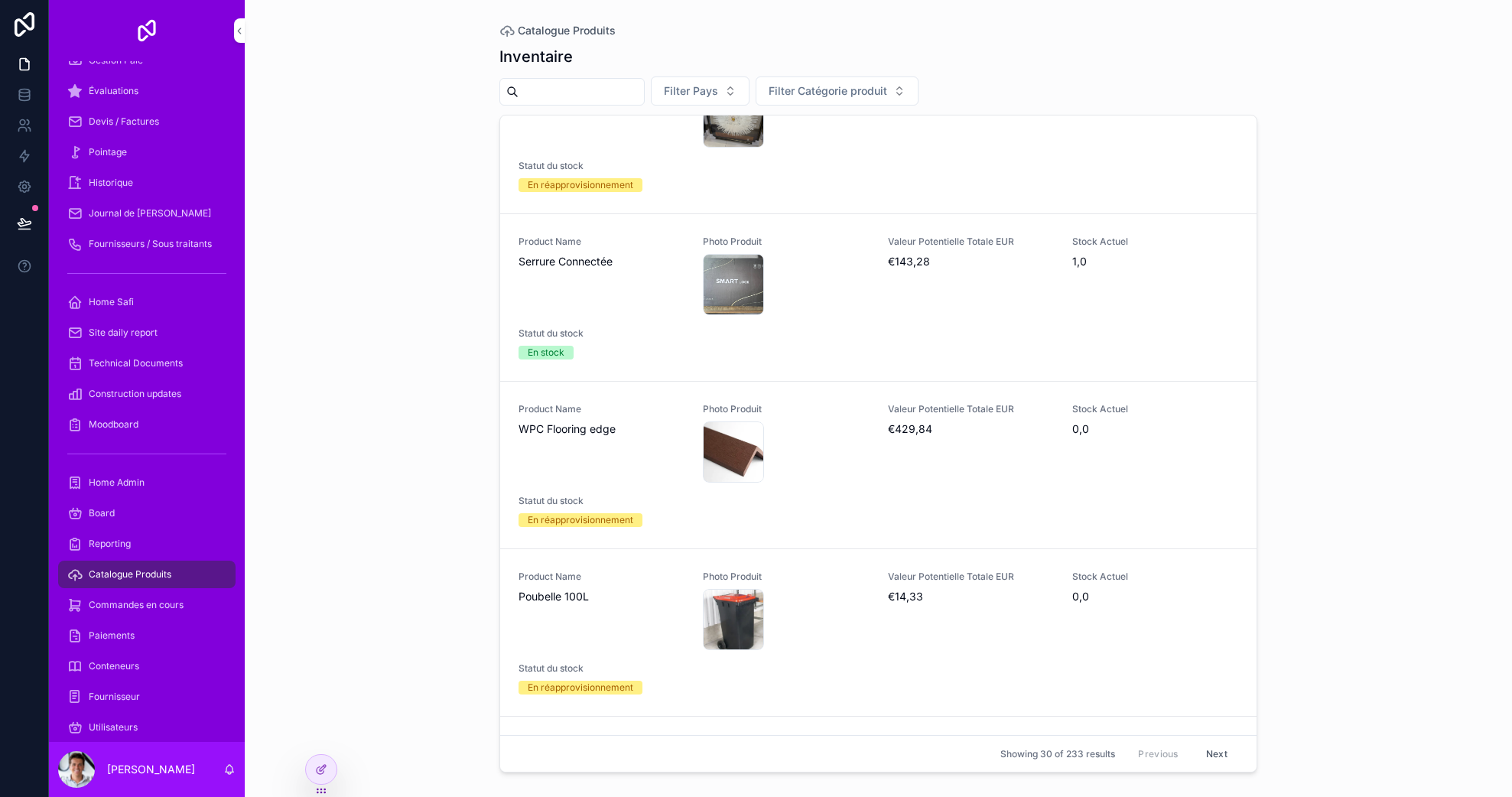
click at [617, 456] on div "Product Name WPC Flooring edge" at bounding box center [601, 443] width 166 height 79
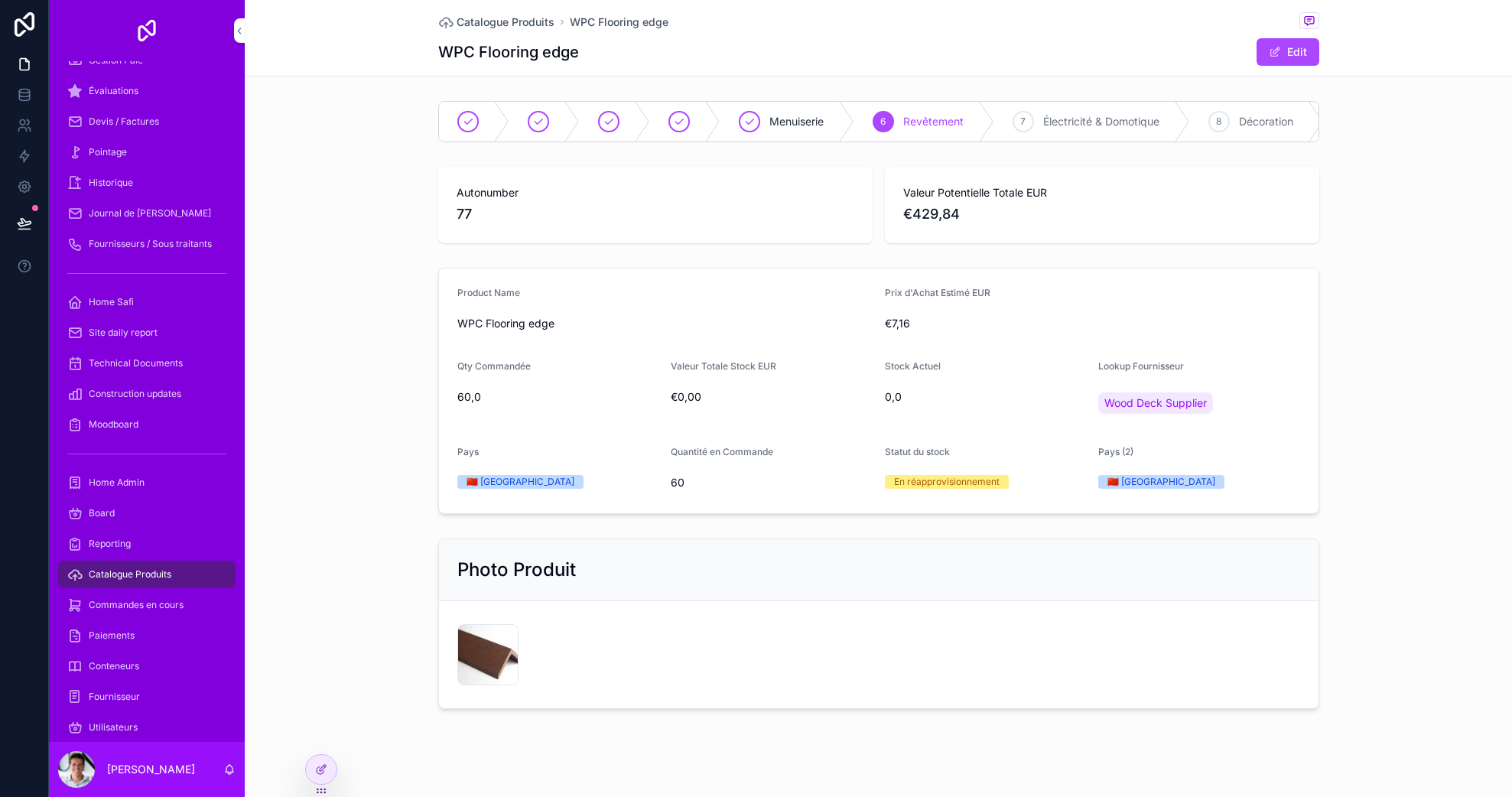
scroll to position [28, 0]
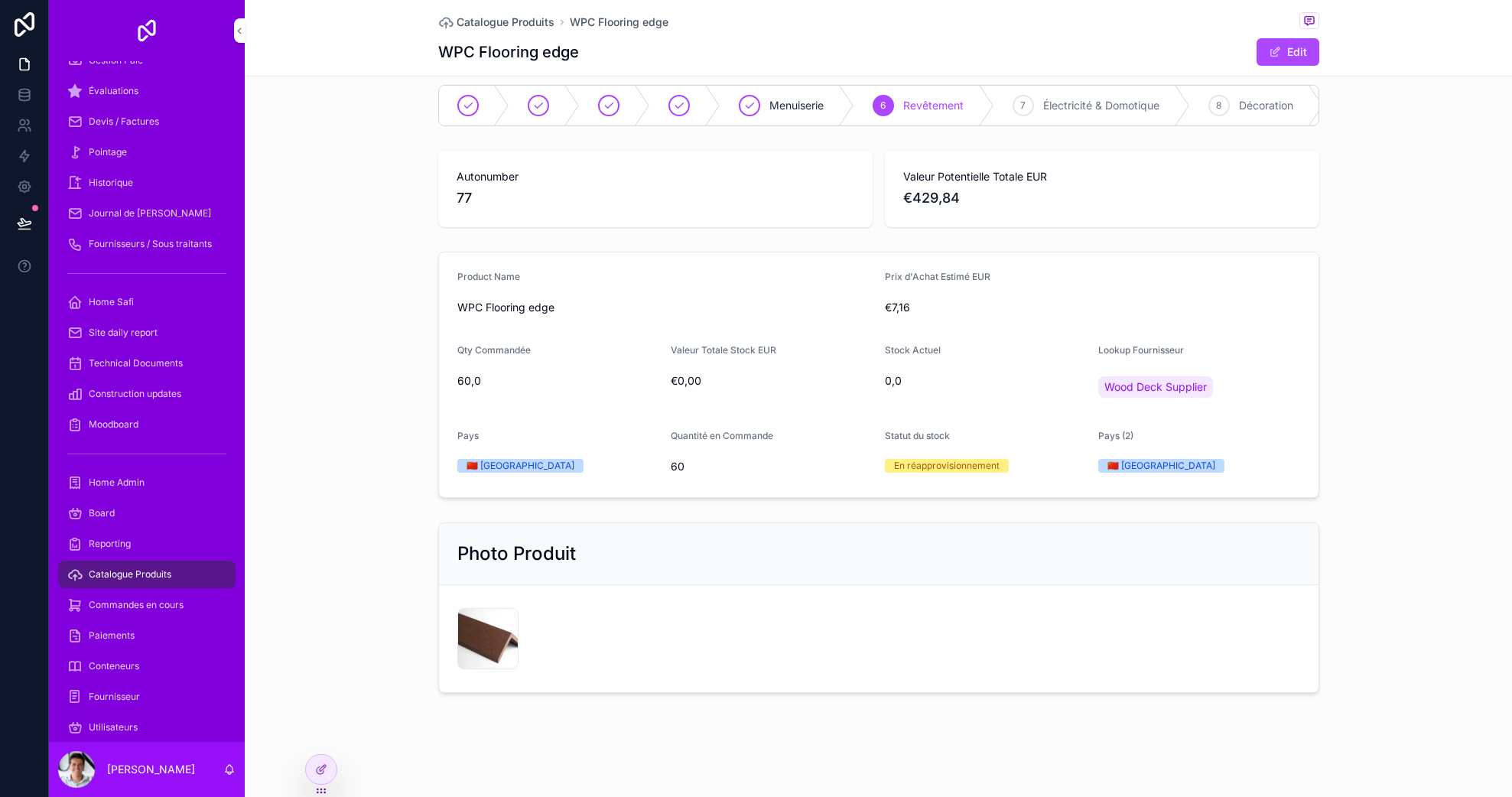
click at [1125, 388] on span "Wood Deck Supplier" at bounding box center [1155, 387] width 102 height 15
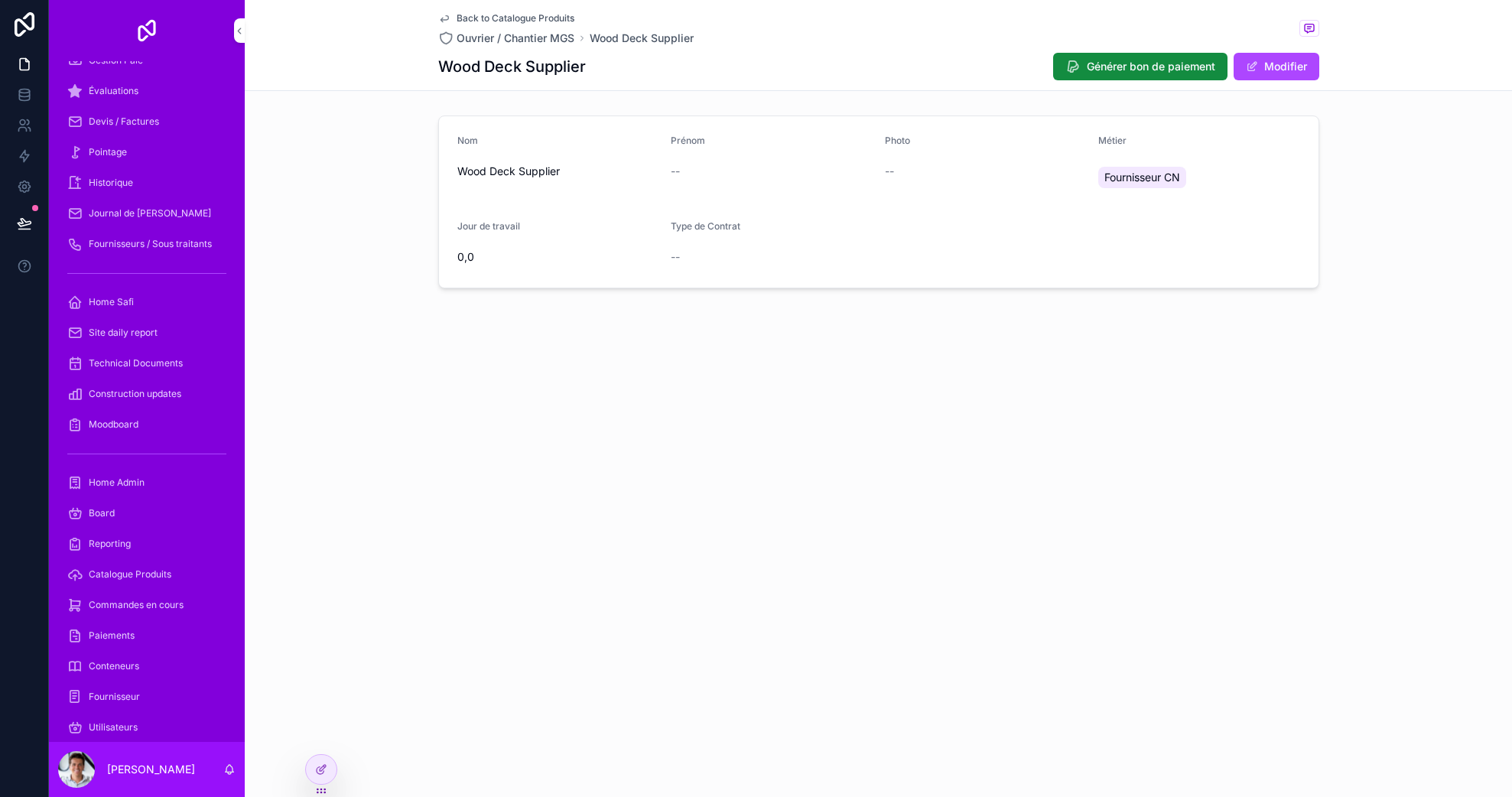
click at [158, 609] on span "Commandes en cours" at bounding box center [136, 605] width 95 height 12
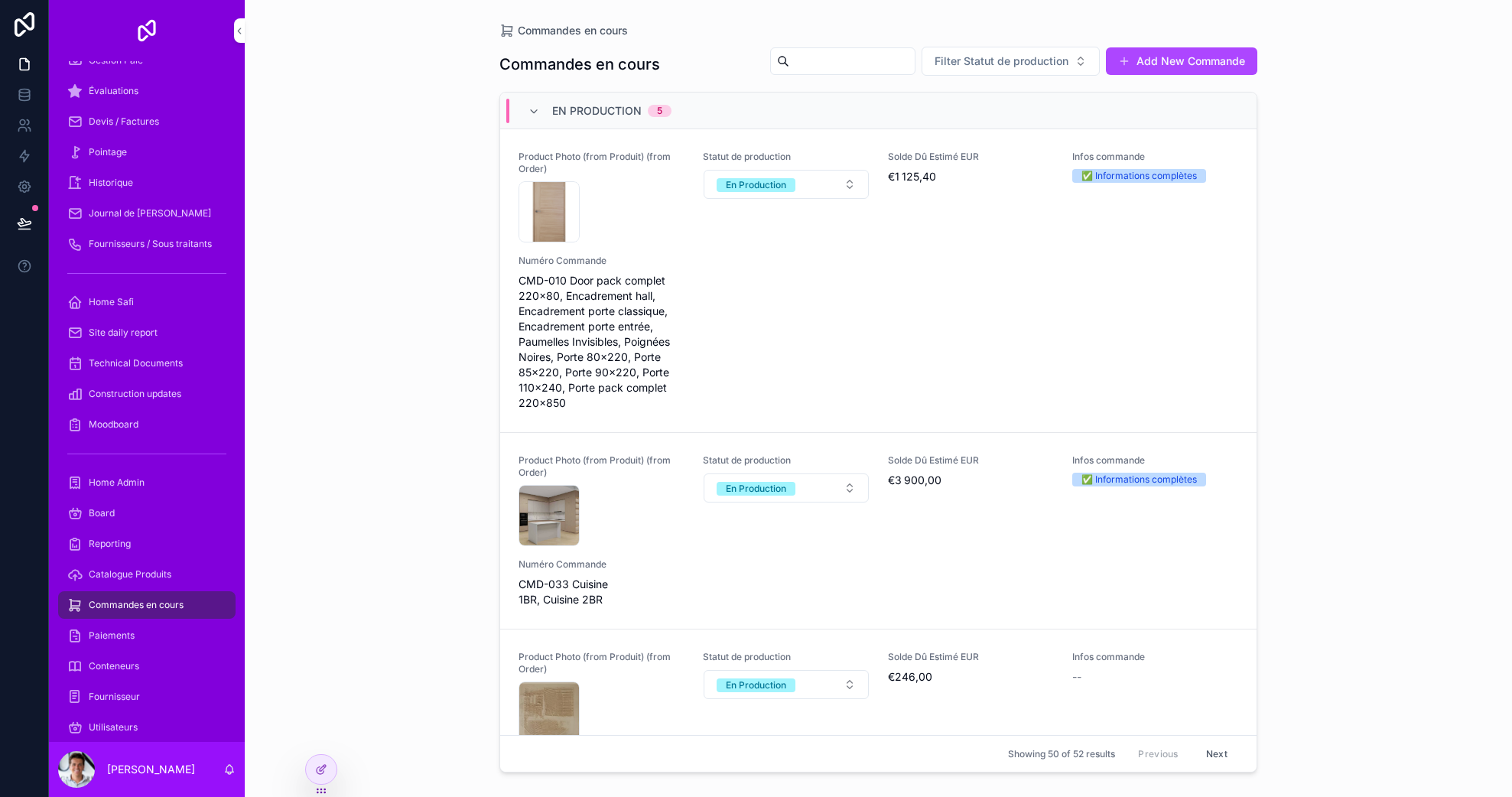
click at [822, 63] on input "scrollable content" at bounding box center [851, 61] width 125 height 21
type input "****"
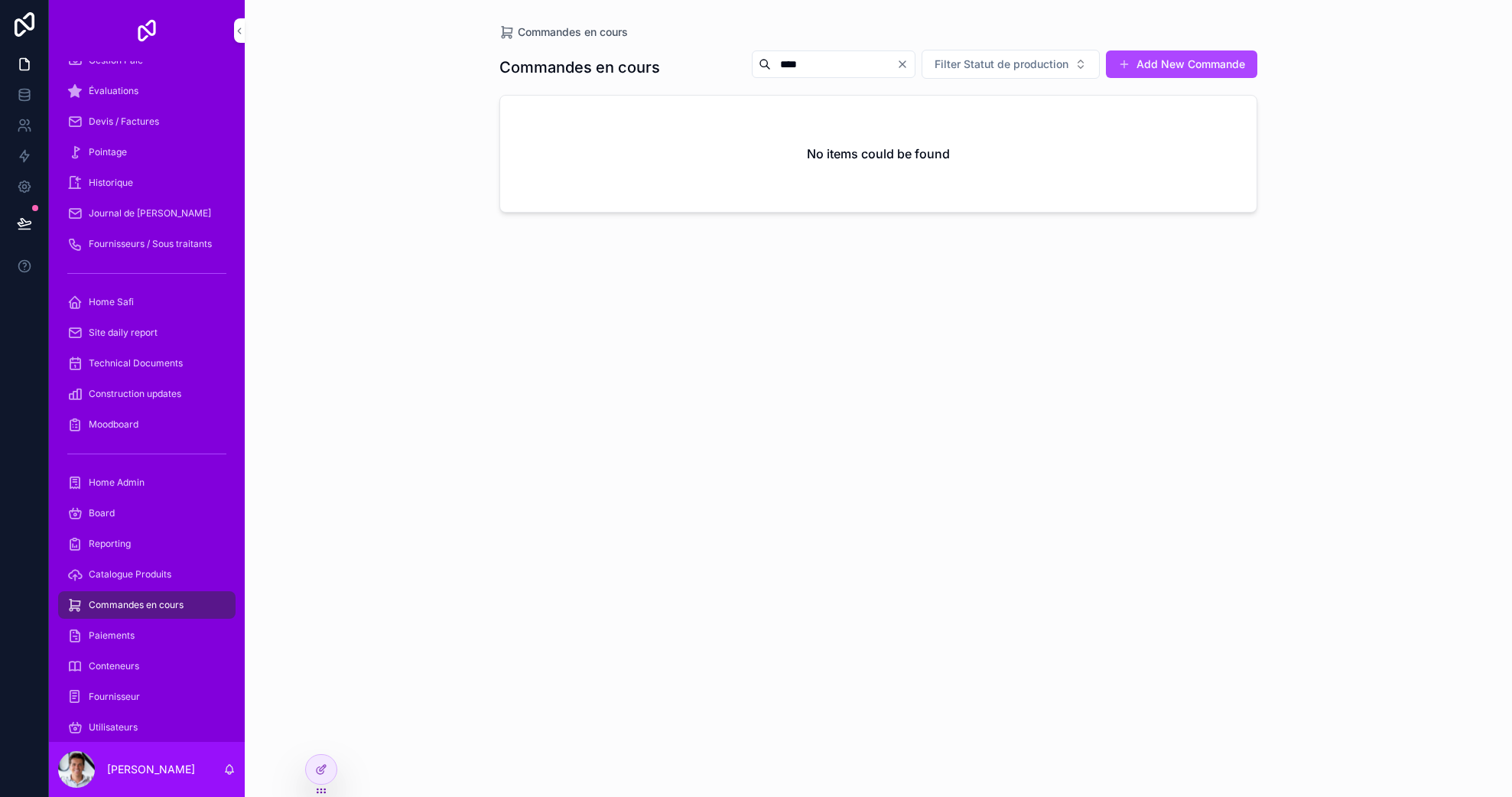
click at [817, 65] on input "****" at bounding box center [833, 63] width 125 height 21
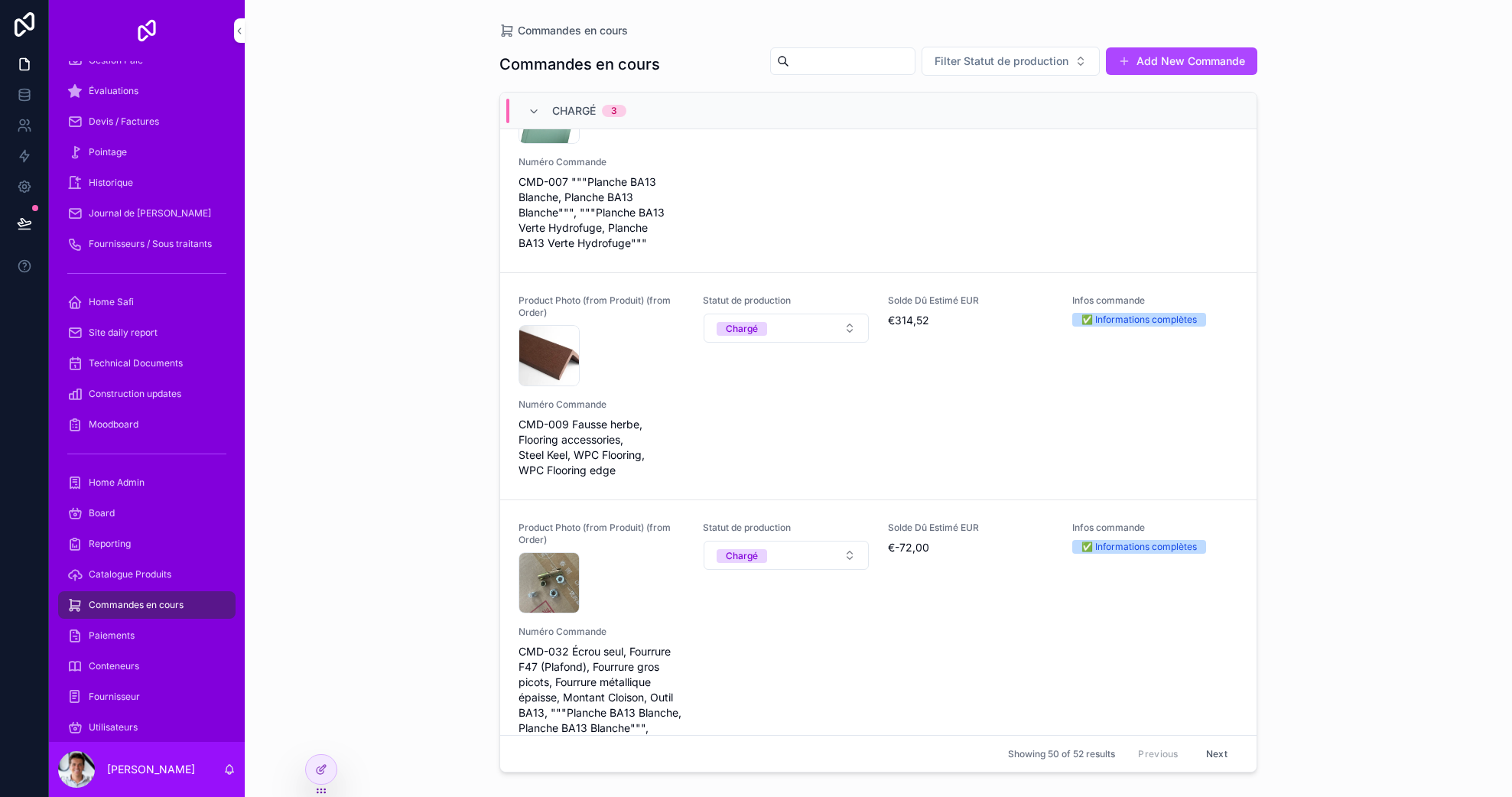
scroll to position [11281, 0]
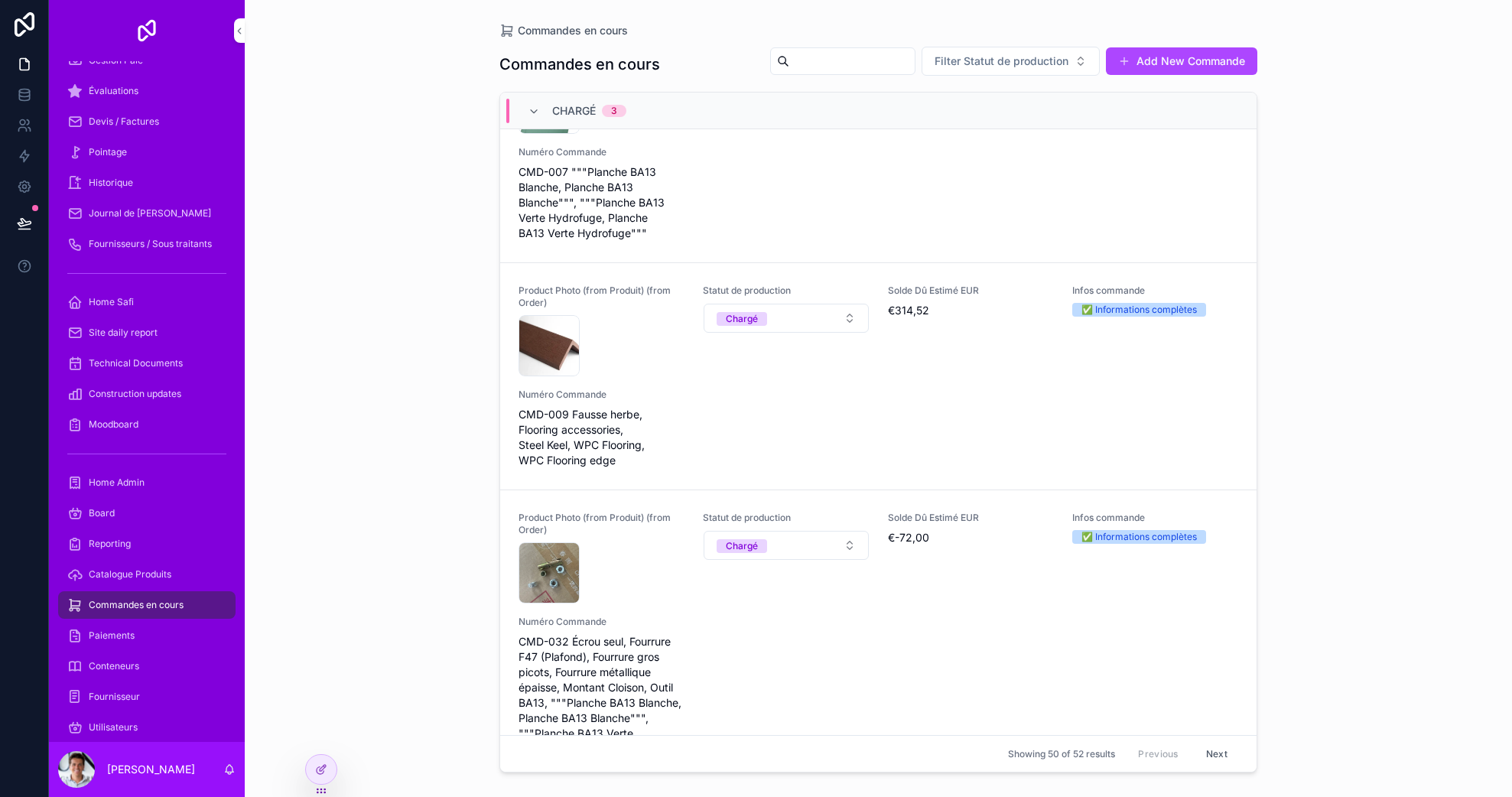
click at [825, 375] on div "Product Photo (from Produit) (from Order) CleanShot-2025-09-03-at-20.16.52@2x .…" at bounding box center [878, 376] width 720 height 183
click at [813, 336] on div "Statut de production Chargé" at bounding box center [786, 330] width 166 height 92
click at [653, 315] on div "CleanShot-2025-09-03-at-20.16.52@2x .png" at bounding box center [601, 346] width 166 height 61
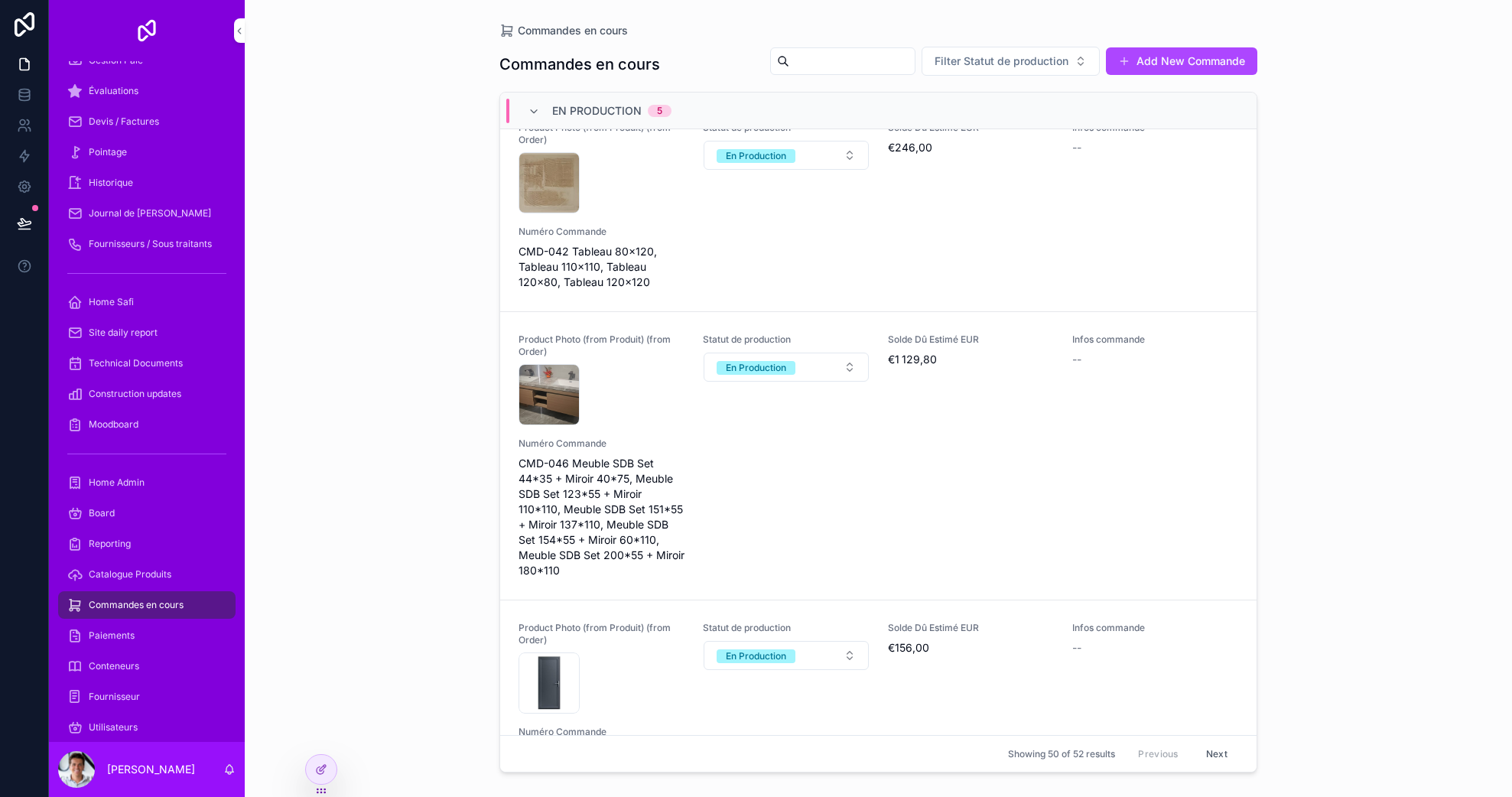
scroll to position [0, 0]
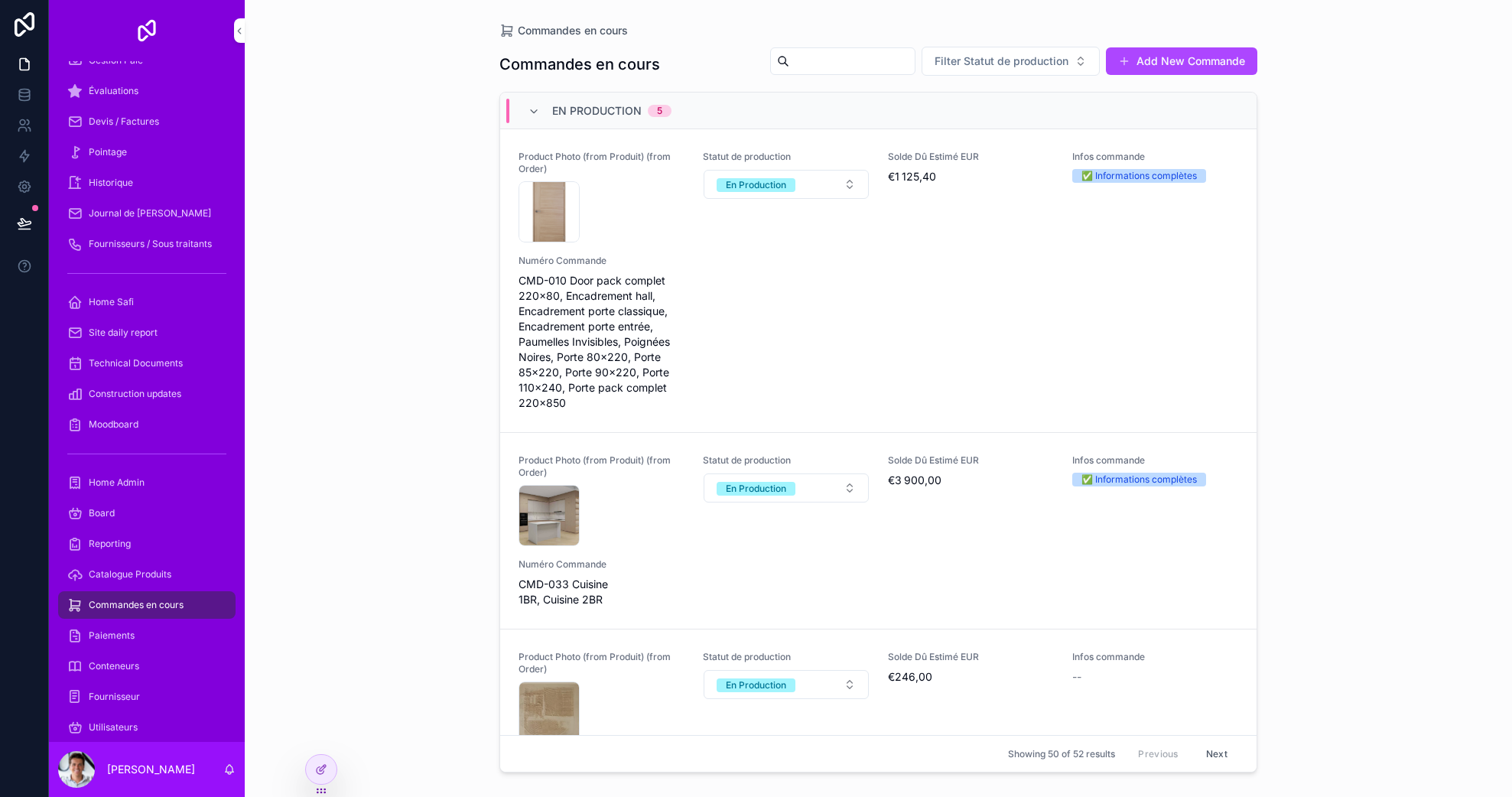
click at [655, 303] on span "CMD-010 Door pack complet 220x80, Encadrement hall, Encadrement porte classique…" at bounding box center [601, 341] width 166 height 138
click at [769, 282] on div "Product Photo (from Produit) (from Order) IMG_7105 .jpeg Statut de production E…" at bounding box center [878, 281] width 720 height 260
click at [308, 771] on div at bounding box center [321, 769] width 30 height 29
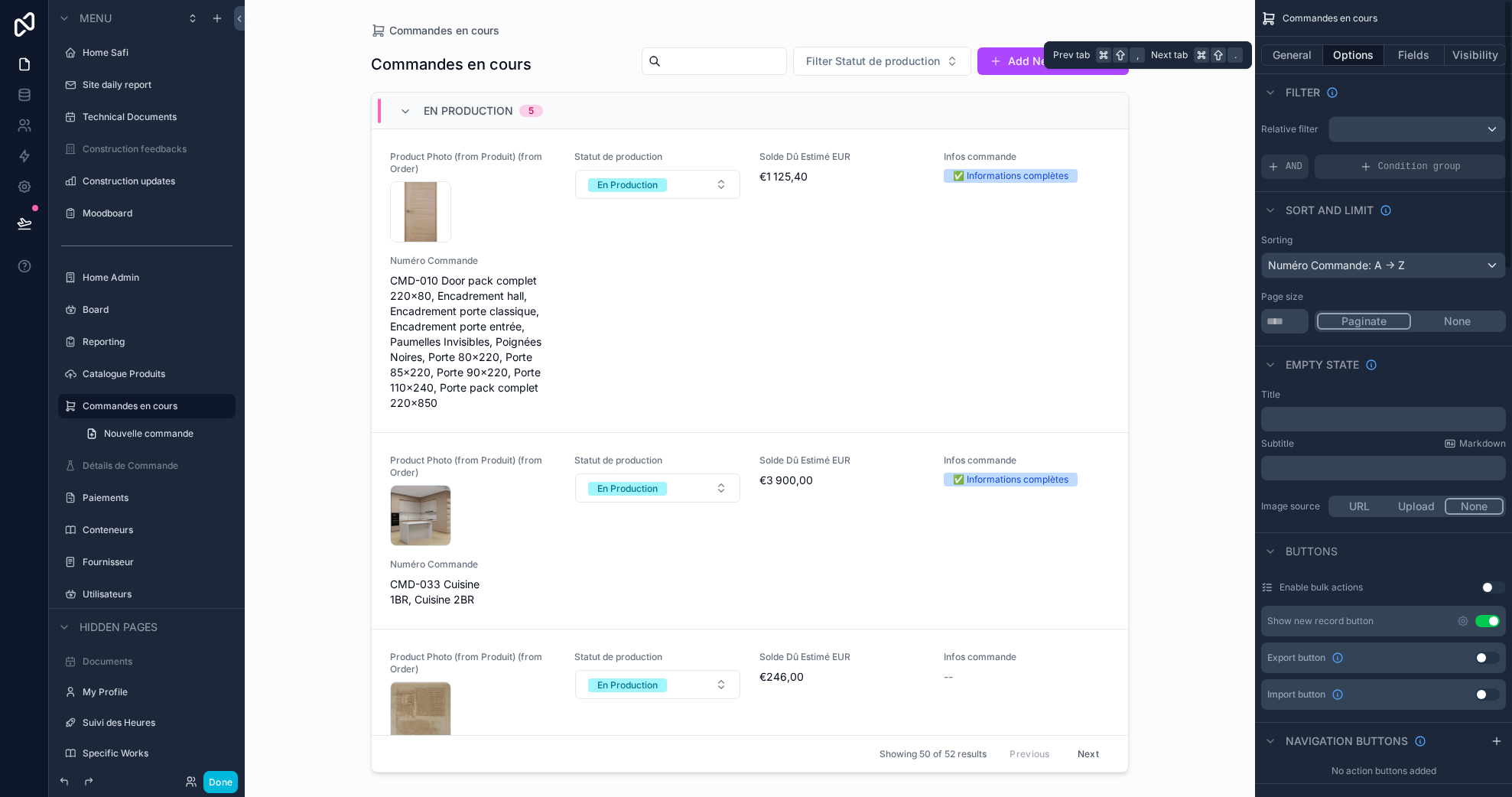
click at [1403, 55] on button "Fields" at bounding box center [1414, 55] width 61 height 21
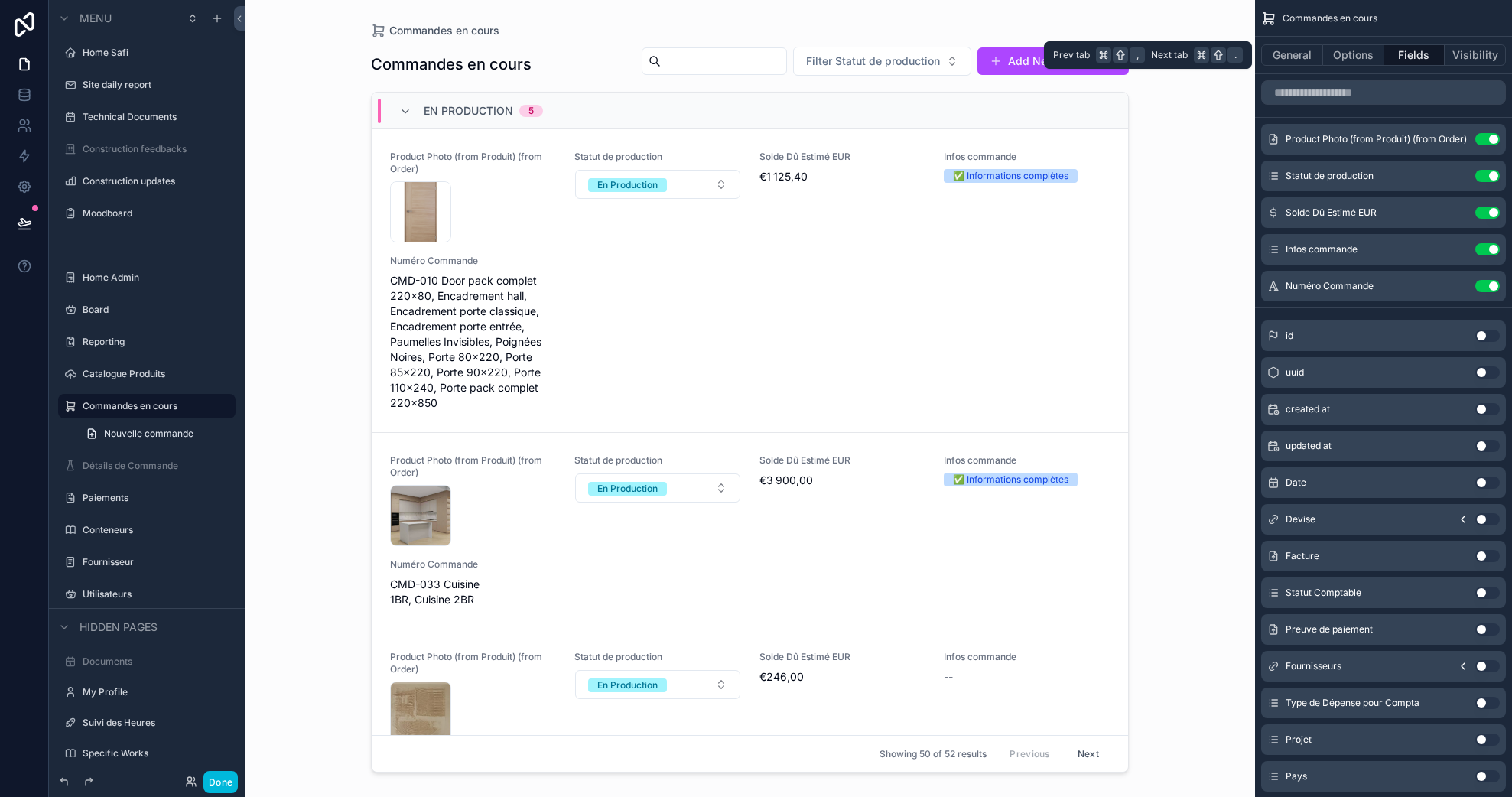
click at [1308, 63] on button "General" at bounding box center [1292, 55] width 62 height 21
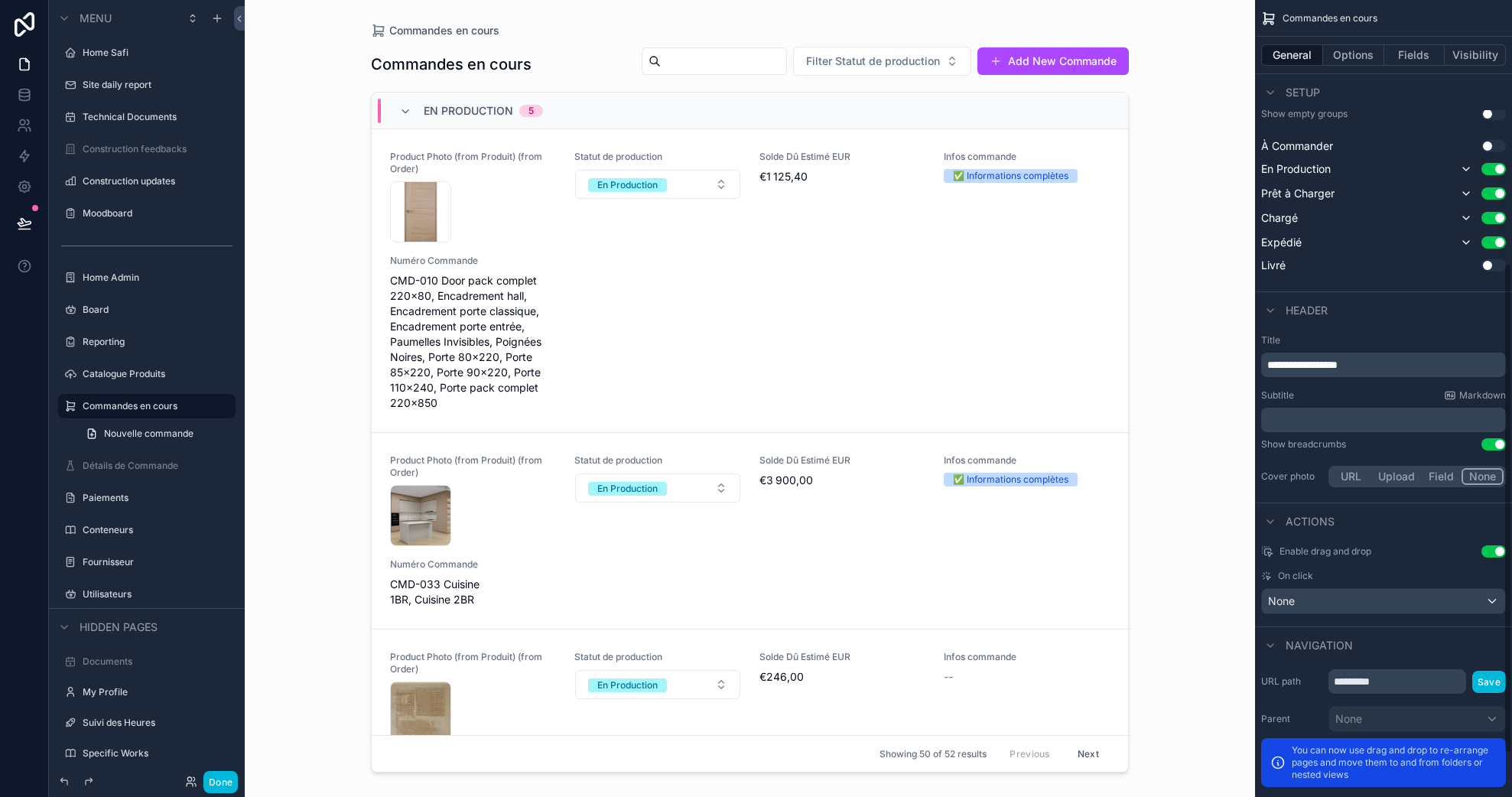
scroll to position [438, 0]
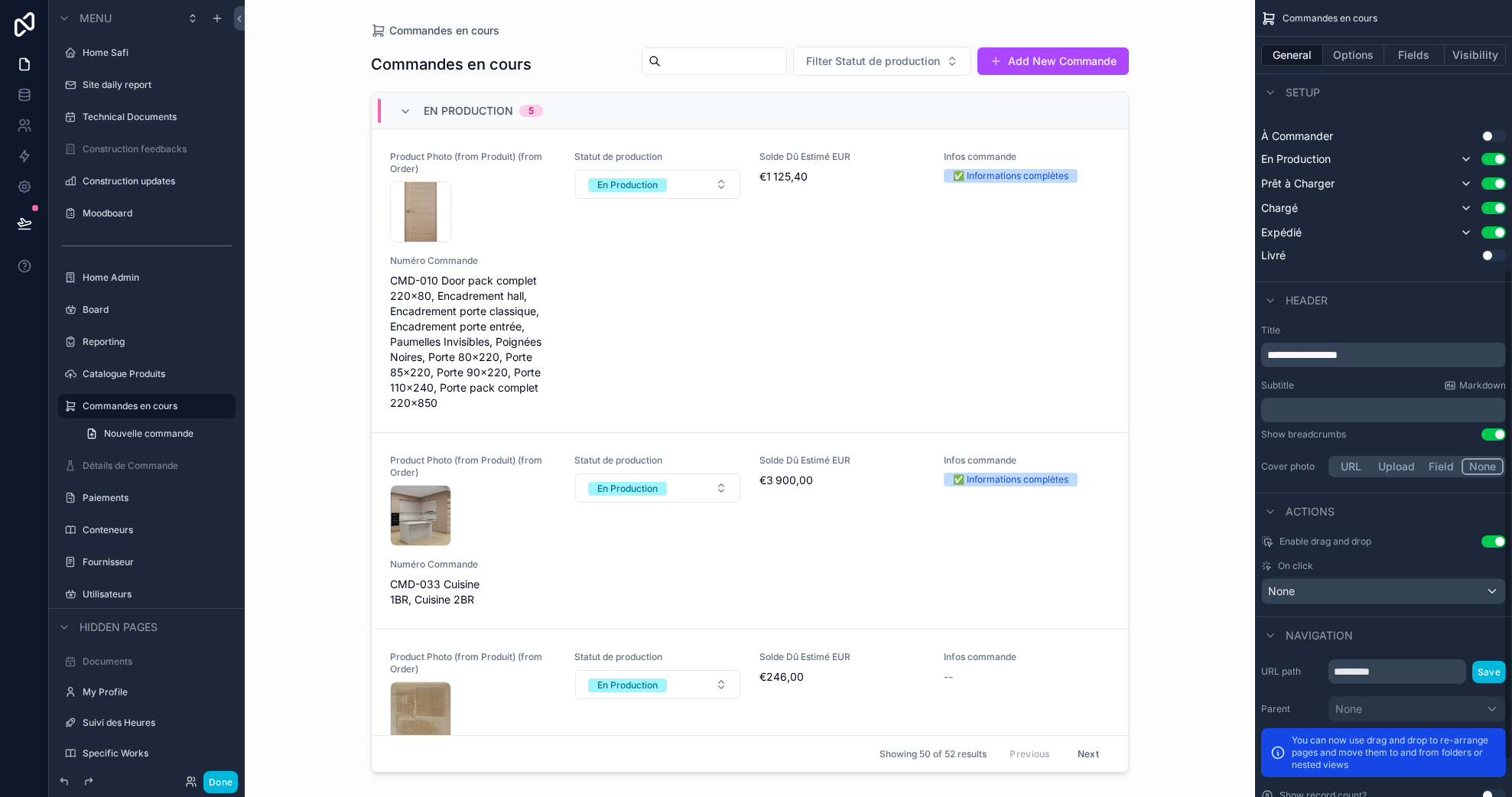
click at [1350, 605] on div "Enable drag and drop Use setting On click None" at bounding box center [1383, 570] width 257 height 81
click at [1334, 595] on div "None" at bounding box center [1384, 591] width 243 height 25
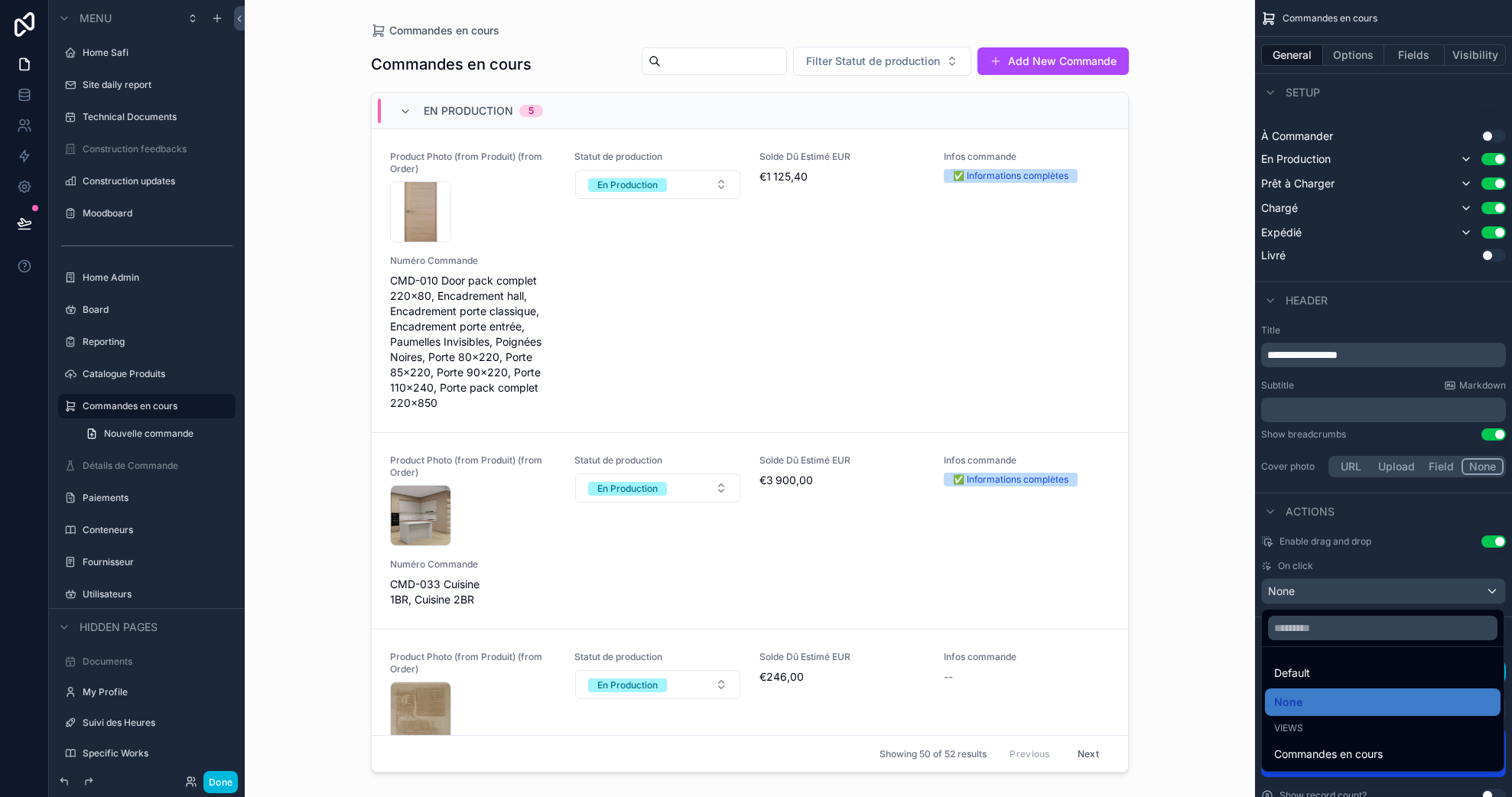
click at [1322, 680] on div "Default" at bounding box center [1382, 674] width 217 height 19
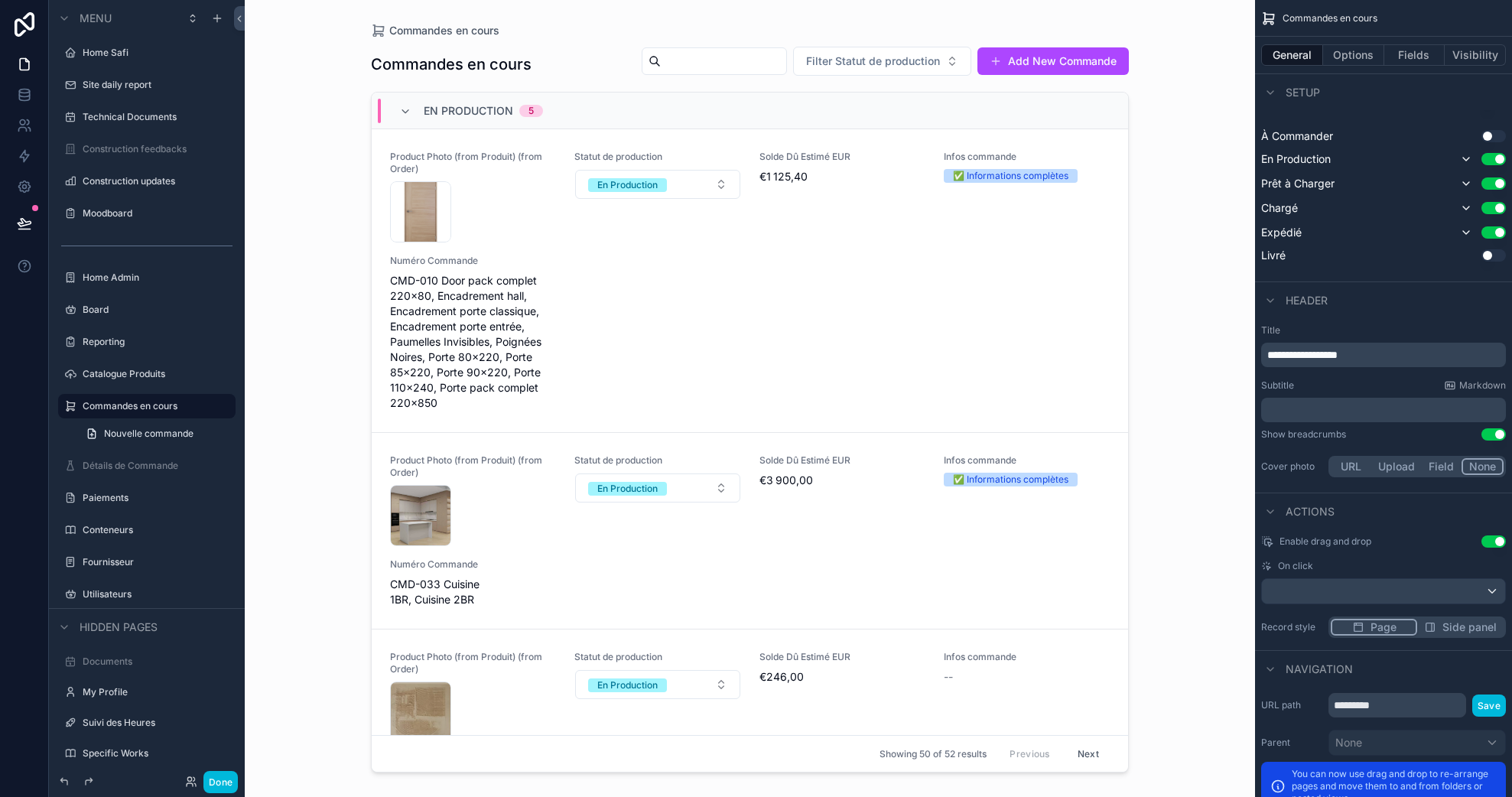
click at [228, 782] on button "Done" at bounding box center [220, 782] width 35 height 22
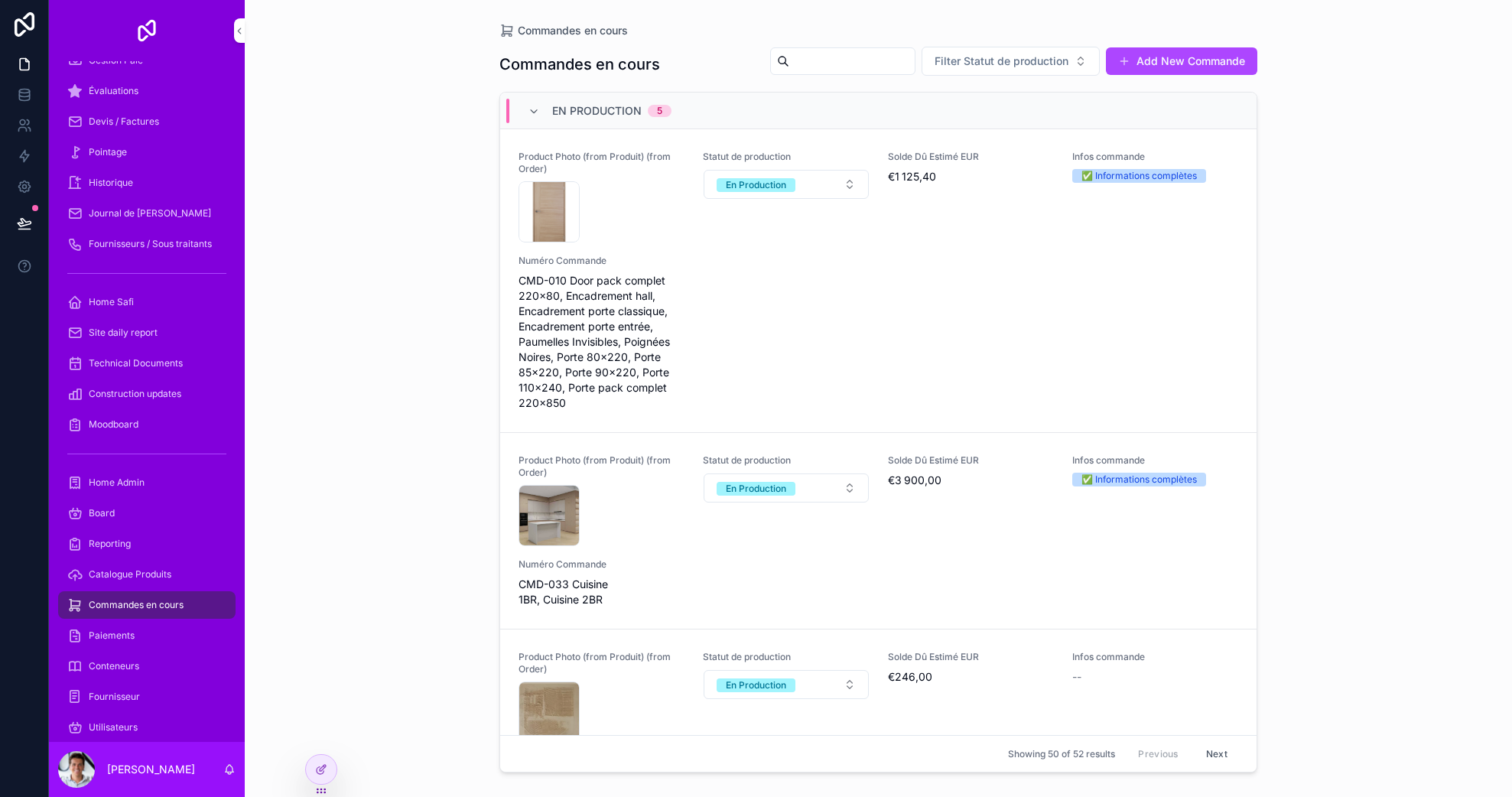
click at [810, 67] on input "scrollable content" at bounding box center [851, 61] width 125 height 21
type input "****"
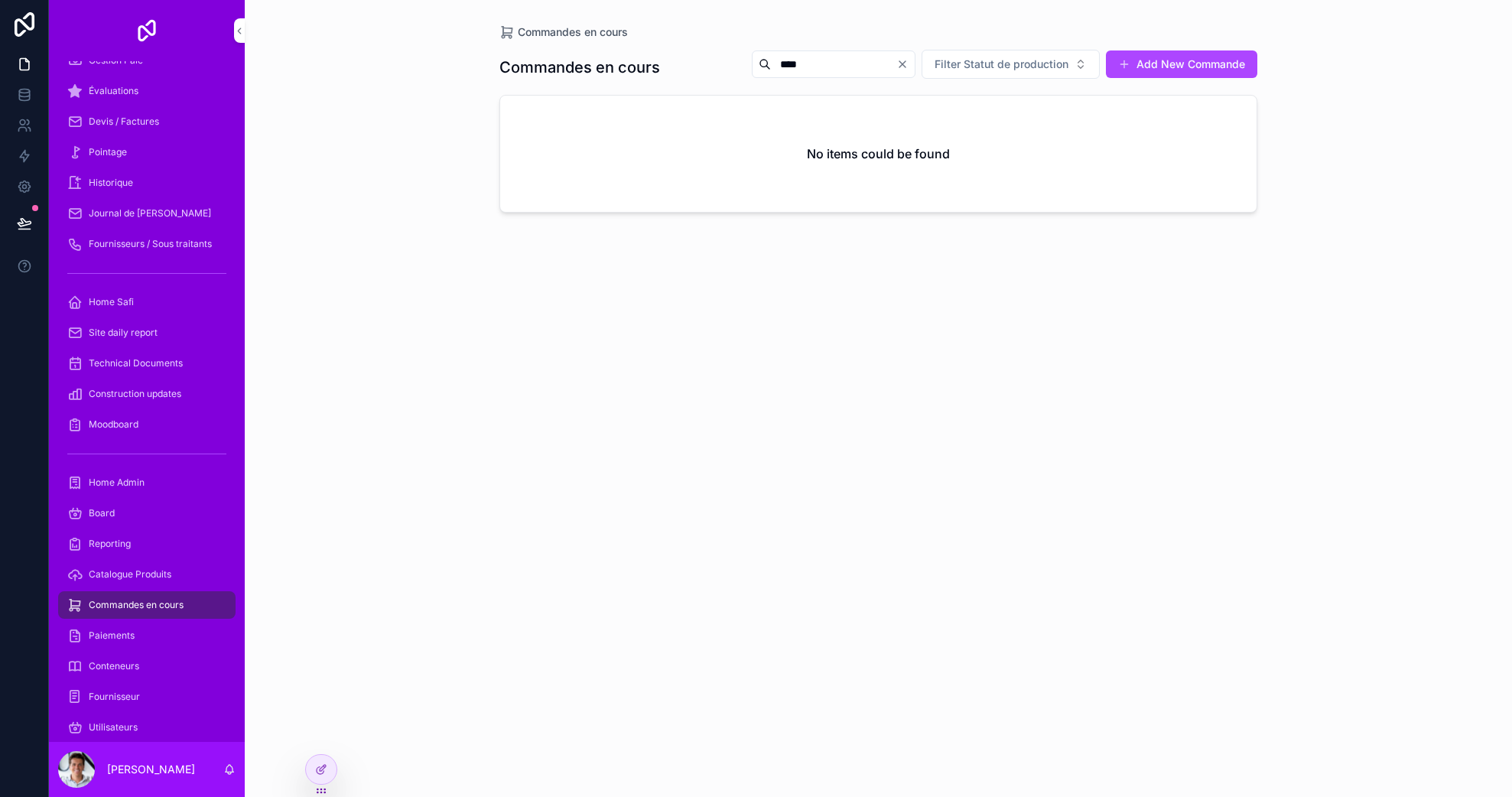
click at [592, 63] on h1 "Commandes en cours" at bounding box center [579, 67] width 160 height 21
click at [166, 594] on div "Commandes en cours" at bounding box center [147, 605] width 159 height 25
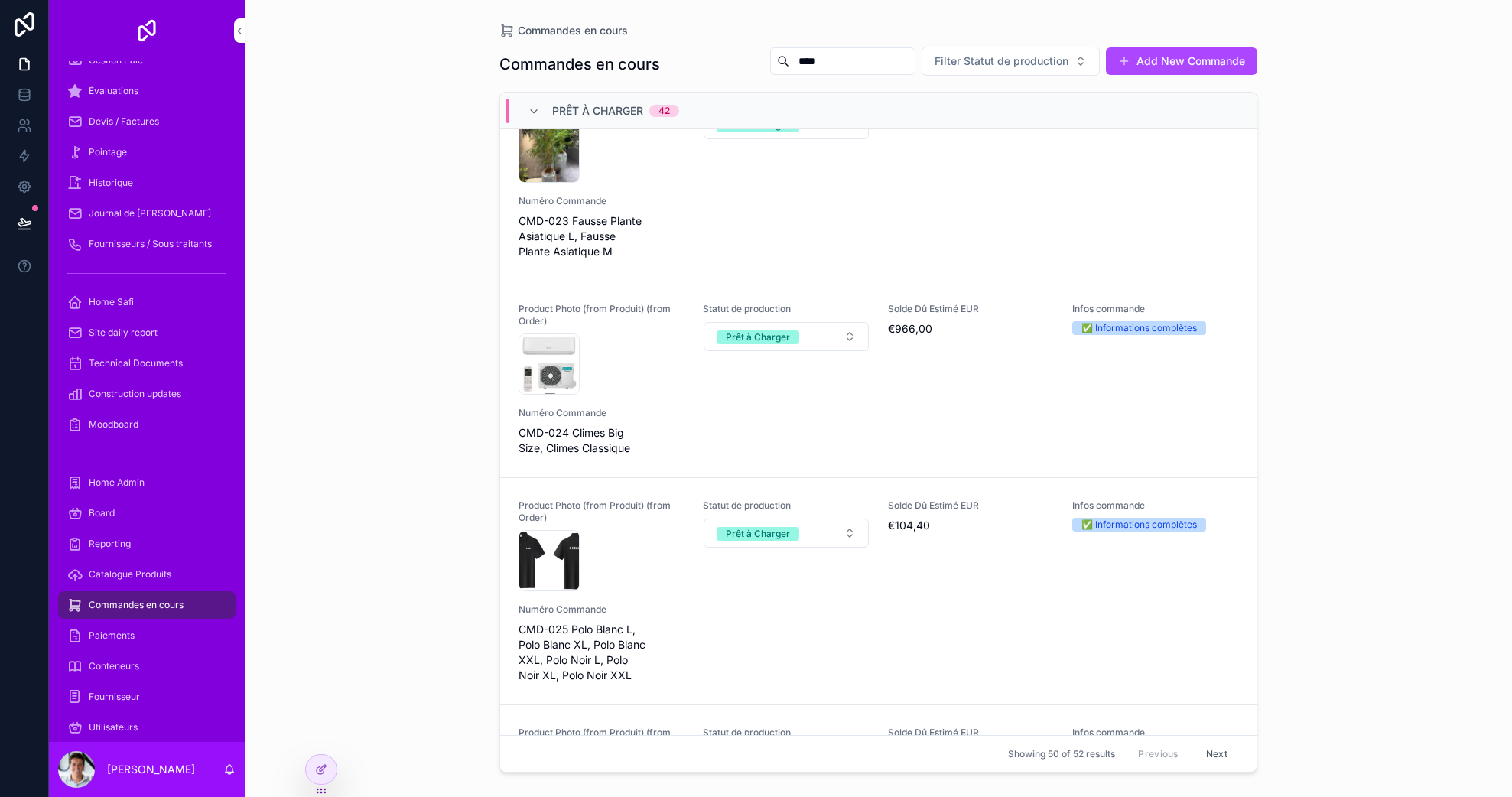
scroll to position [11324, 0]
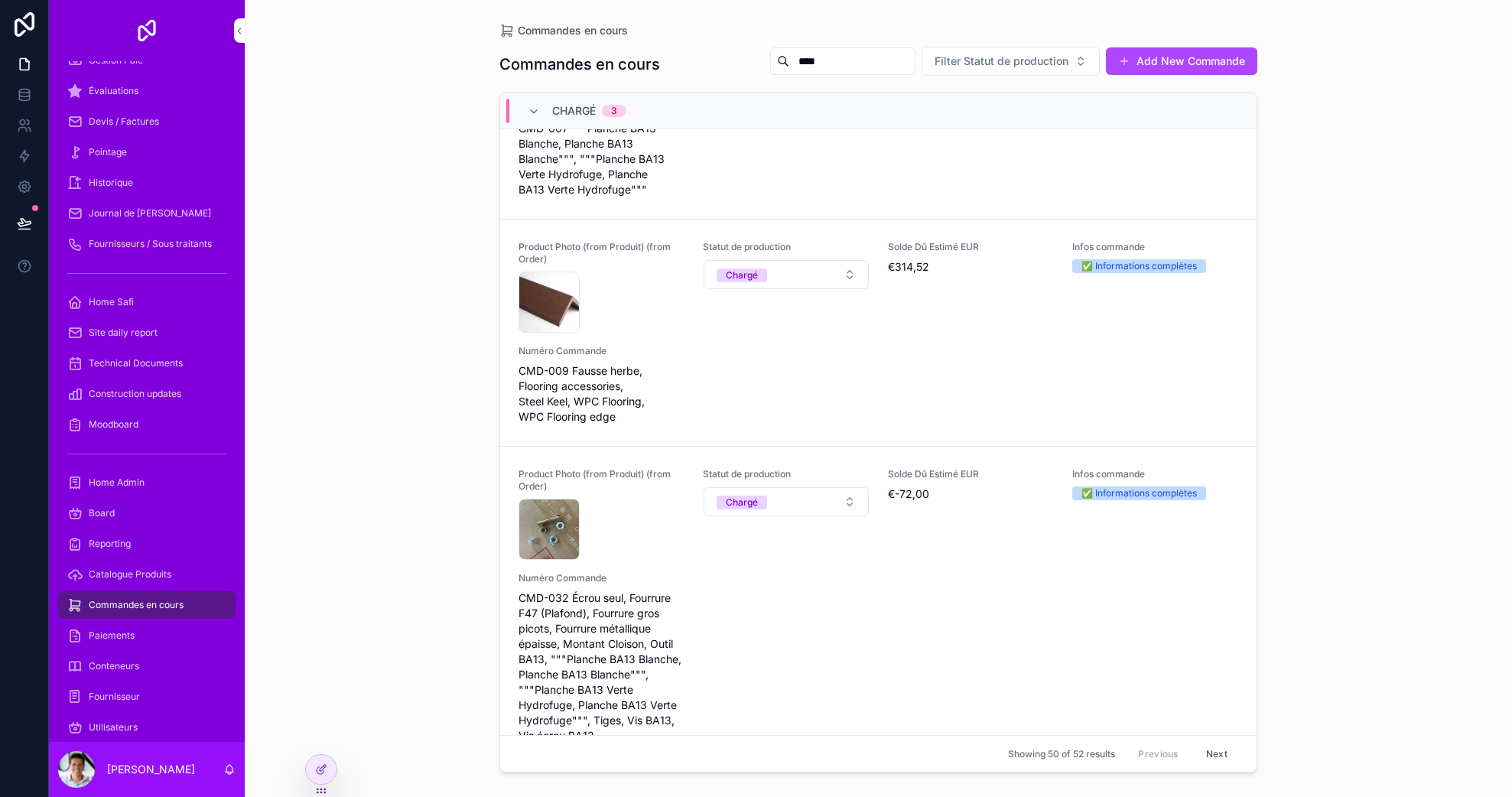
click at [648, 345] on div "Numéro Commande CMD-009 Fausse herbe, Flooring accessories, Steel Keel, WPC Flo…" at bounding box center [601, 385] width 166 height 79
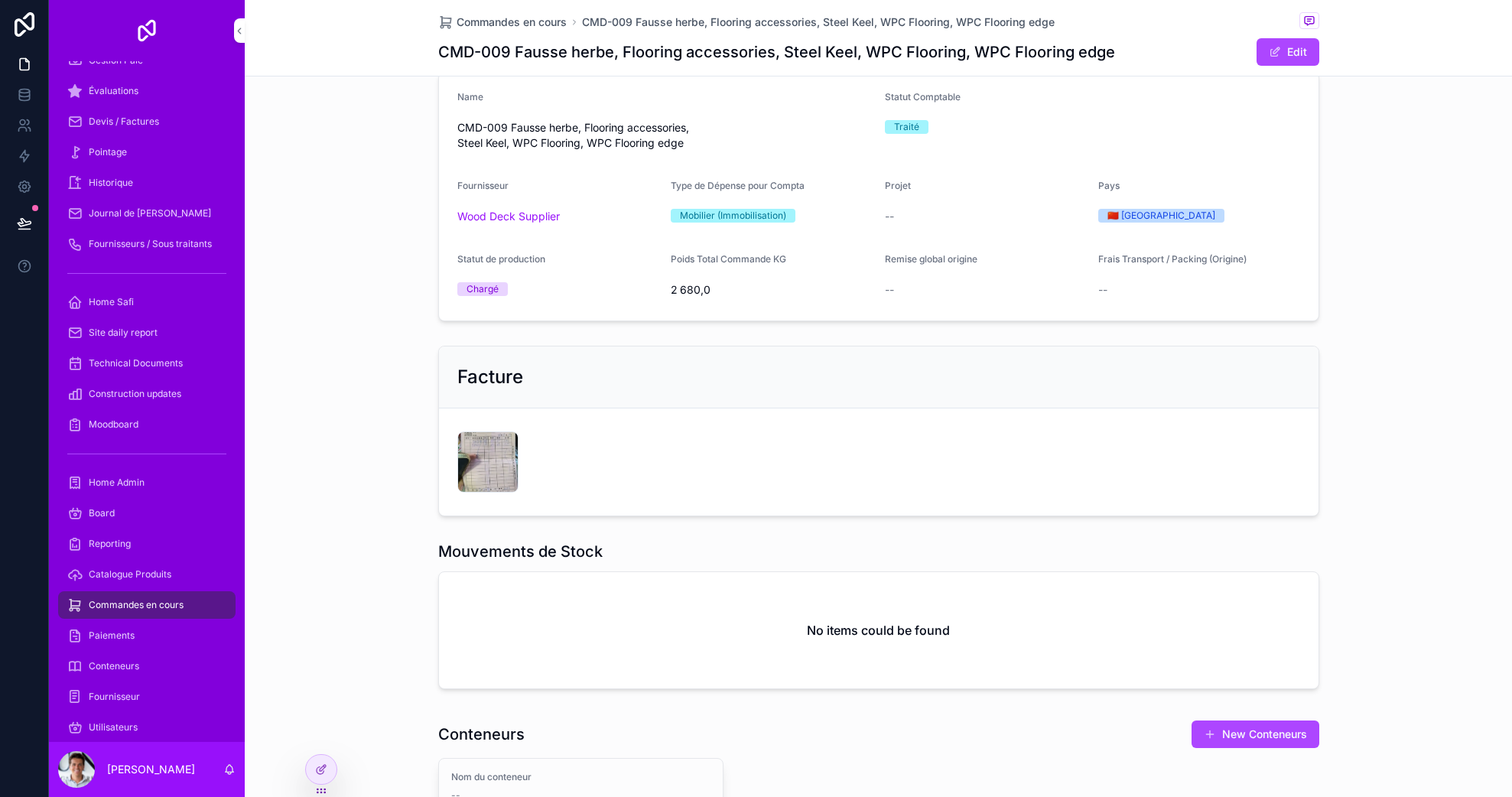
scroll to position [145, 0]
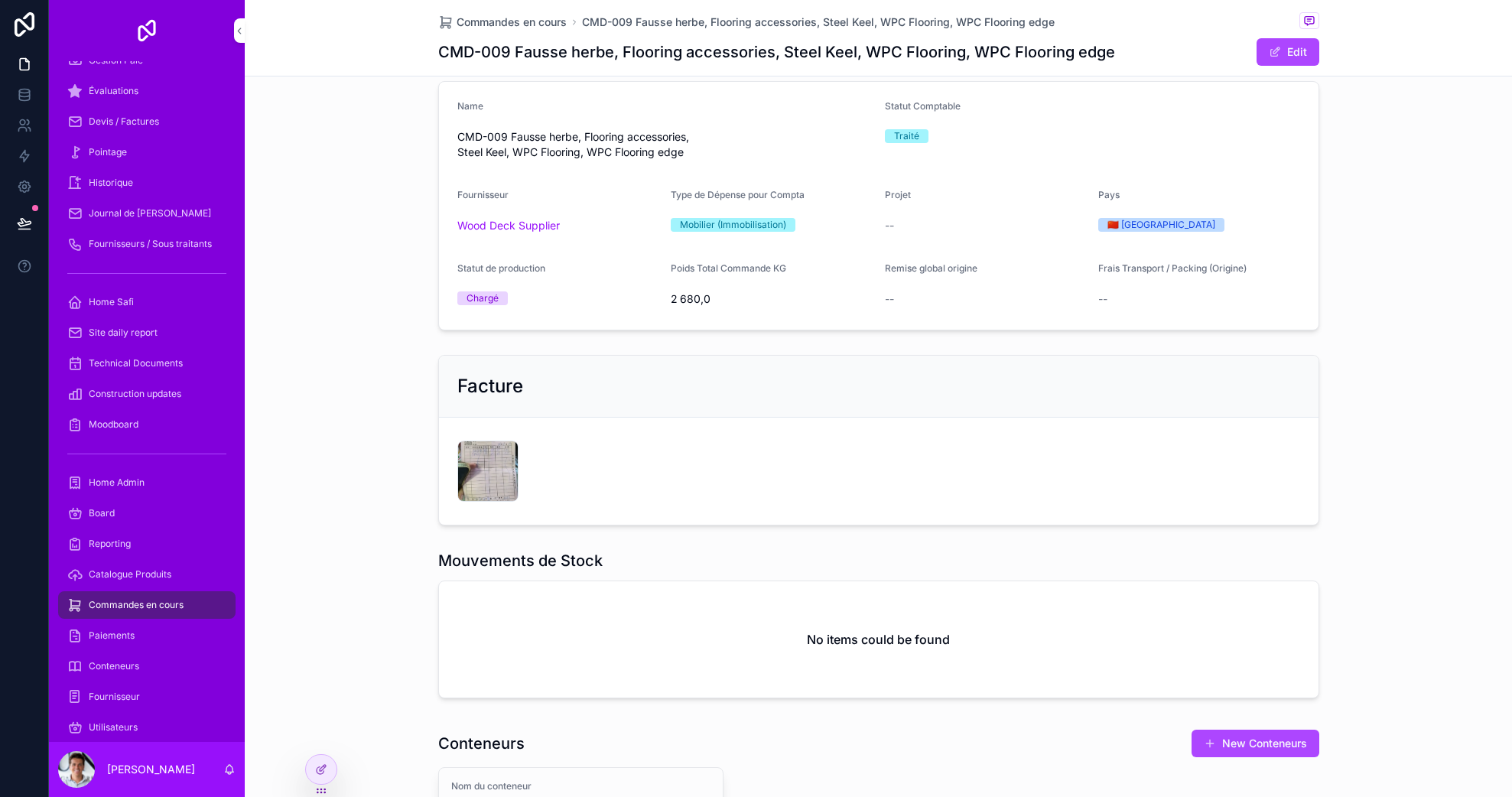
click at [460, 466] on div "CleanShot-2025-09-03-at-23.15.12@2x .png" at bounding box center [487, 471] width 61 height 61
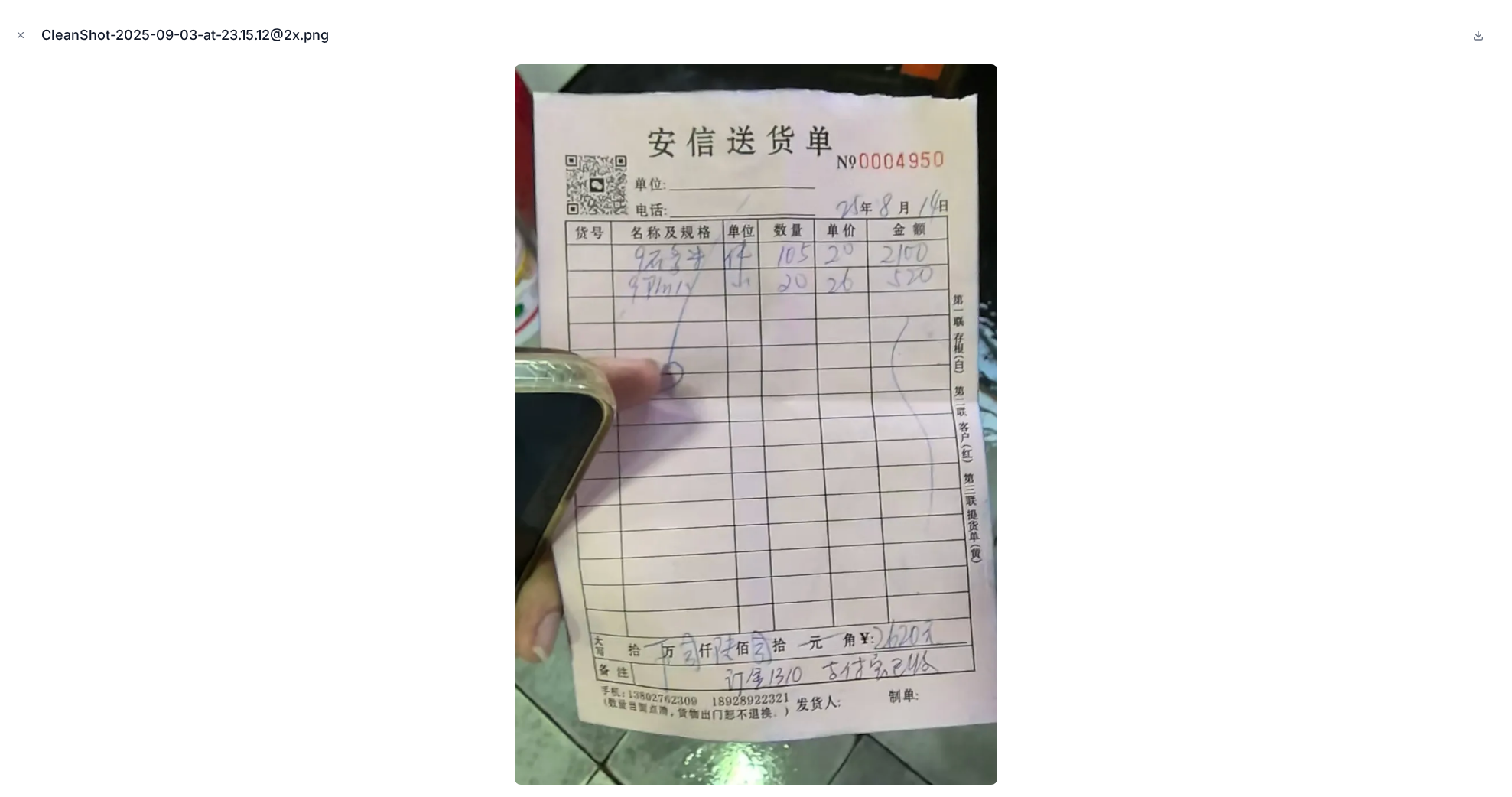
click at [1049, 396] on div at bounding box center [755, 424] width 1488 height 721
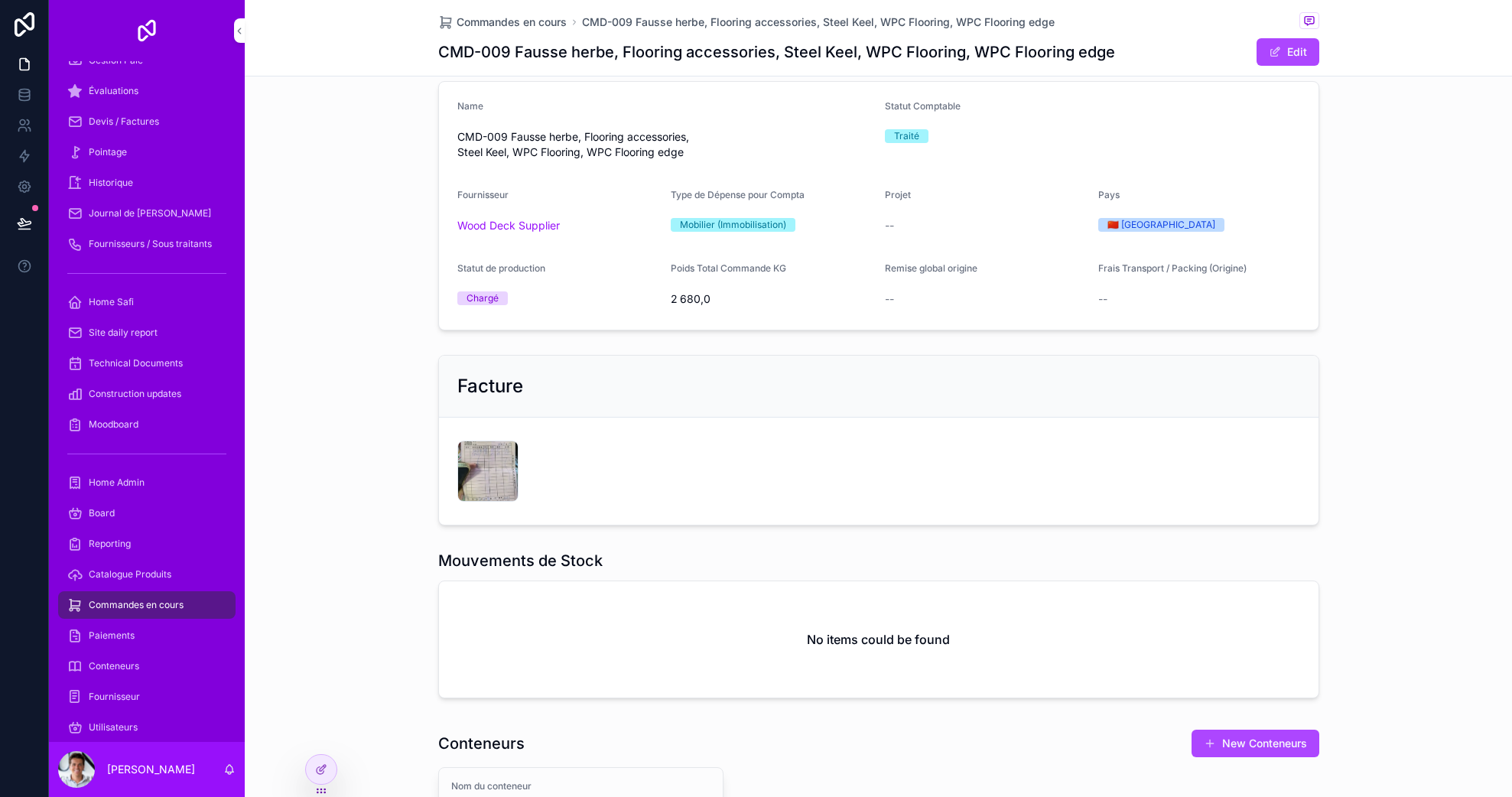
click at [486, 470] on div "CleanShot-2025-09-03-at-23.15.12@2x .png" at bounding box center [487, 471] width 61 height 61
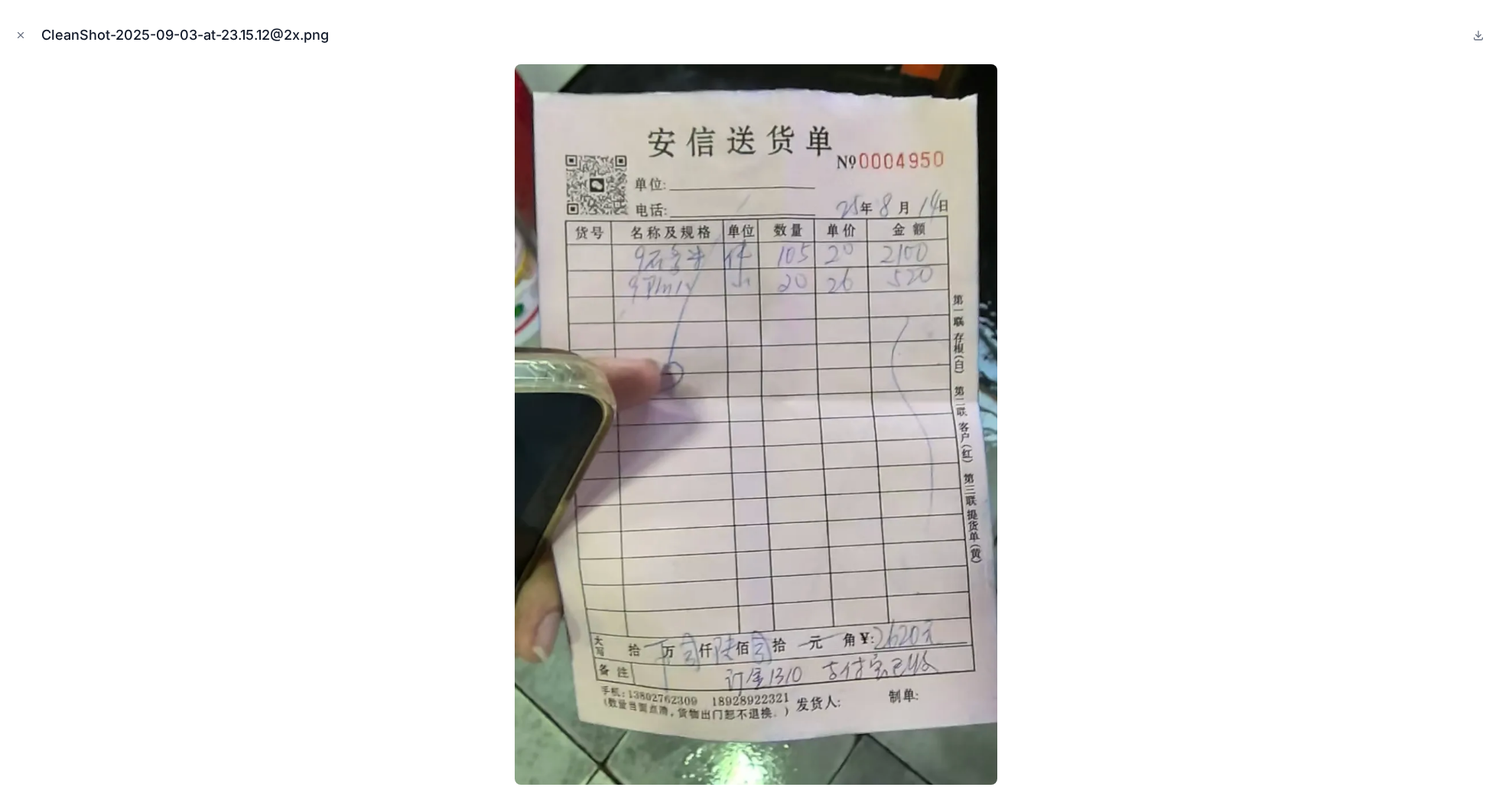
click at [16, 35] on icon "Close modal" at bounding box center [20, 35] width 11 height 11
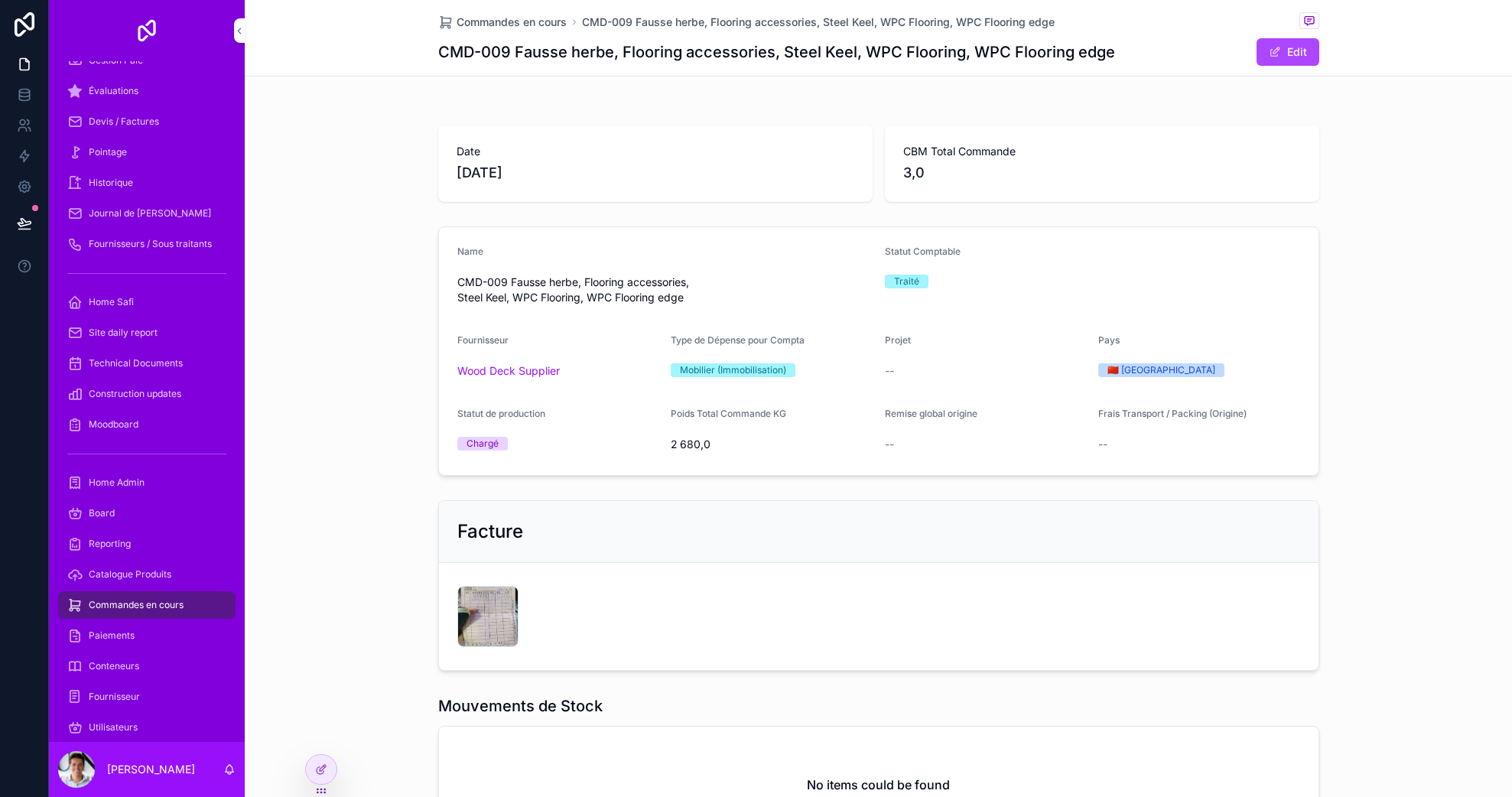
click at [473, 614] on div "CleanShot-2025-09-03-at-23.15.12@2x .png" at bounding box center [487, 616] width 61 height 61
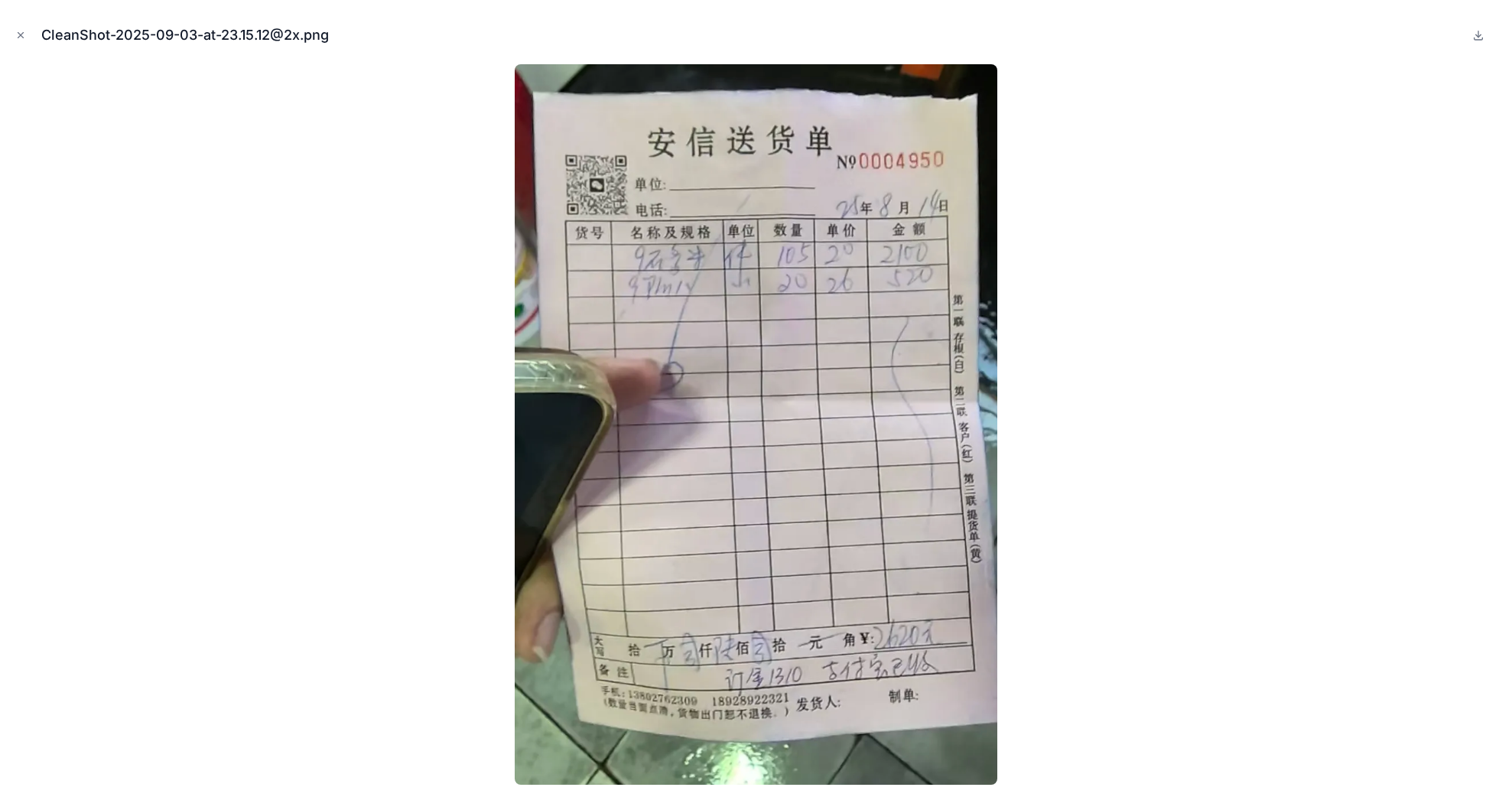
click at [1125, 308] on div at bounding box center [755, 424] width 1488 height 721
